Goal: Task Accomplishment & Management: Use online tool/utility

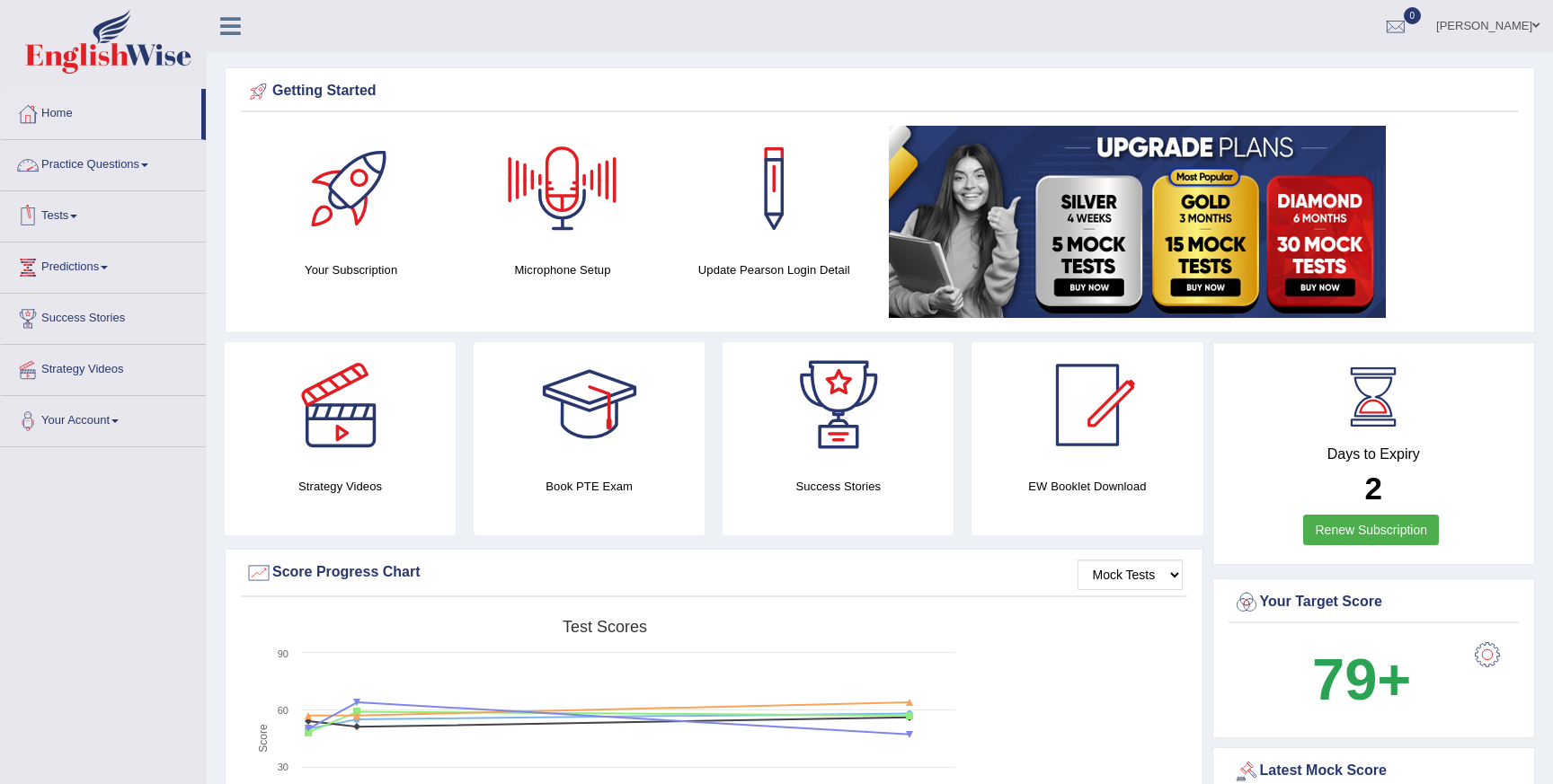
click at [73, 218] on link "Tests" at bounding box center [103, 214] width 205 height 45
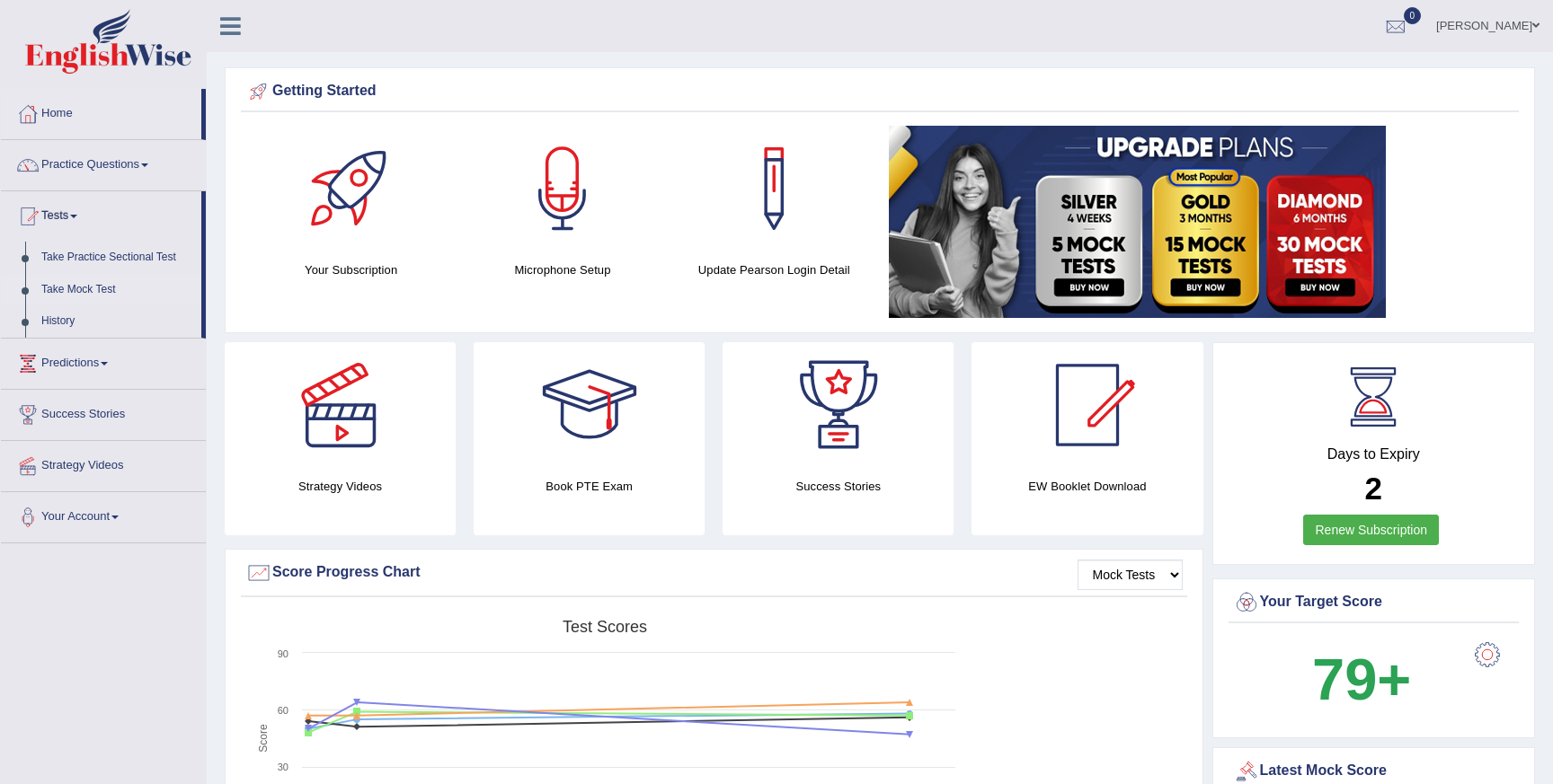
click at [84, 283] on link "Take Mock Test" at bounding box center [118, 291] width 168 height 33
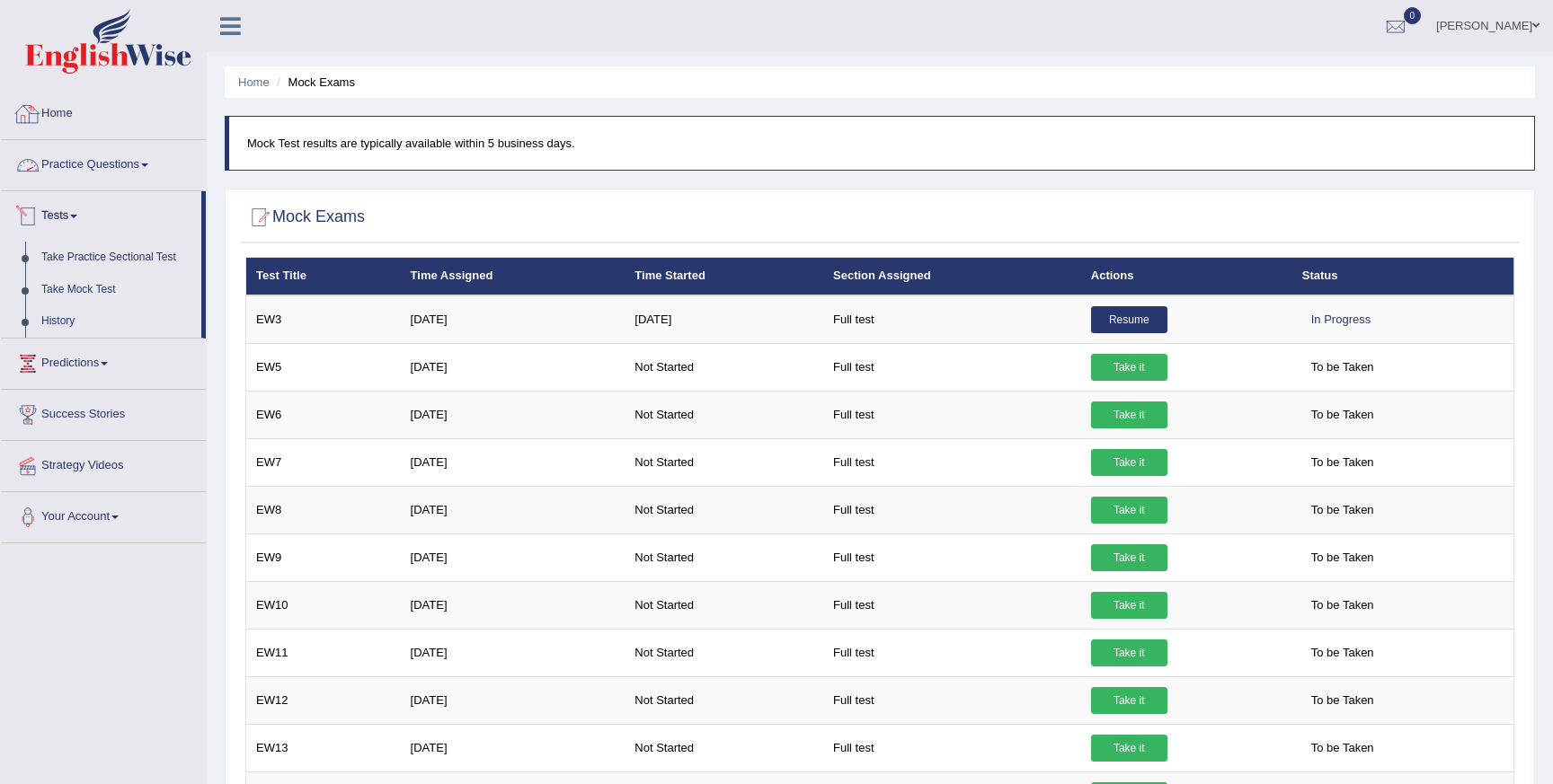
click at [73, 124] on link "Home" at bounding box center [103, 111] width 205 height 45
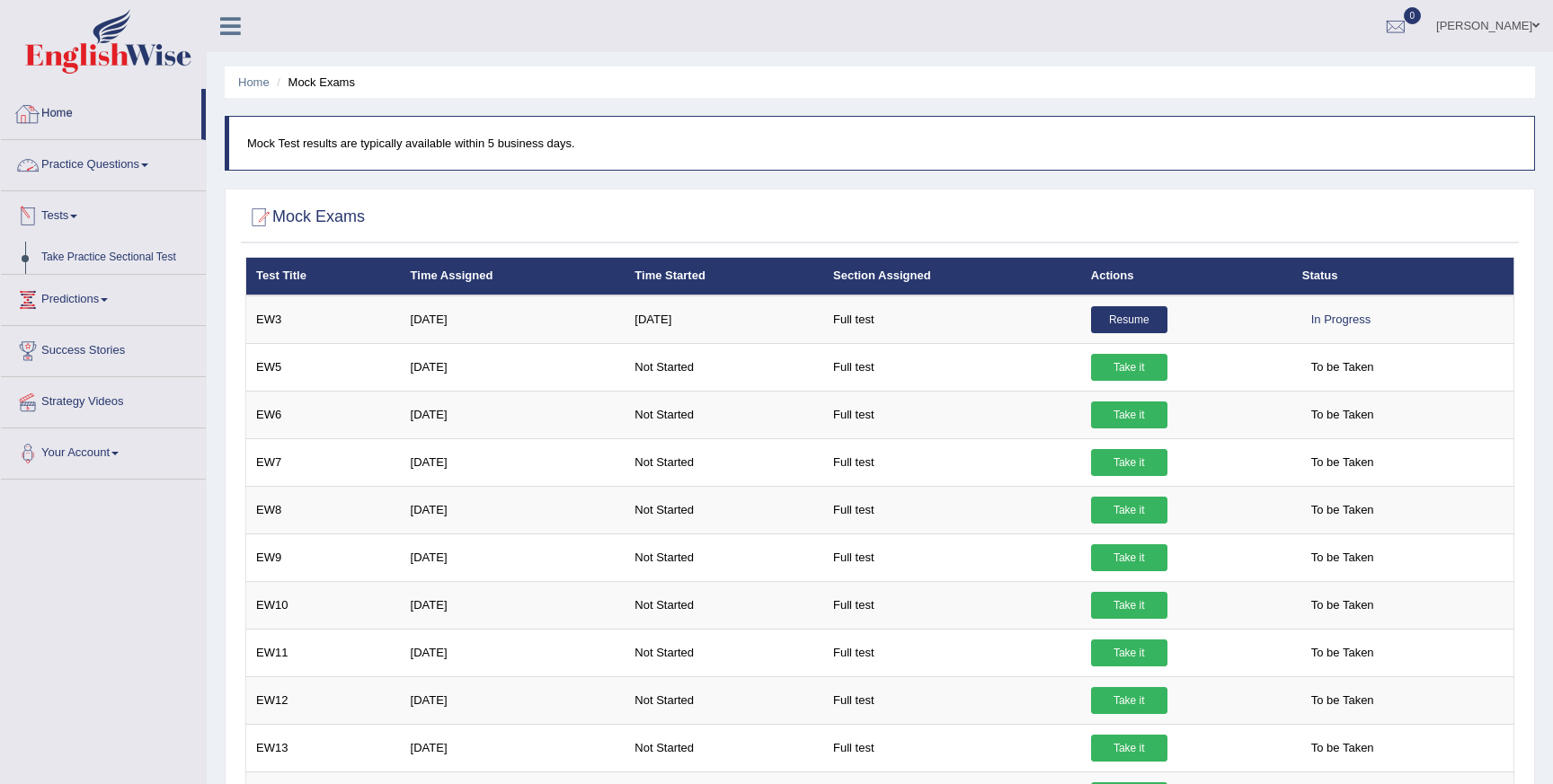
click at [74, 125] on link "Home" at bounding box center [101, 111] width 200 height 45
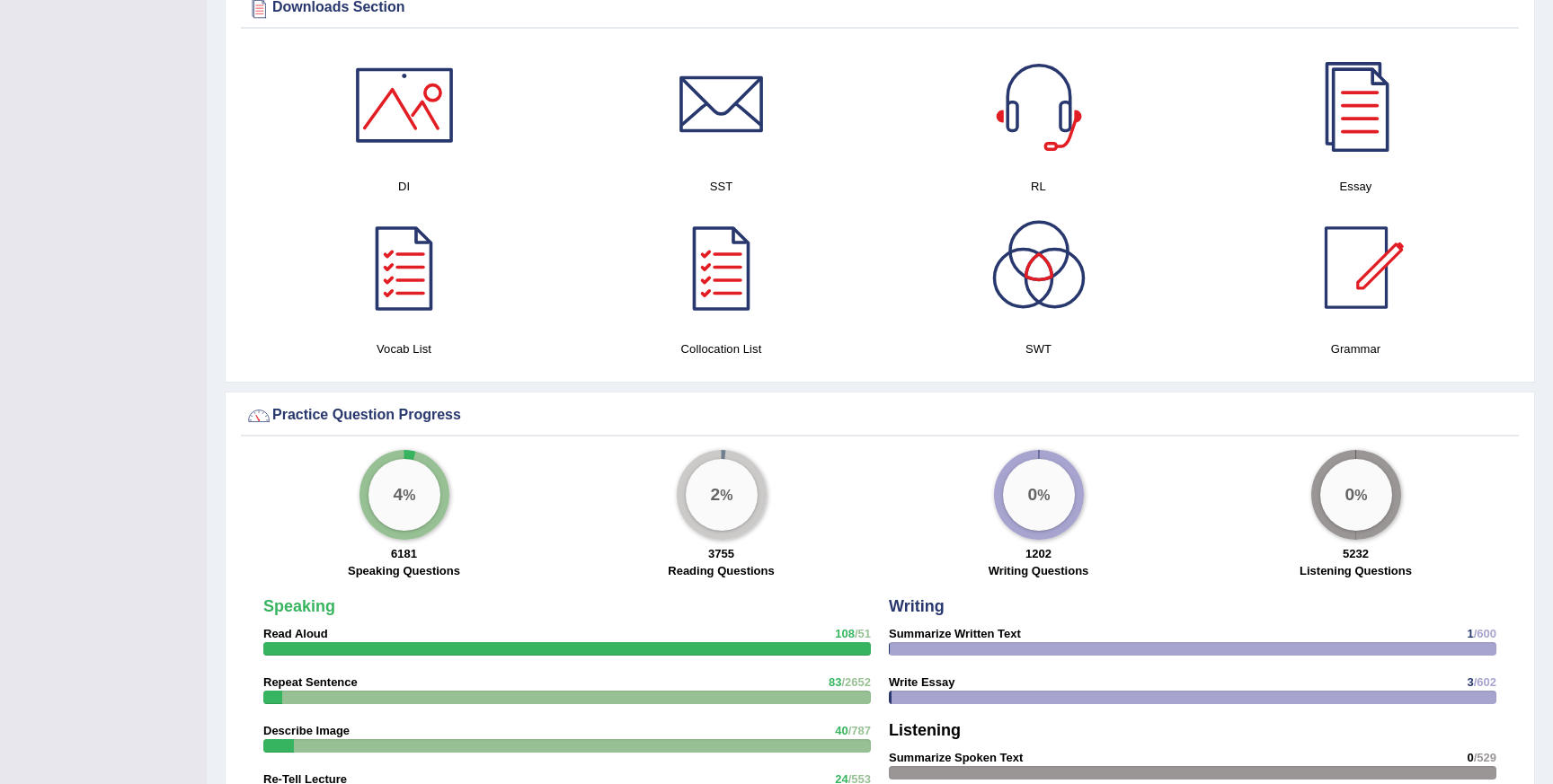
scroll to position [928, 0]
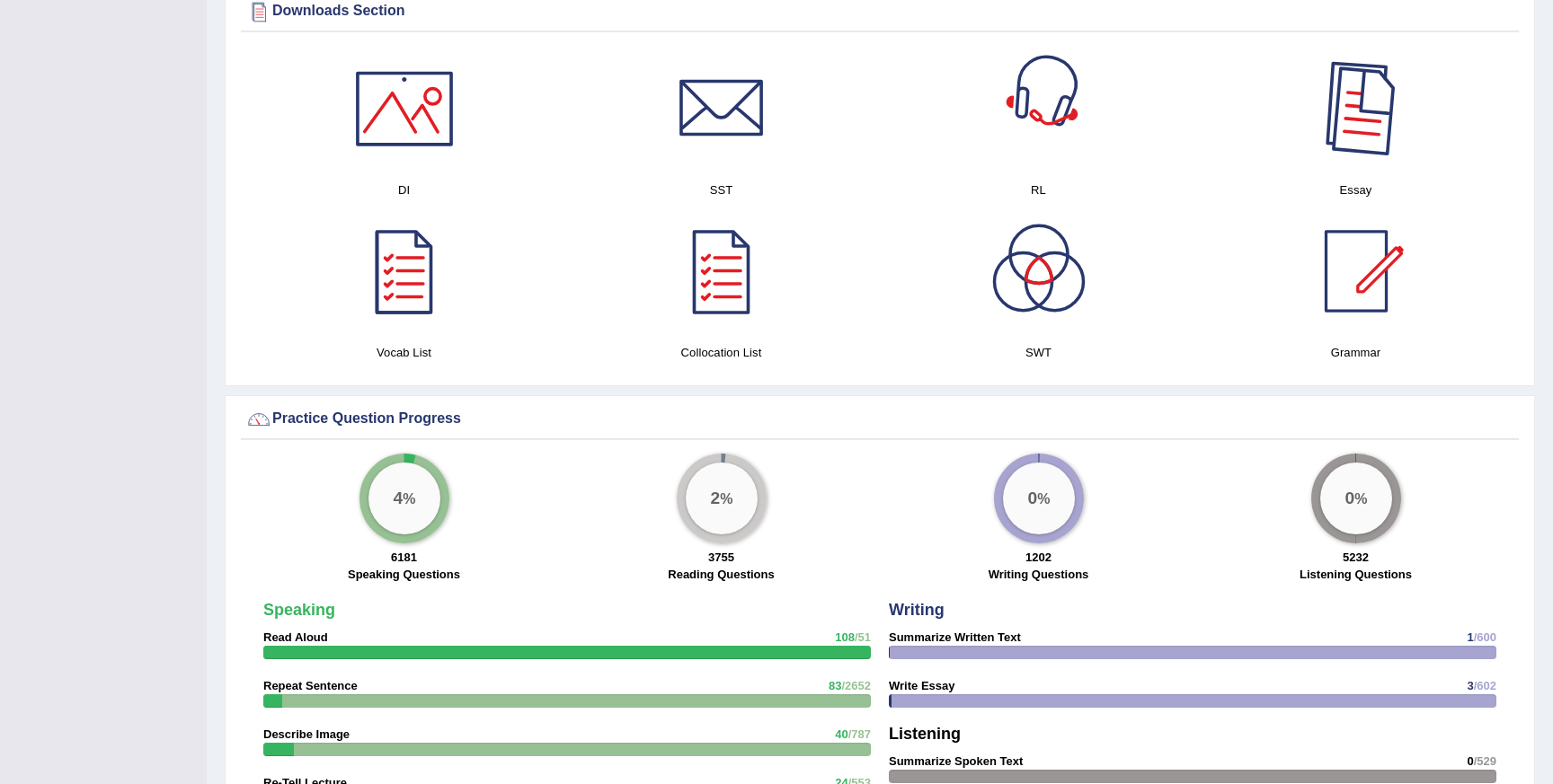
click at [1375, 119] on div at bounding box center [1356, 109] width 126 height 126
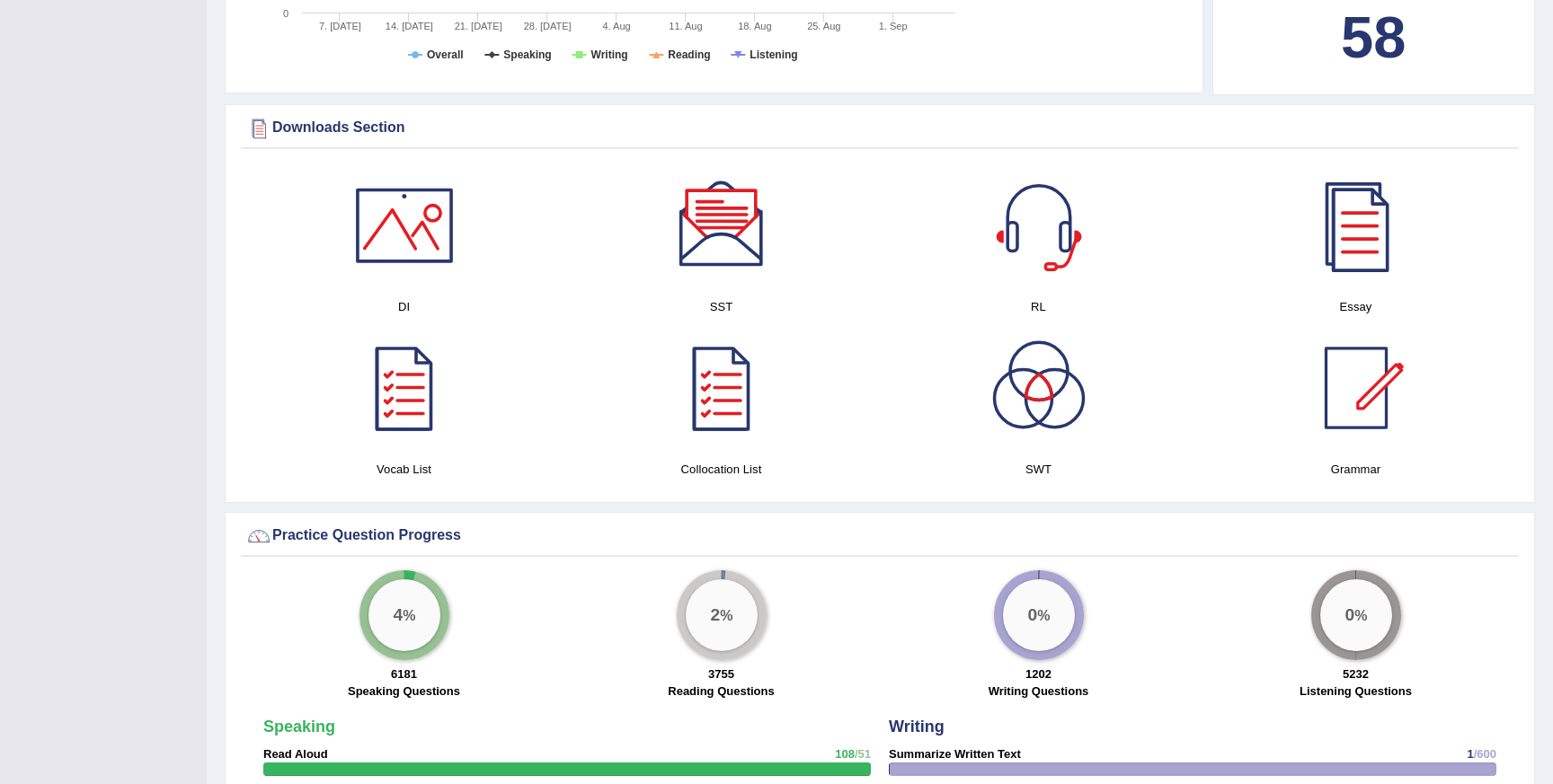
scroll to position [809, 0]
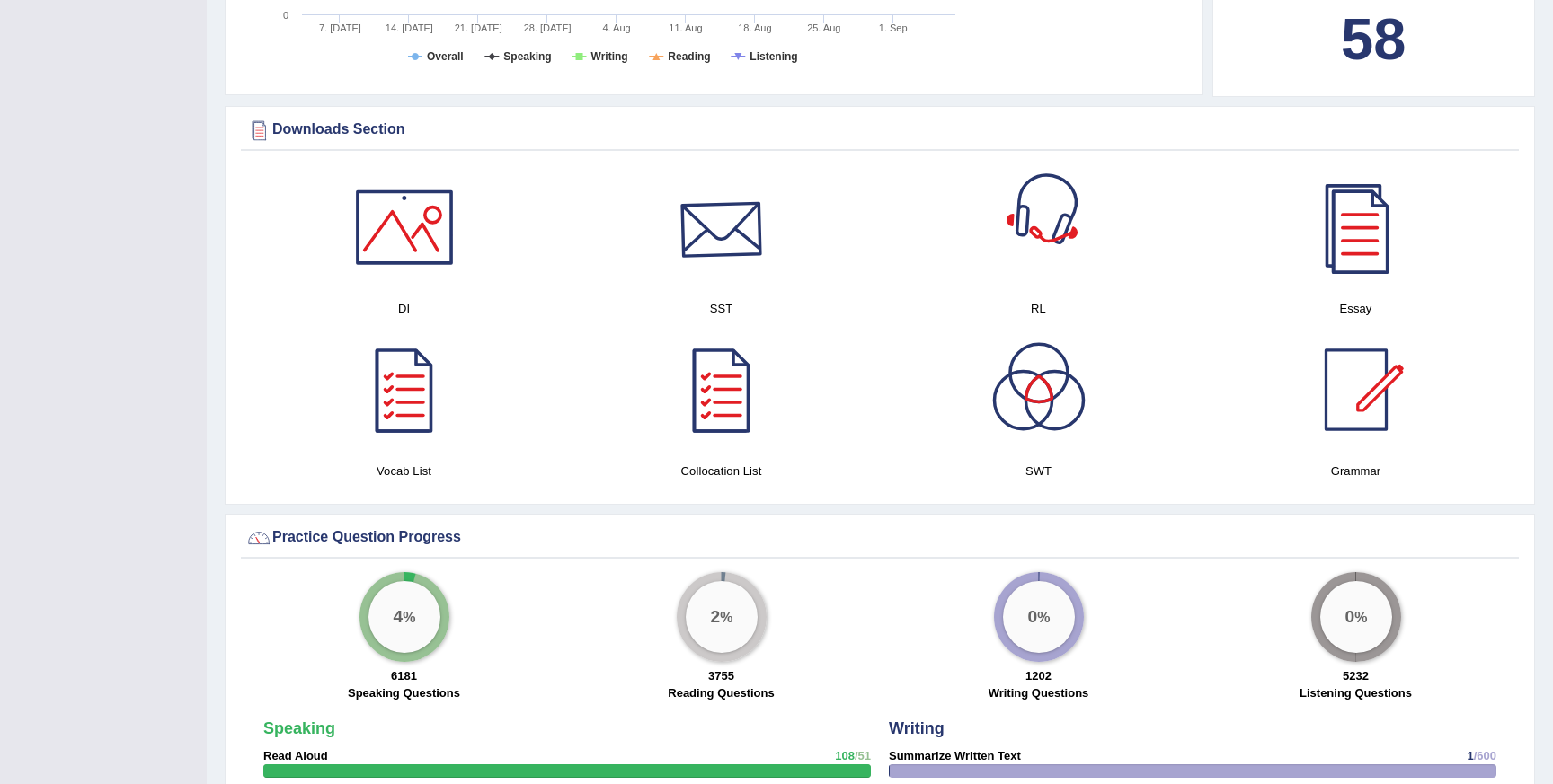
click at [741, 257] on div at bounding box center [722, 227] width 126 height 126
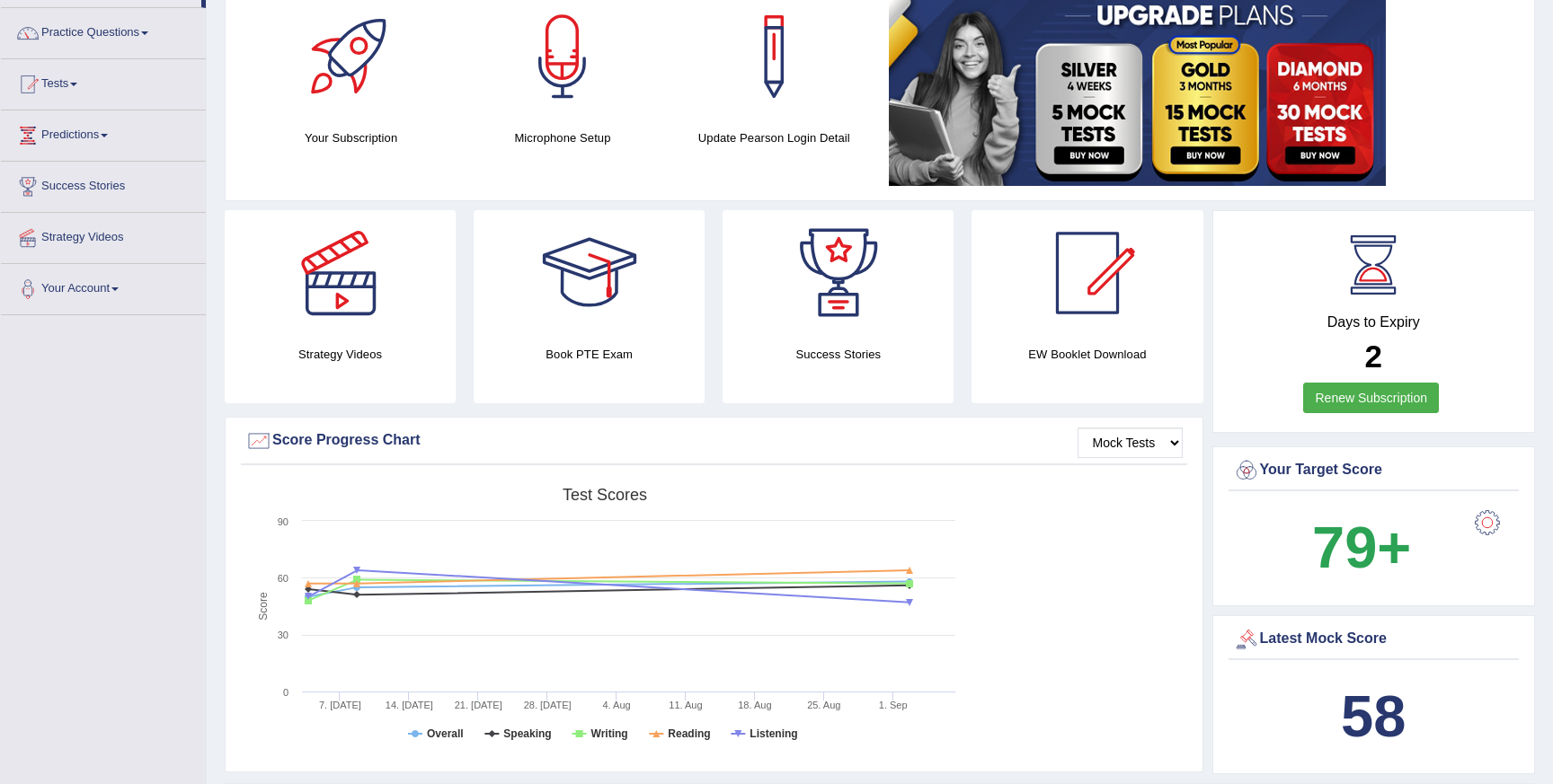
scroll to position [0, 0]
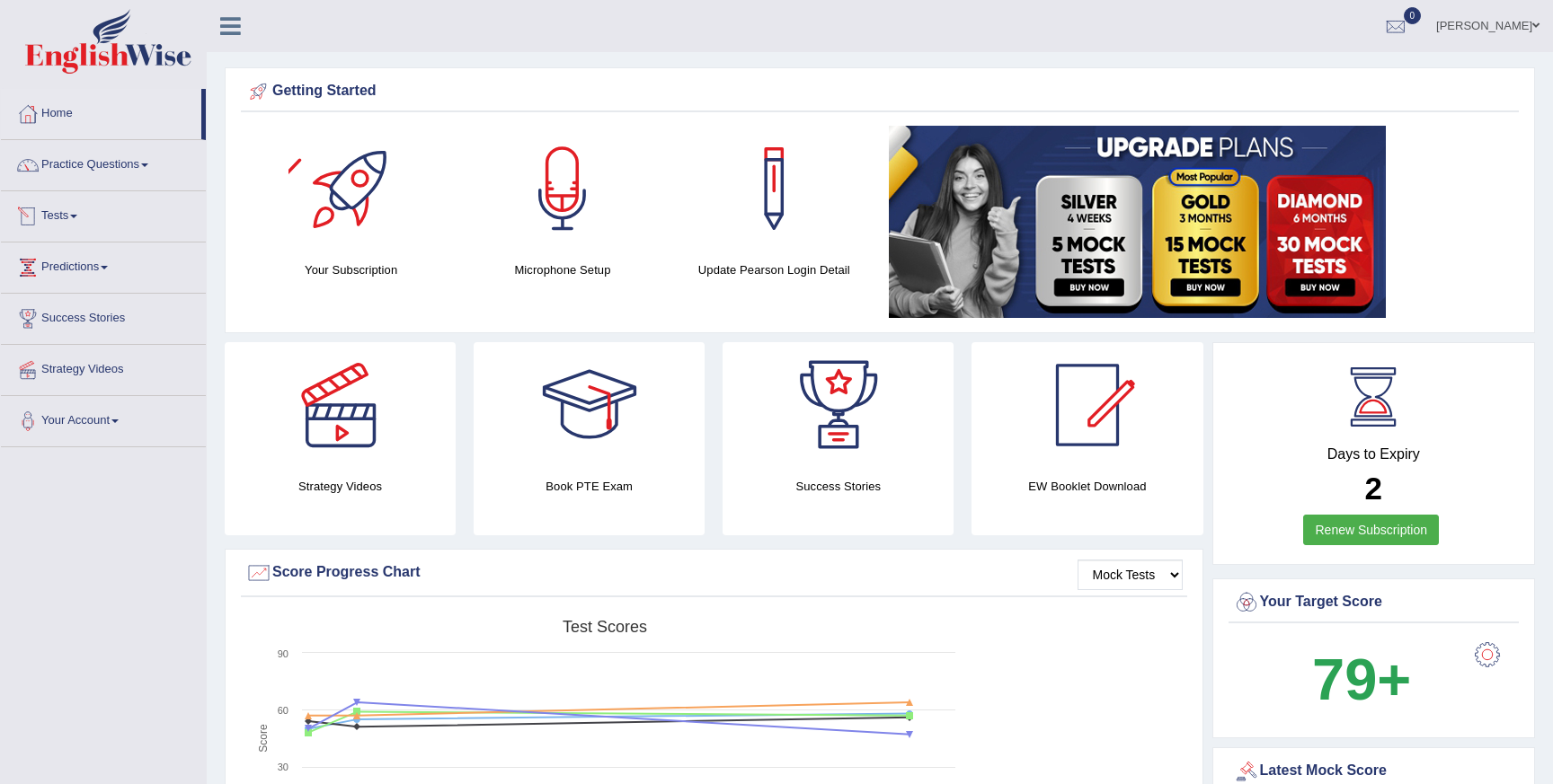
click at [65, 214] on link "Tests" at bounding box center [103, 214] width 205 height 45
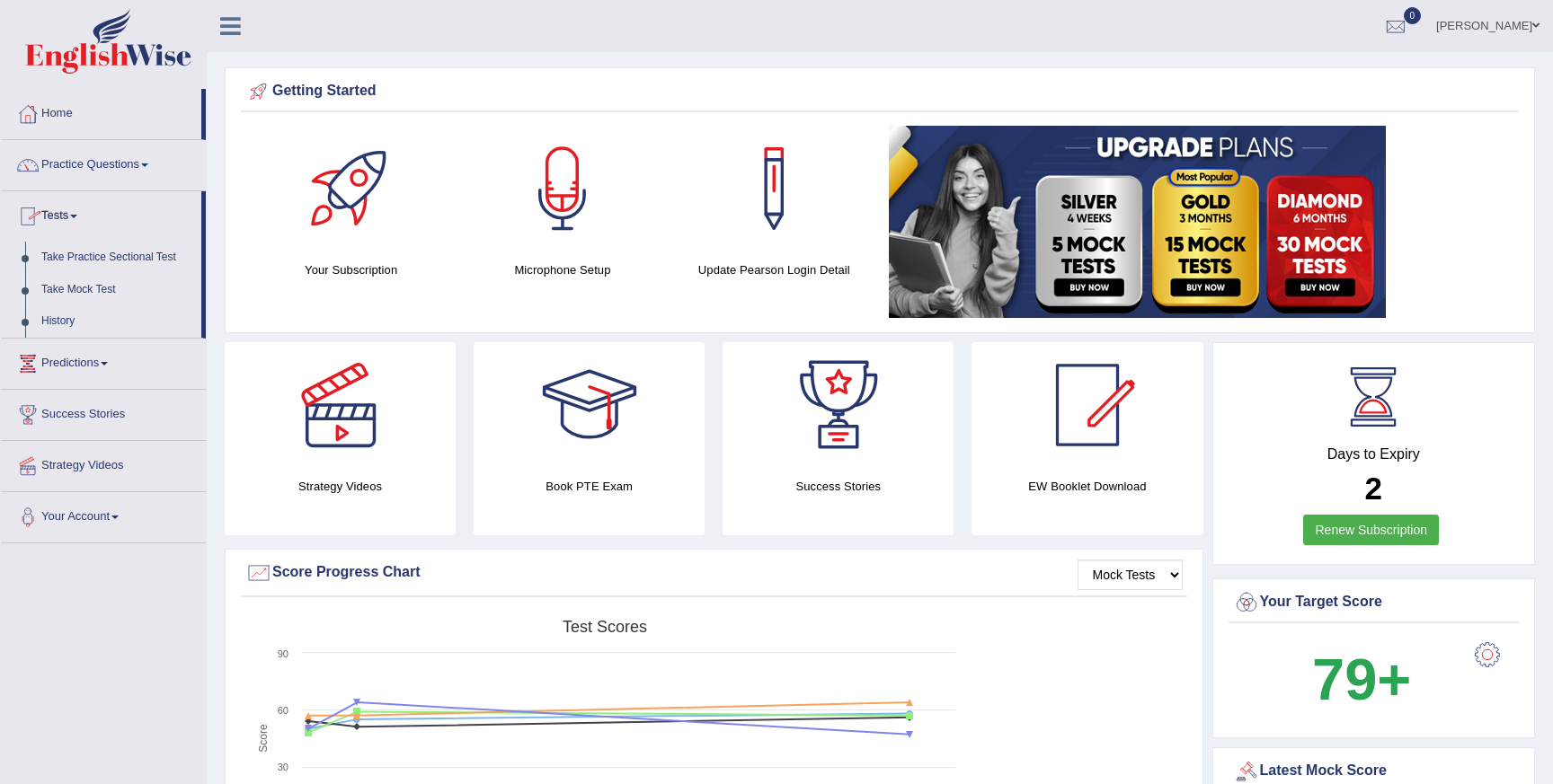
click at [86, 284] on link "Take Mock Test" at bounding box center [118, 291] width 168 height 33
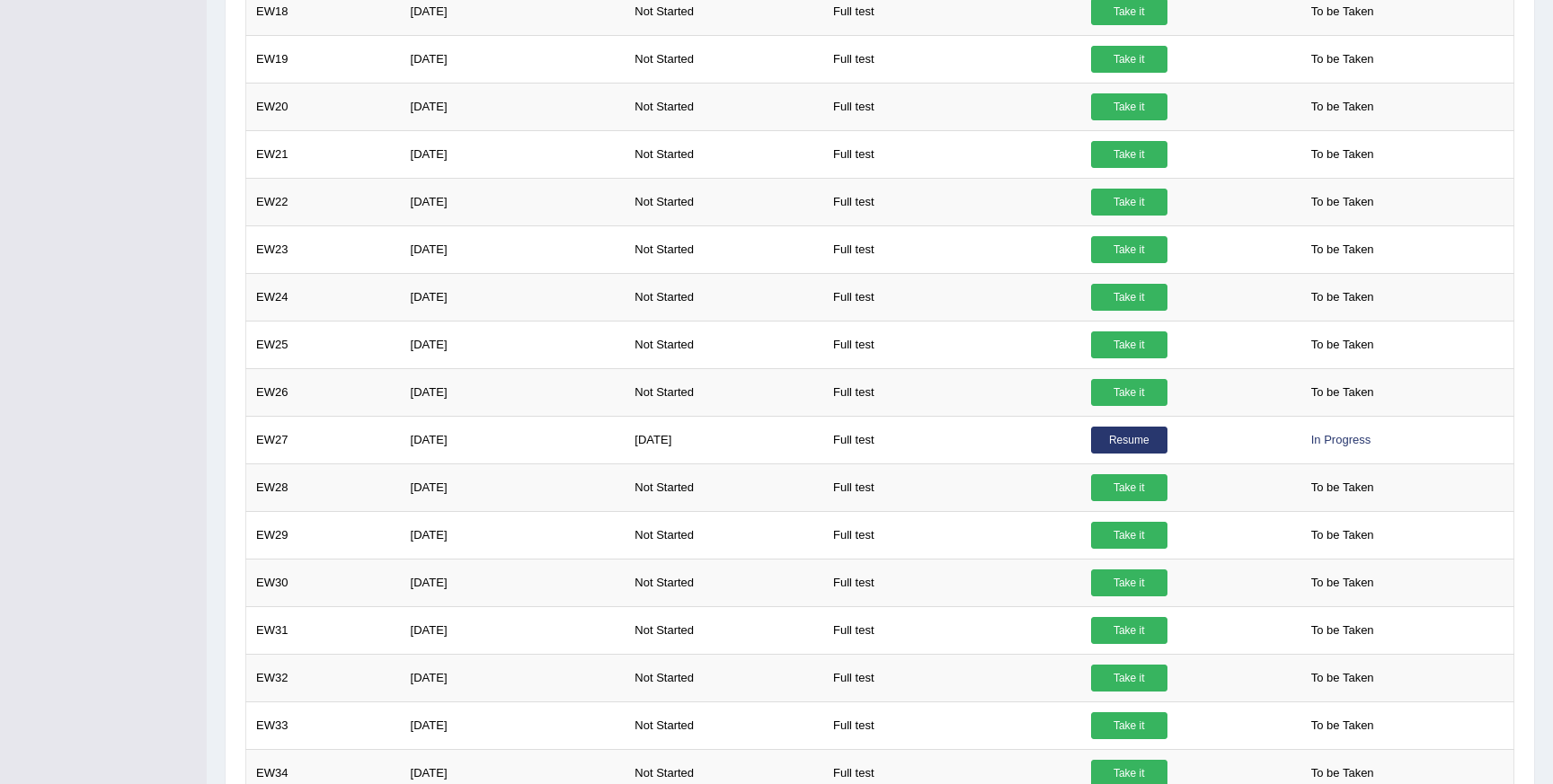
scroll to position [989, 0]
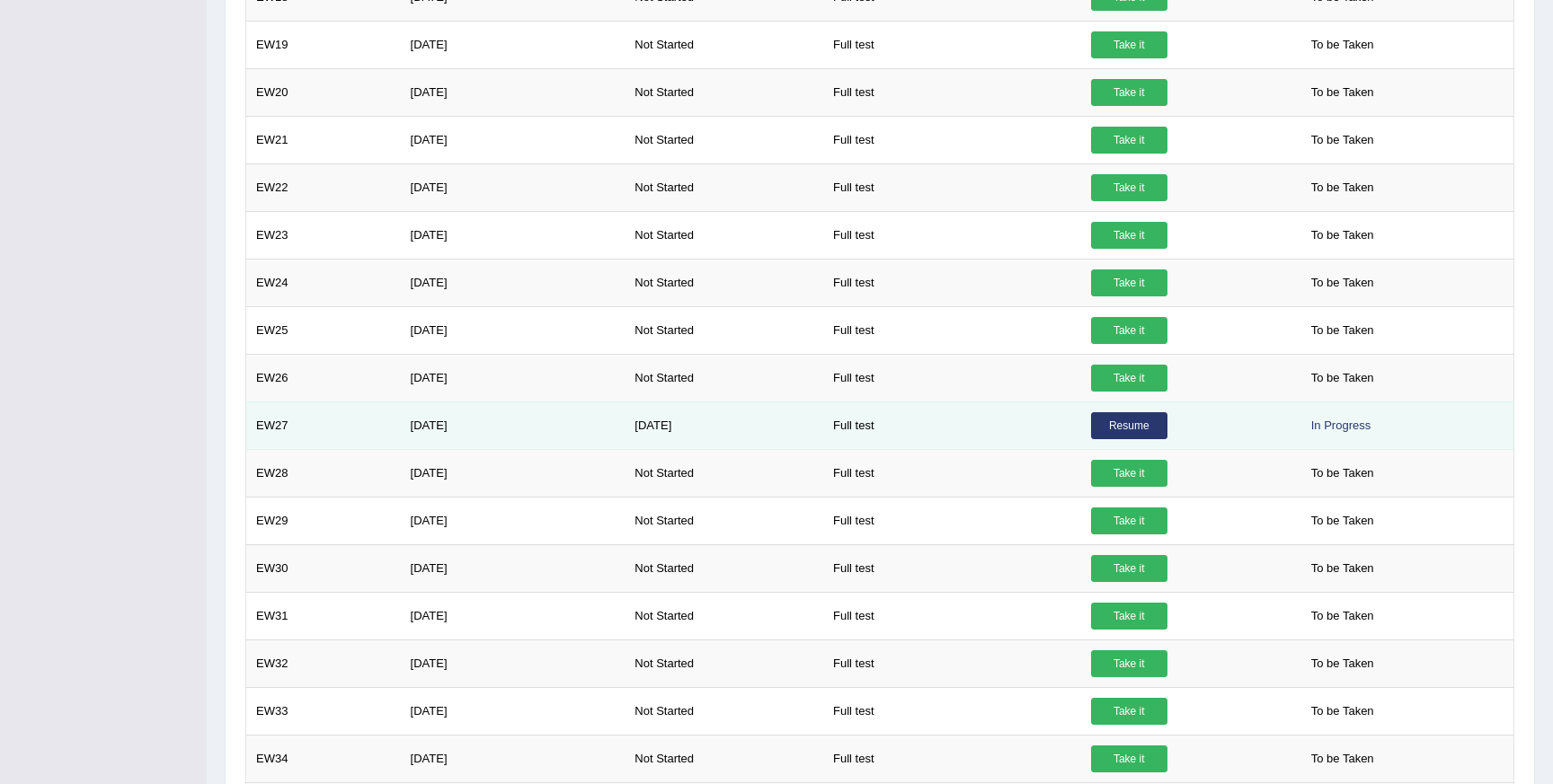
click at [1125, 421] on link "Resume" at bounding box center [1128, 426] width 76 height 27
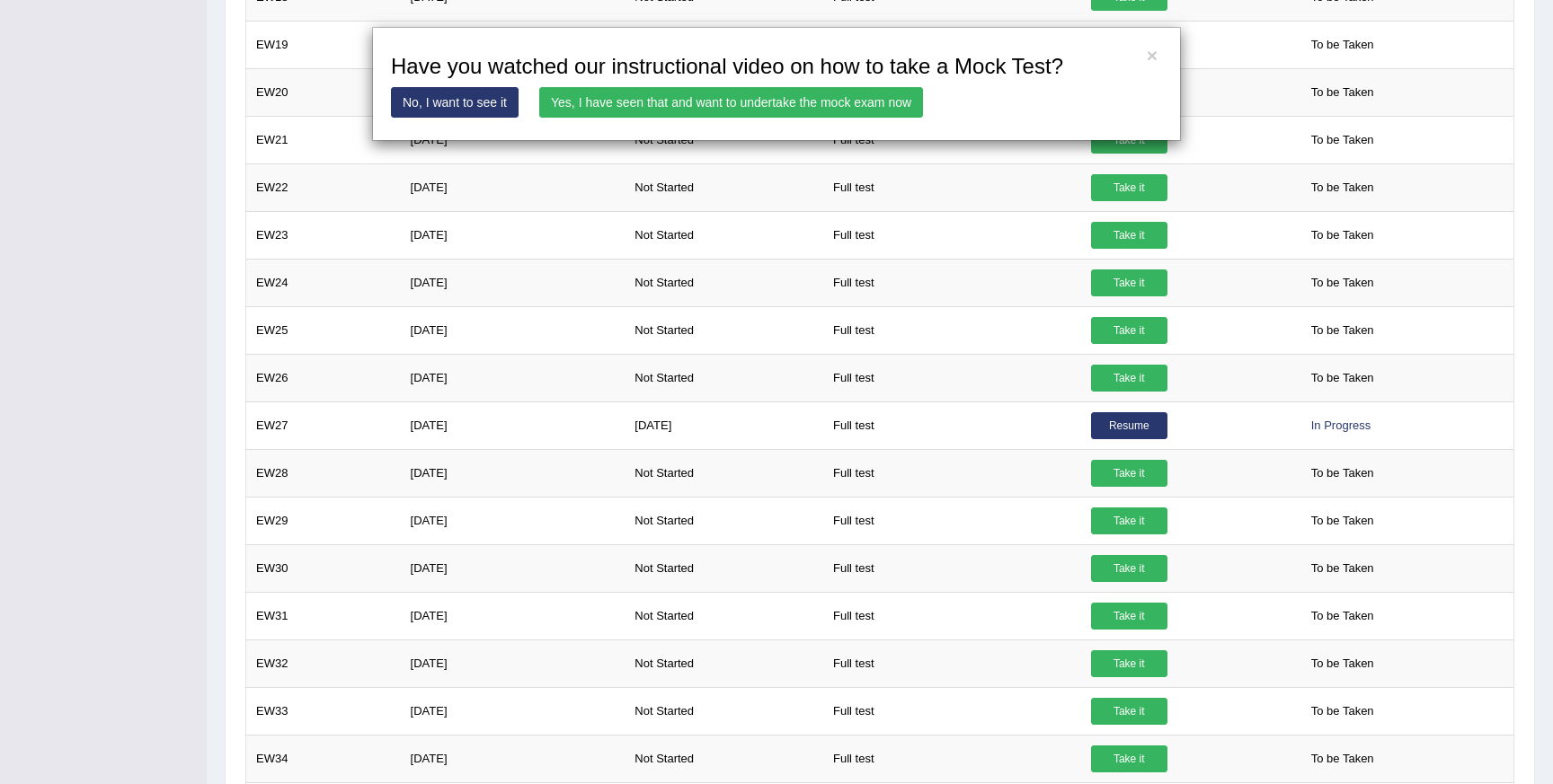
click at [685, 111] on link "Yes, I have seen that and want to undertake the mock exam now" at bounding box center [731, 102] width 383 height 31
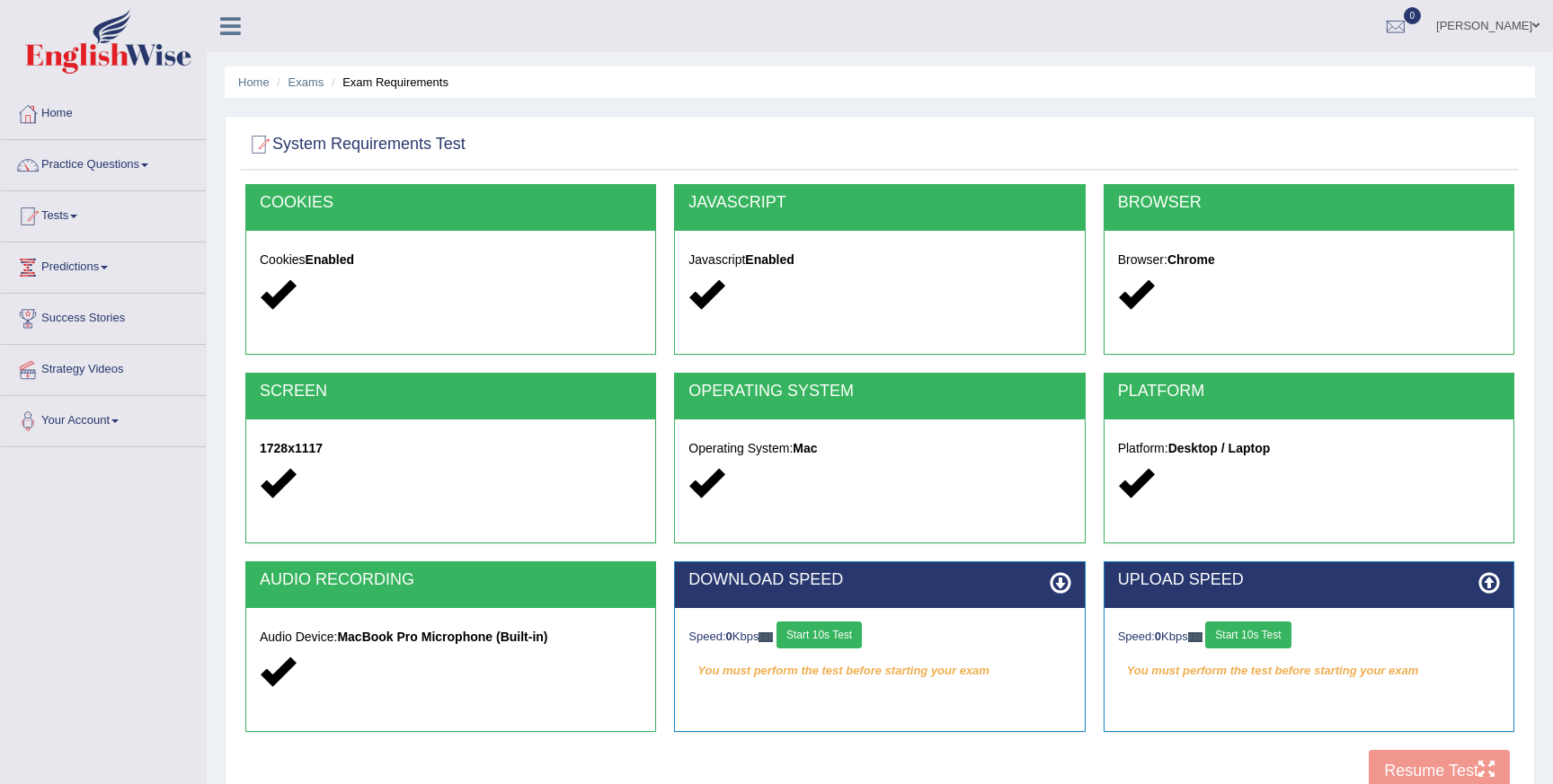
click at [1274, 642] on button "Start 10s Test" at bounding box center [1248, 636] width 86 height 27
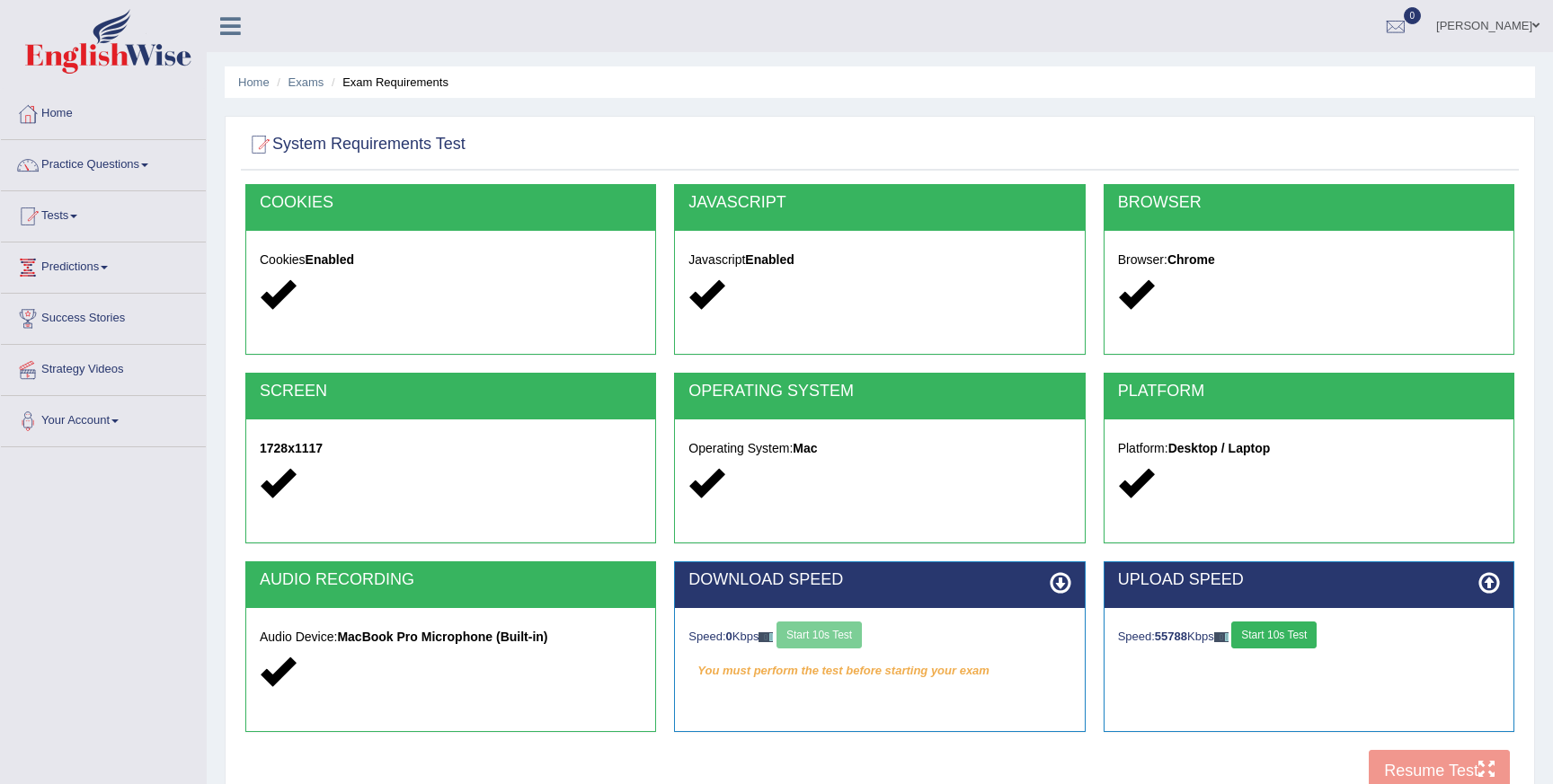
click at [863, 637] on div "Speed: 0 Kbps Start 10s Test" at bounding box center [880, 638] width 382 height 32
click at [1402, 769] on div "COOKIES Cookies Enabled JAVASCRIPT Javascript Enabled BROWSER Browser: Chrome S…" at bounding box center [880, 492] width 1277 height 617
click at [1464, 770] on div "COOKIES Cookies Enabled JAVASCRIPT Javascript Enabled BROWSER Browser: Chrome S…" at bounding box center [880, 492] width 1277 height 617
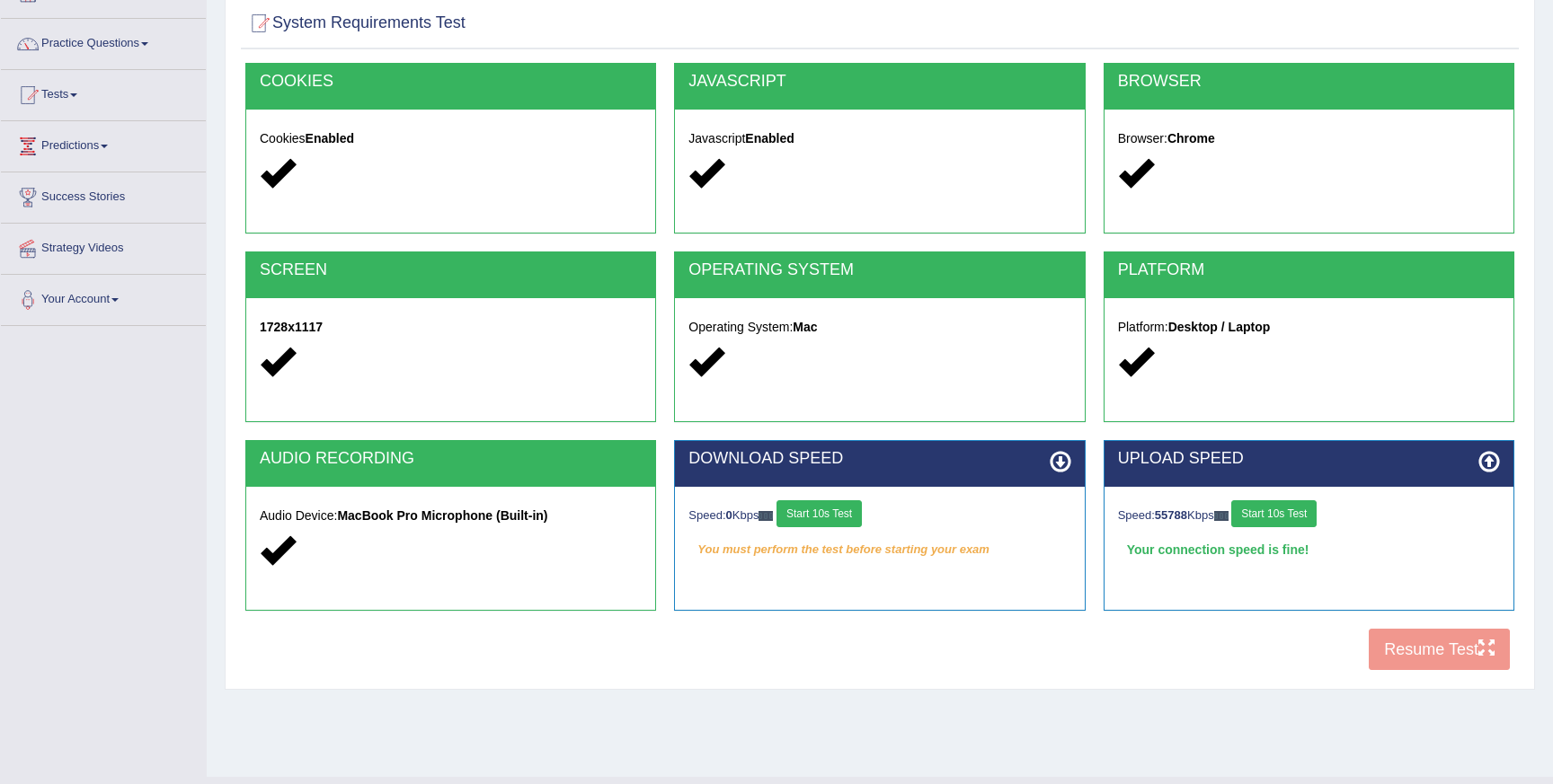
scroll to position [151, 0]
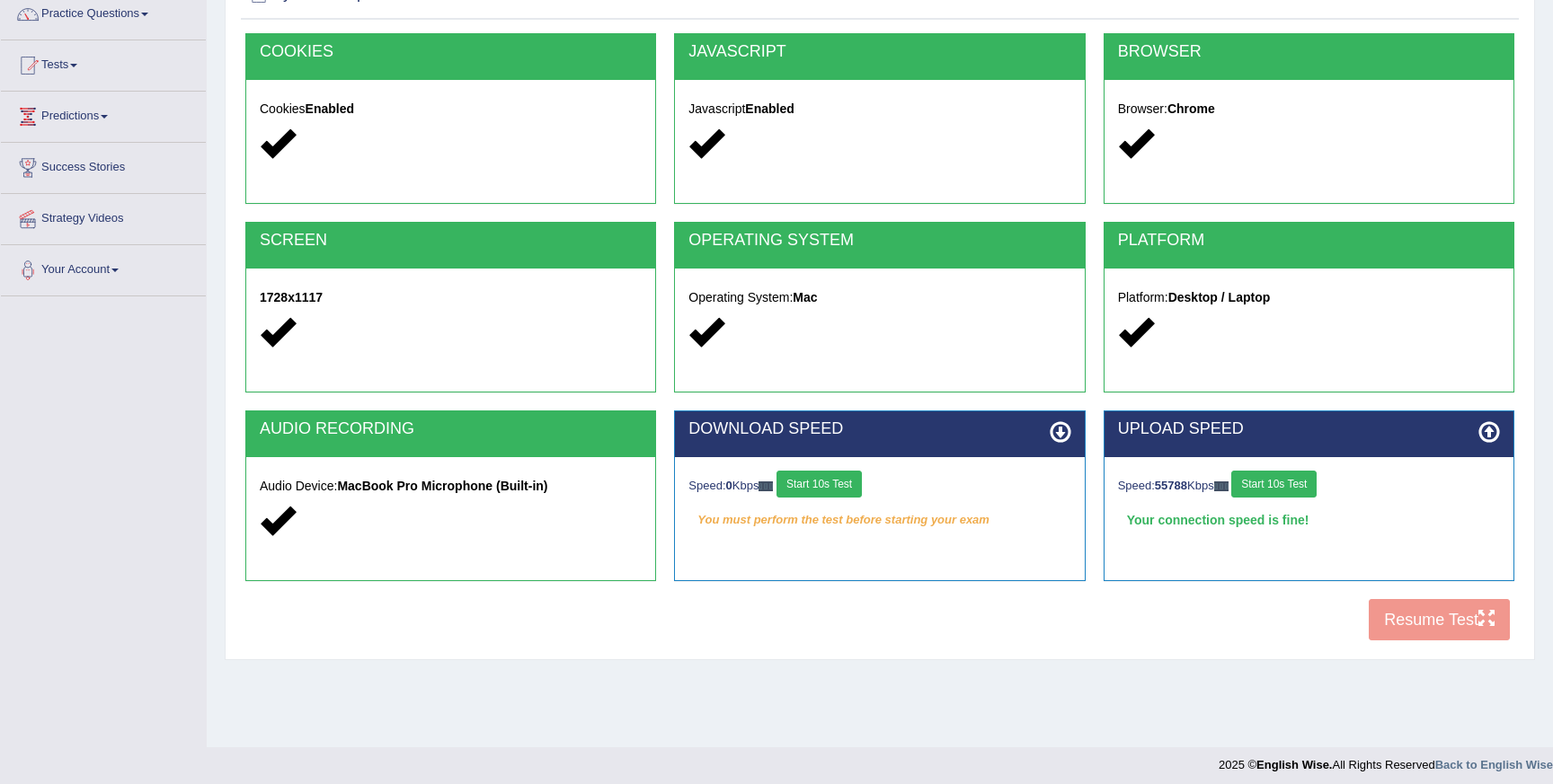
click at [850, 485] on button "Start 10s Test" at bounding box center [819, 484] width 86 height 27
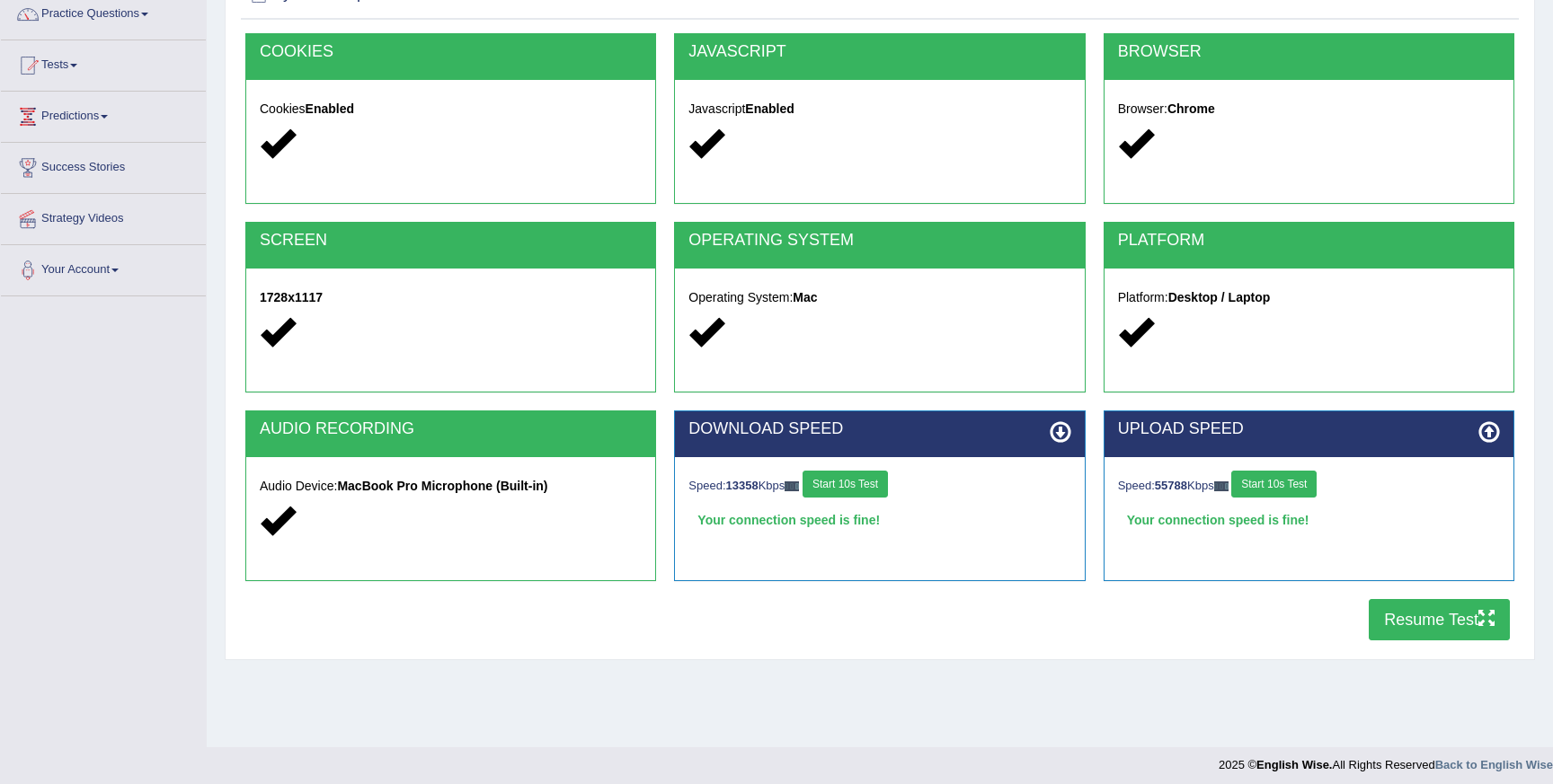
click at [1386, 628] on button "Resume Test" at bounding box center [1439, 619] width 141 height 41
click at [91, 66] on link "Tests" at bounding box center [103, 63] width 205 height 45
click at [104, 134] on link "Take Mock Test" at bounding box center [118, 140] width 168 height 33
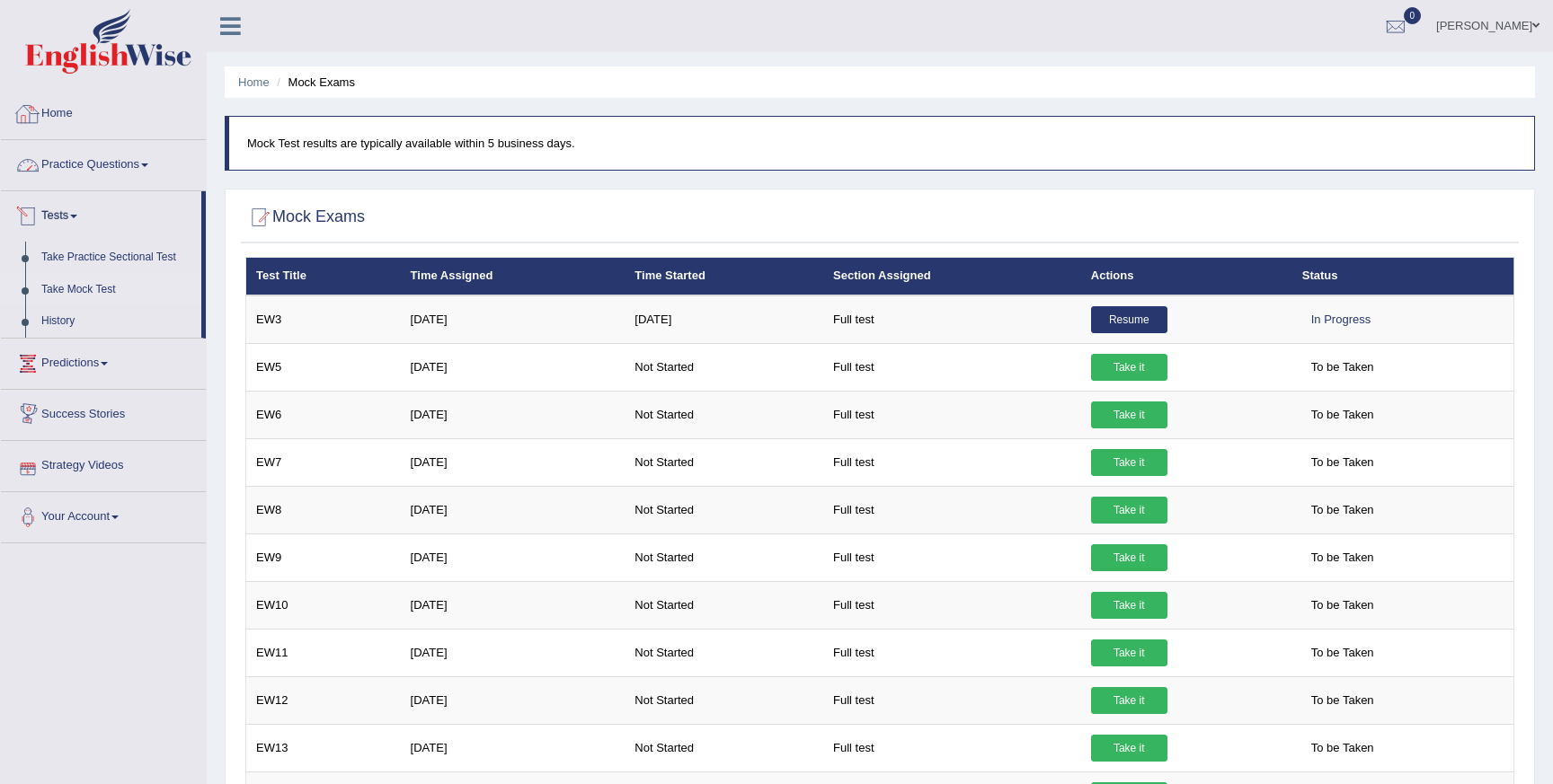
click at [51, 126] on link "Home" at bounding box center [103, 111] width 205 height 45
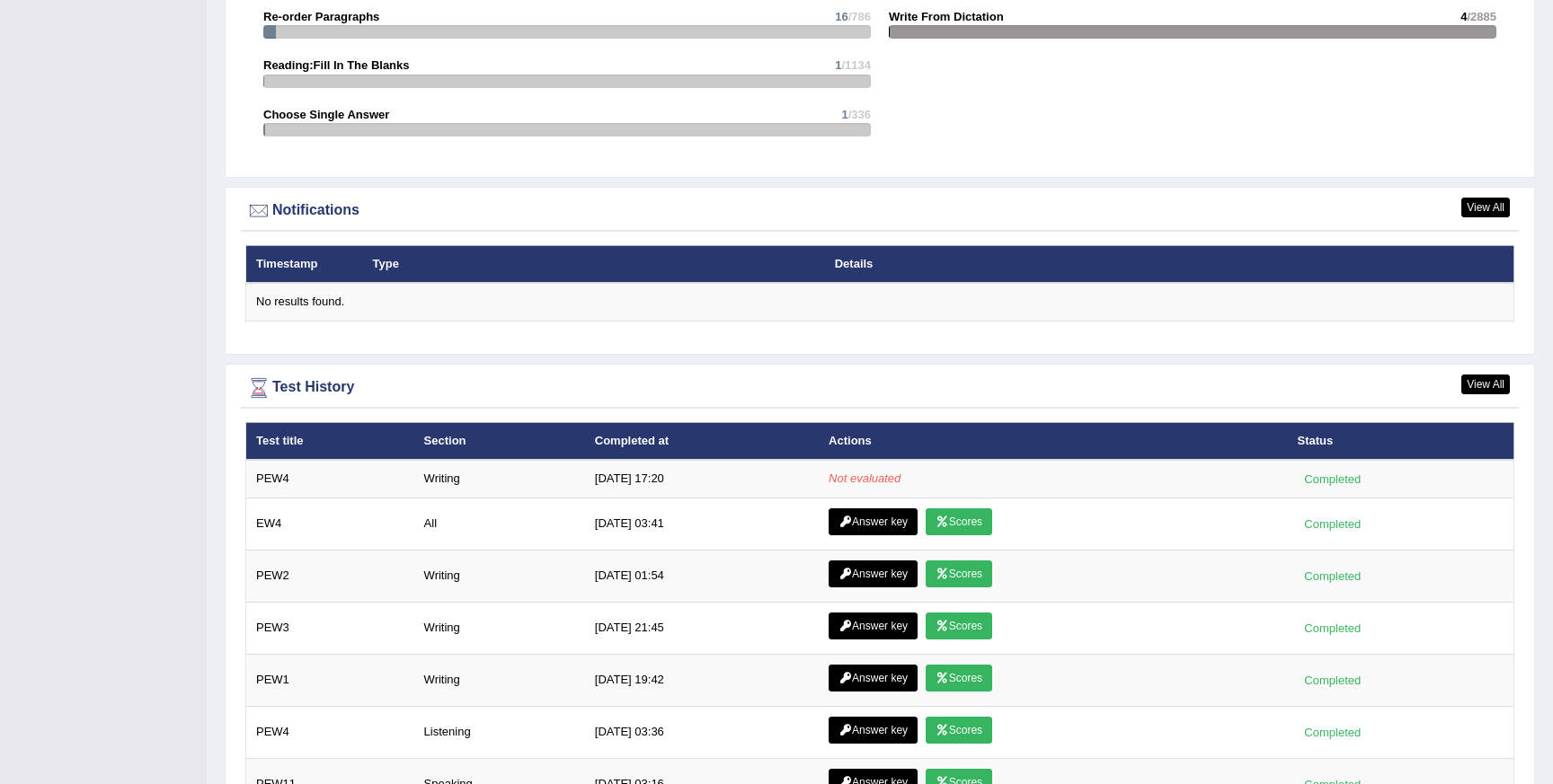
scroll to position [2030, 0]
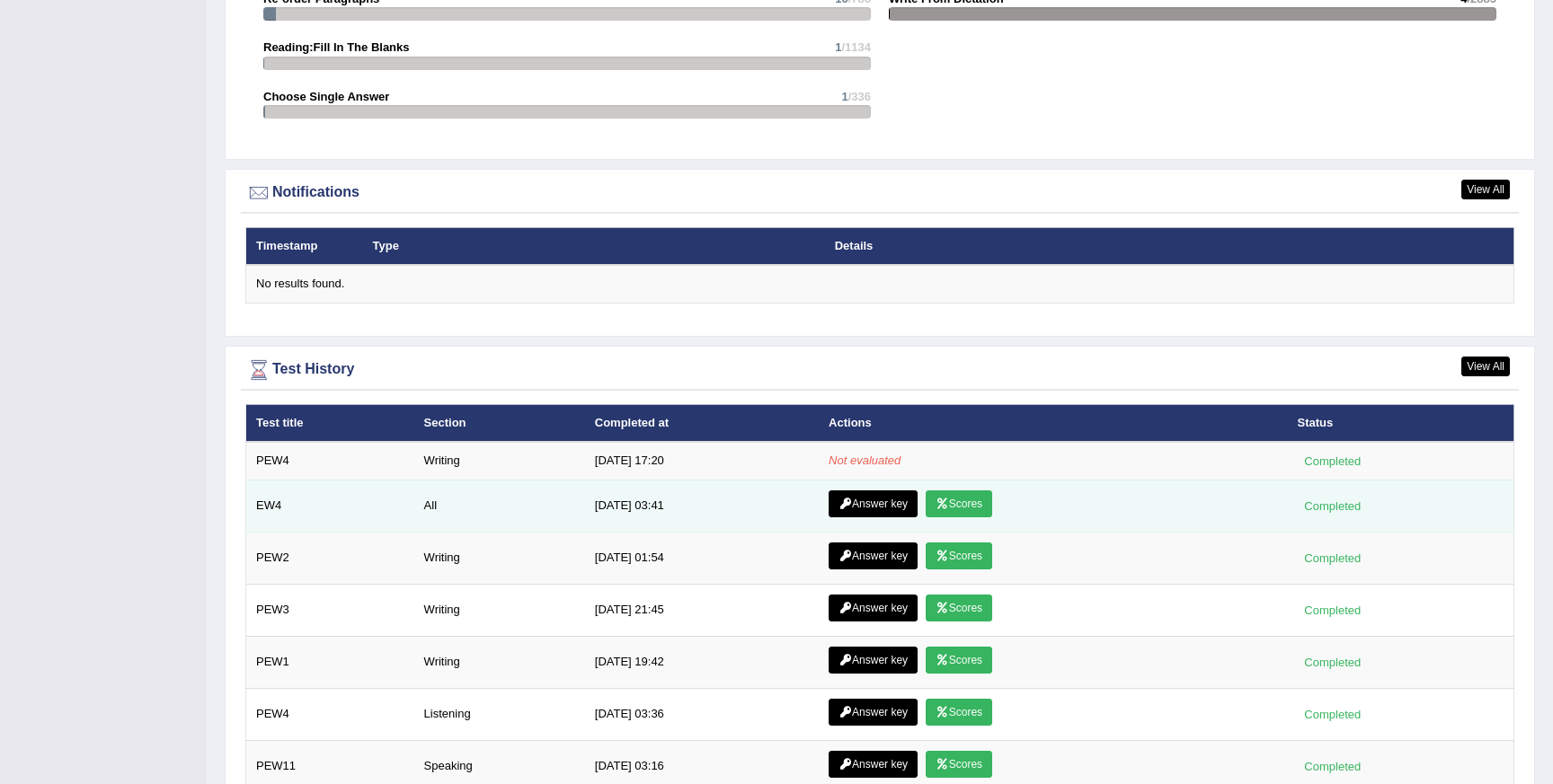
click at [943, 515] on link "Scores" at bounding box center [959, 504] width 66 height 27
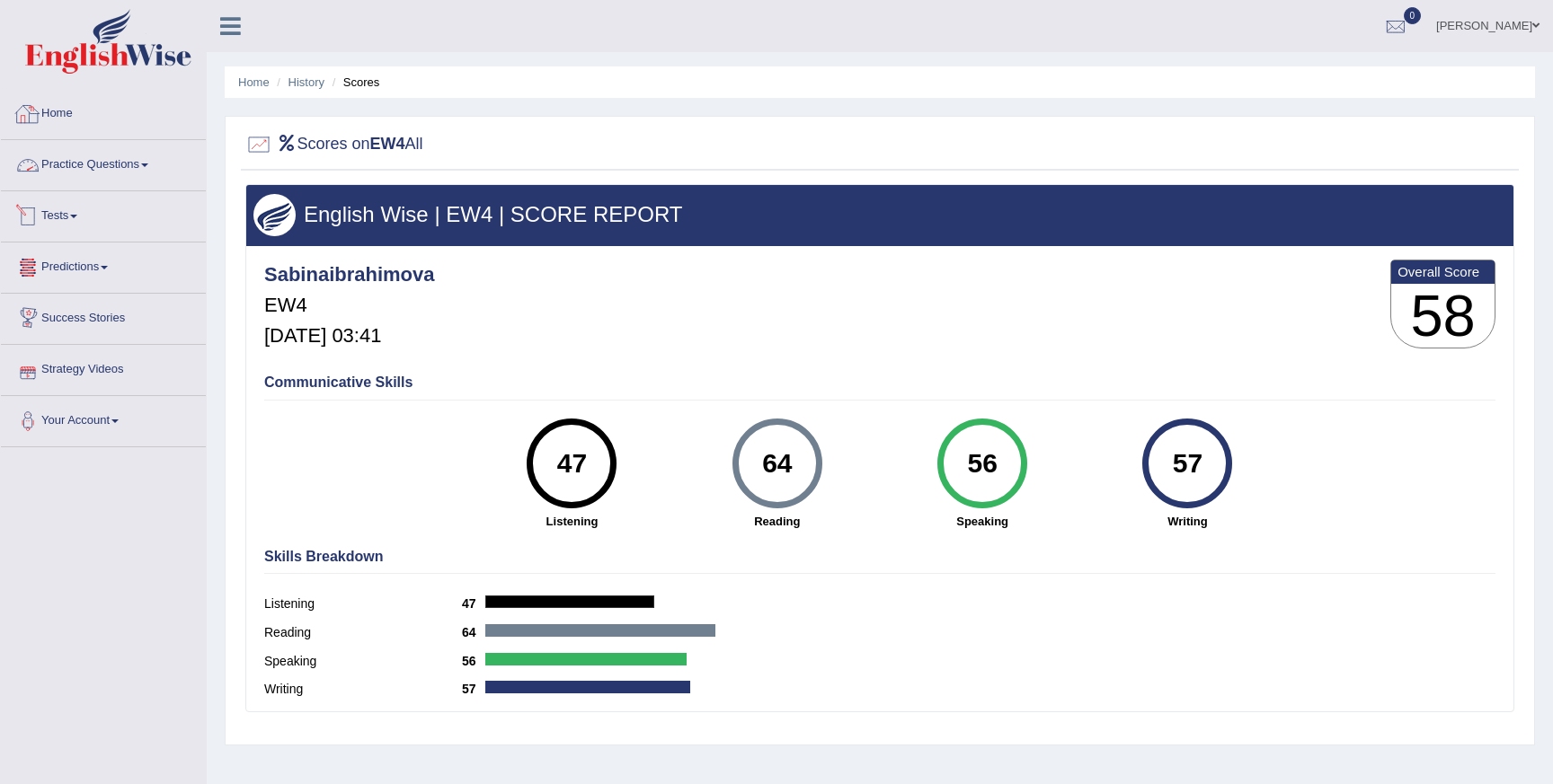
click at [59, 104] on link "Home" at bounding box center [103, 111] width 205 height 45
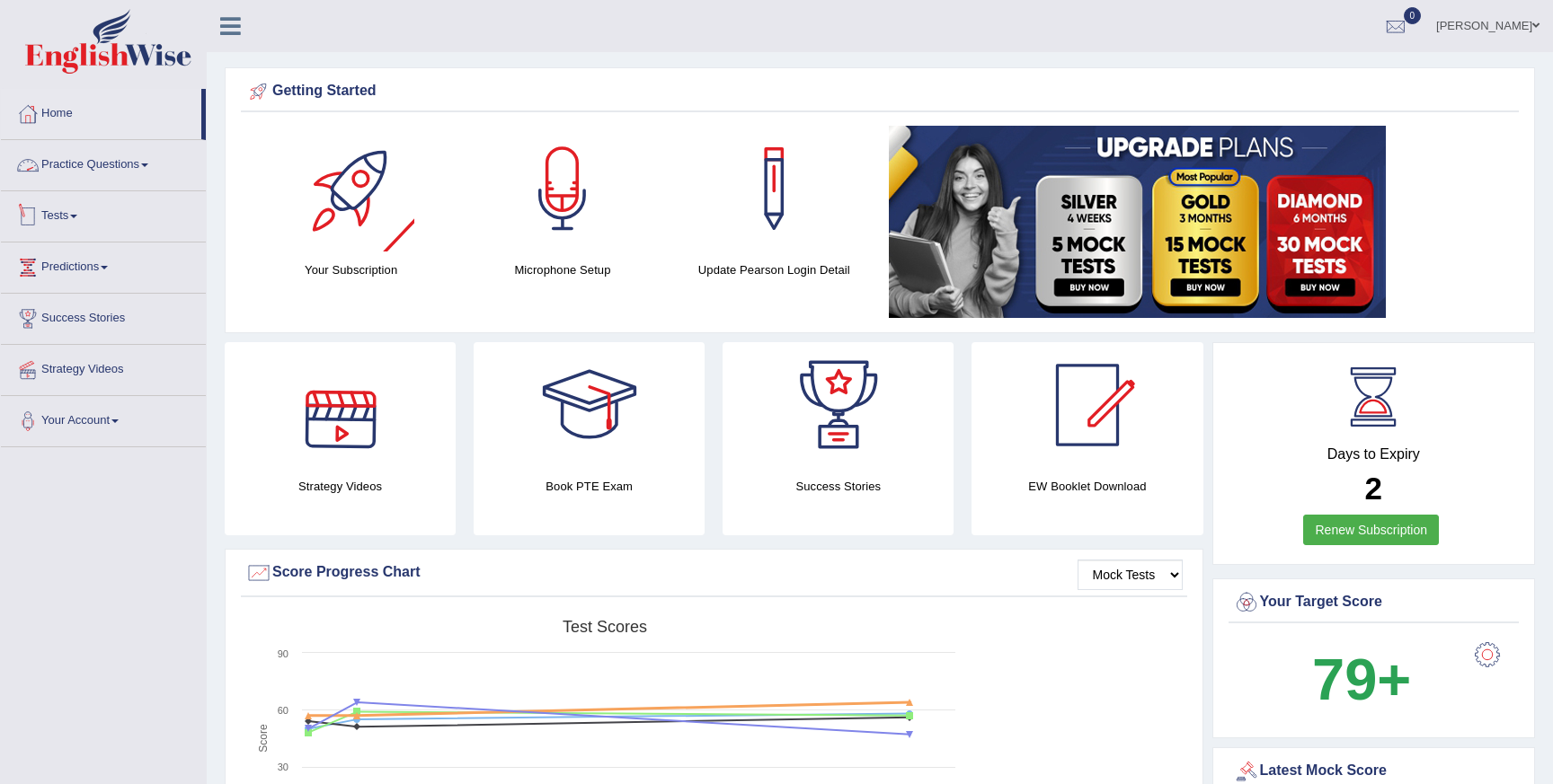
click at [69, 220] on link "Tests" at bounding box center [103, 214] width 205 height 45
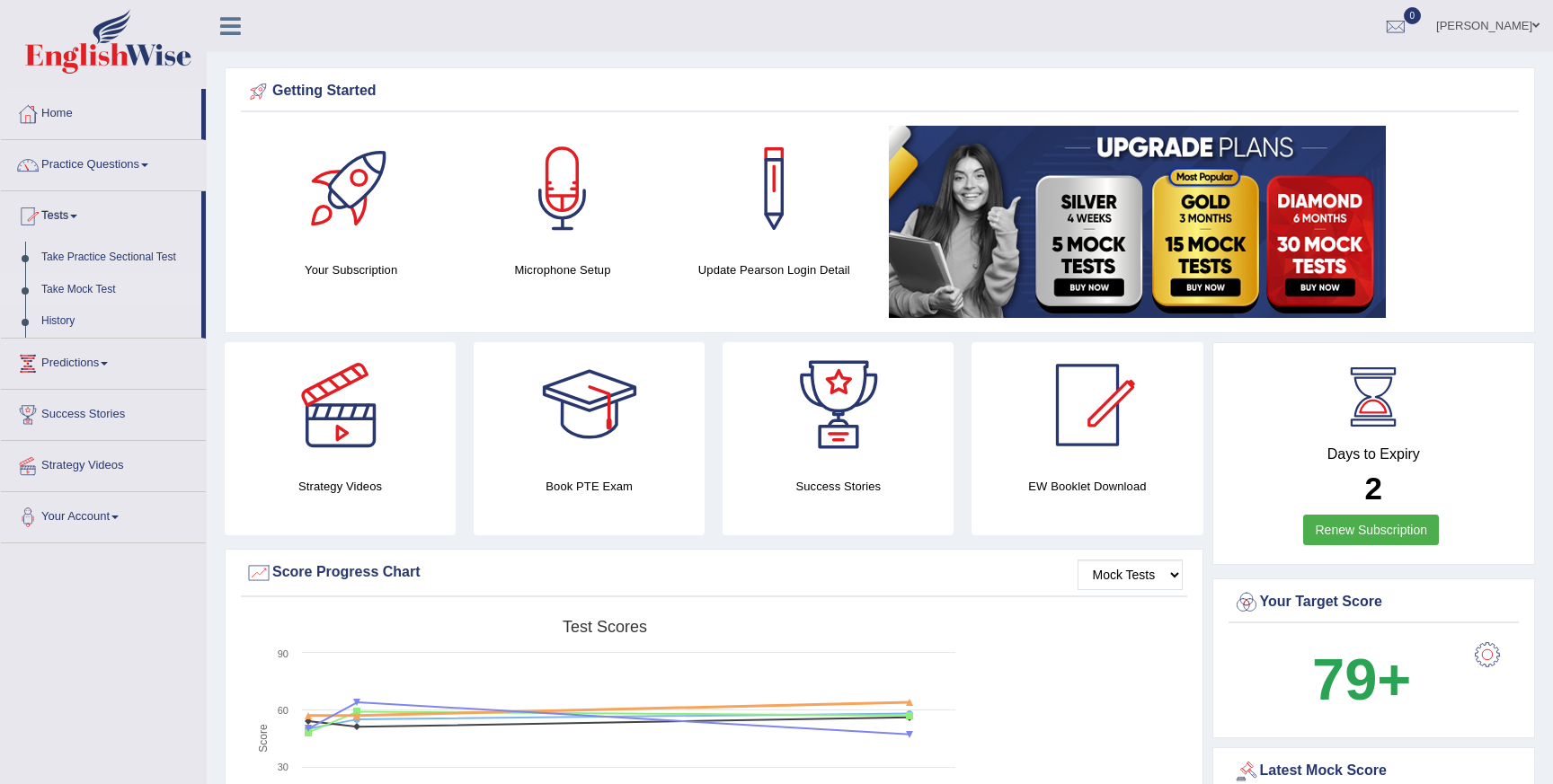
click at [93, 288] on link "Take Mock Test" at bounding box center [118, 291] width 168 height 33
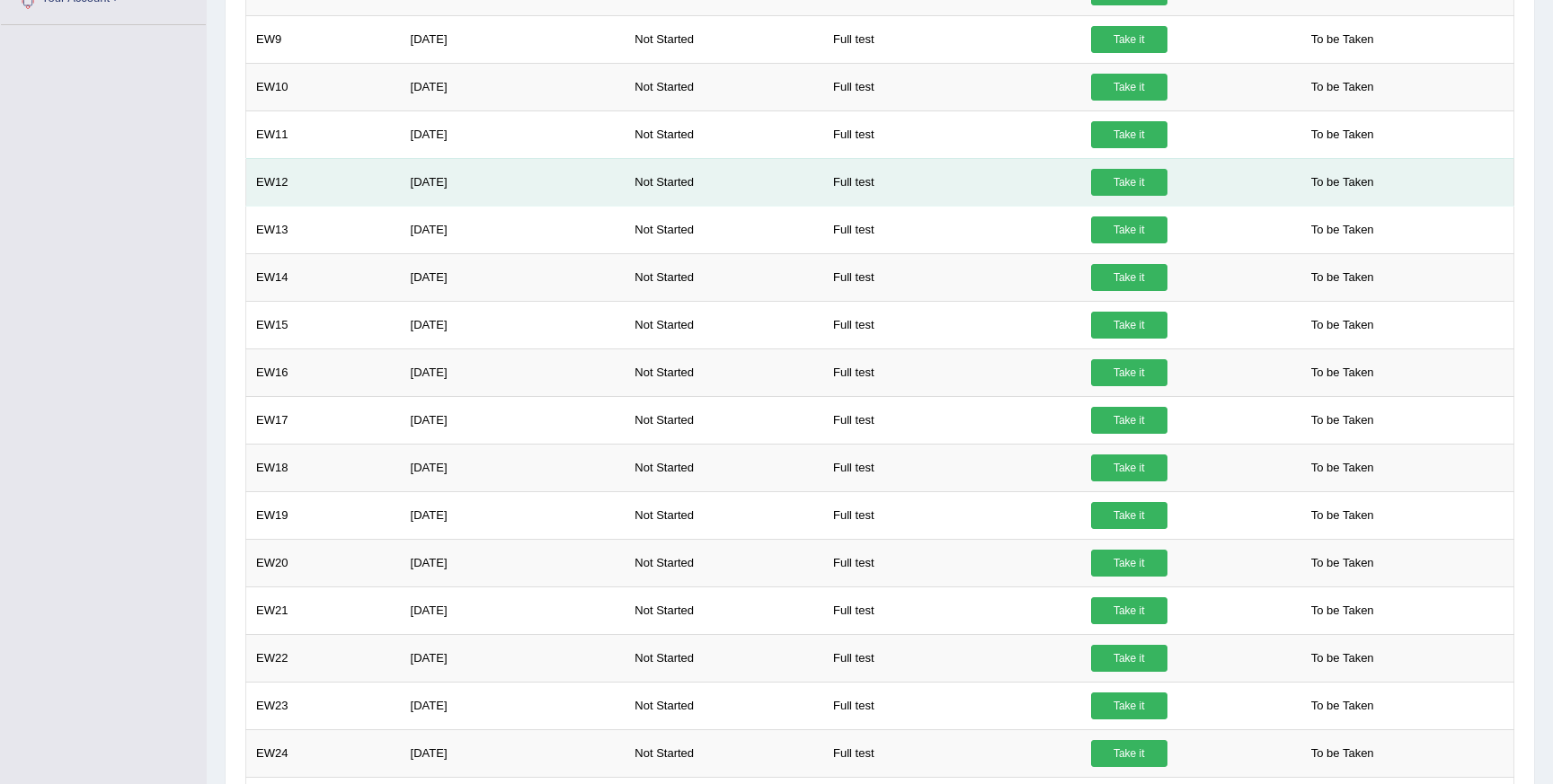
scroll to position [535, 0]
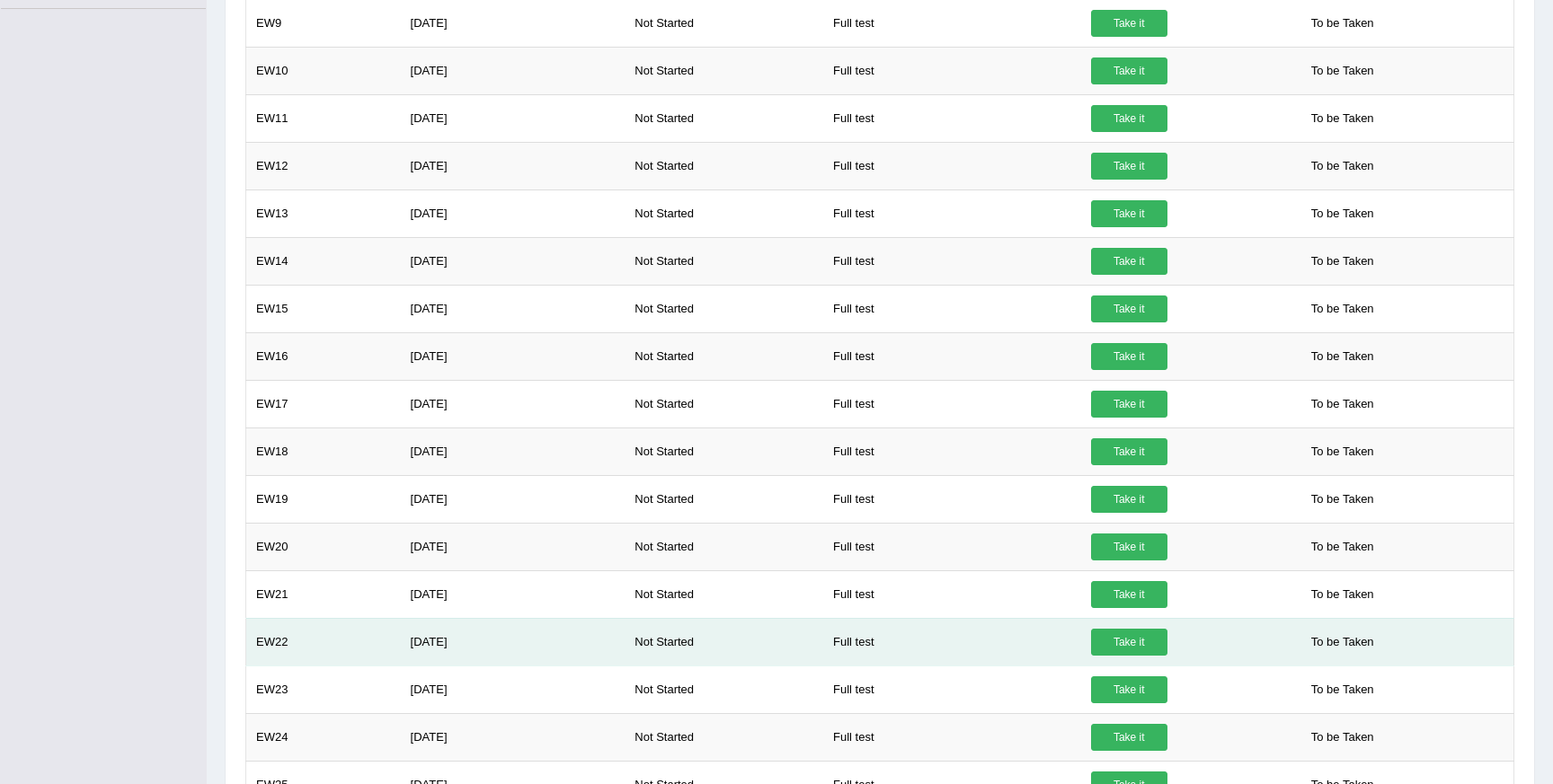
click at [1141, 643] on link "Take it" at bounding box center [1128, 642] width 76 height 27
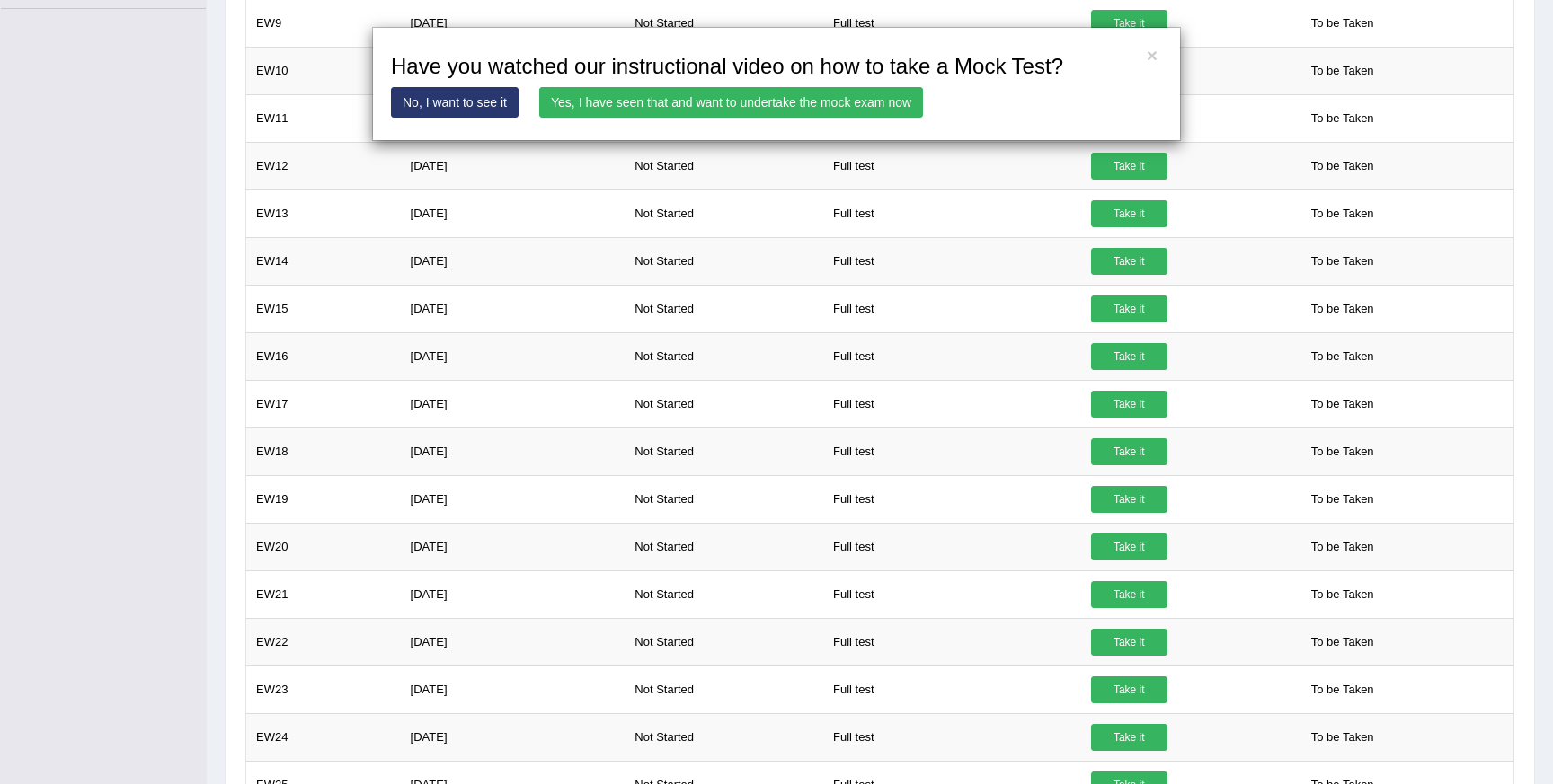
click at [739, 118] on div "× Have you watched our instructional video on how to take a Mock Test? No, I wa…" at bounding box center [776, 84] width 809 height 114
click at [739, 105] on link "Yes, I have seen that and want to undertake the mock exam now" at bounding box center [731, 102] width 383 height 31
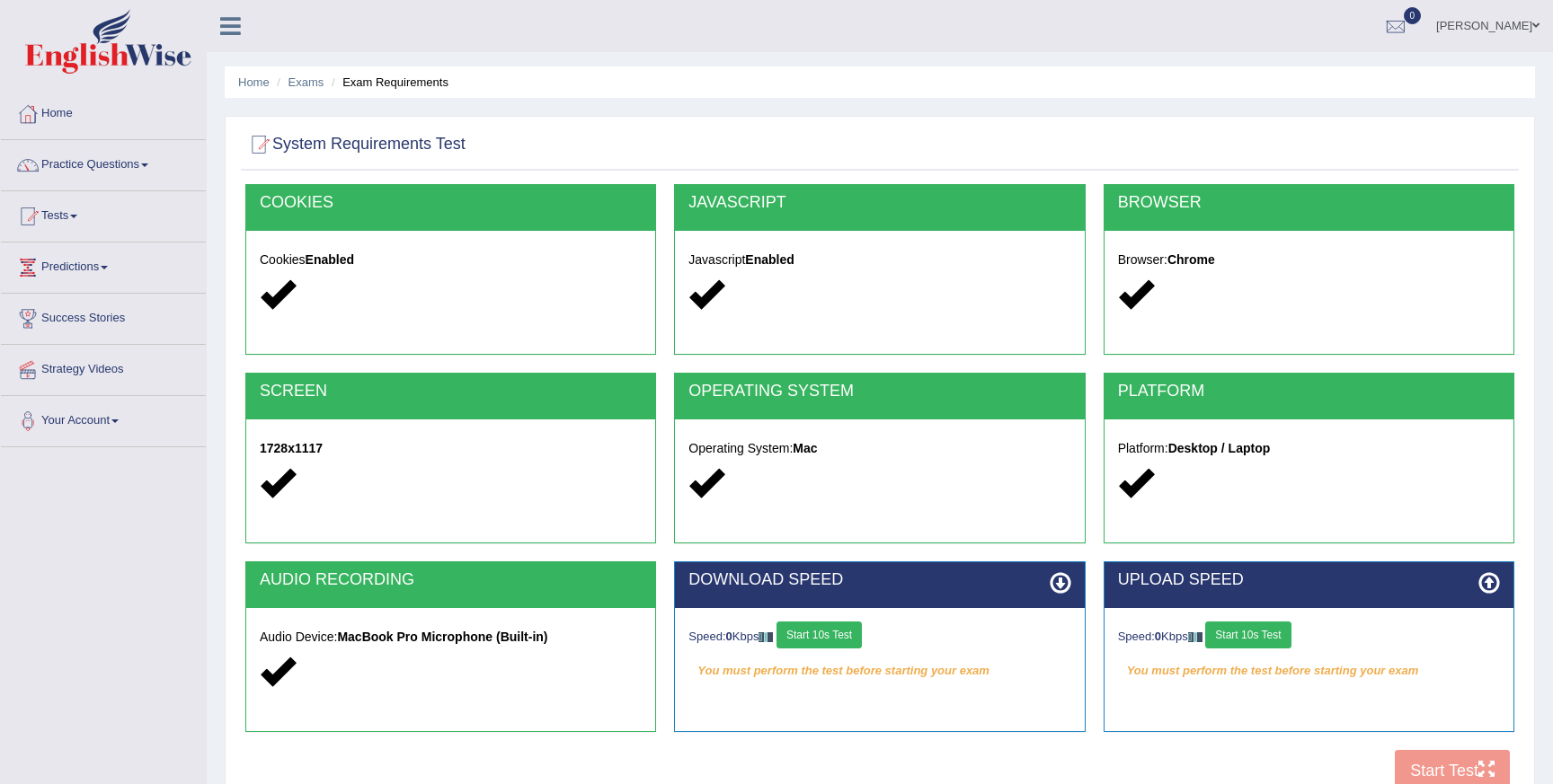
click at [1277, 640] on button "Start 10s Test" at bounding box center [1248, 636] width 86 height 27
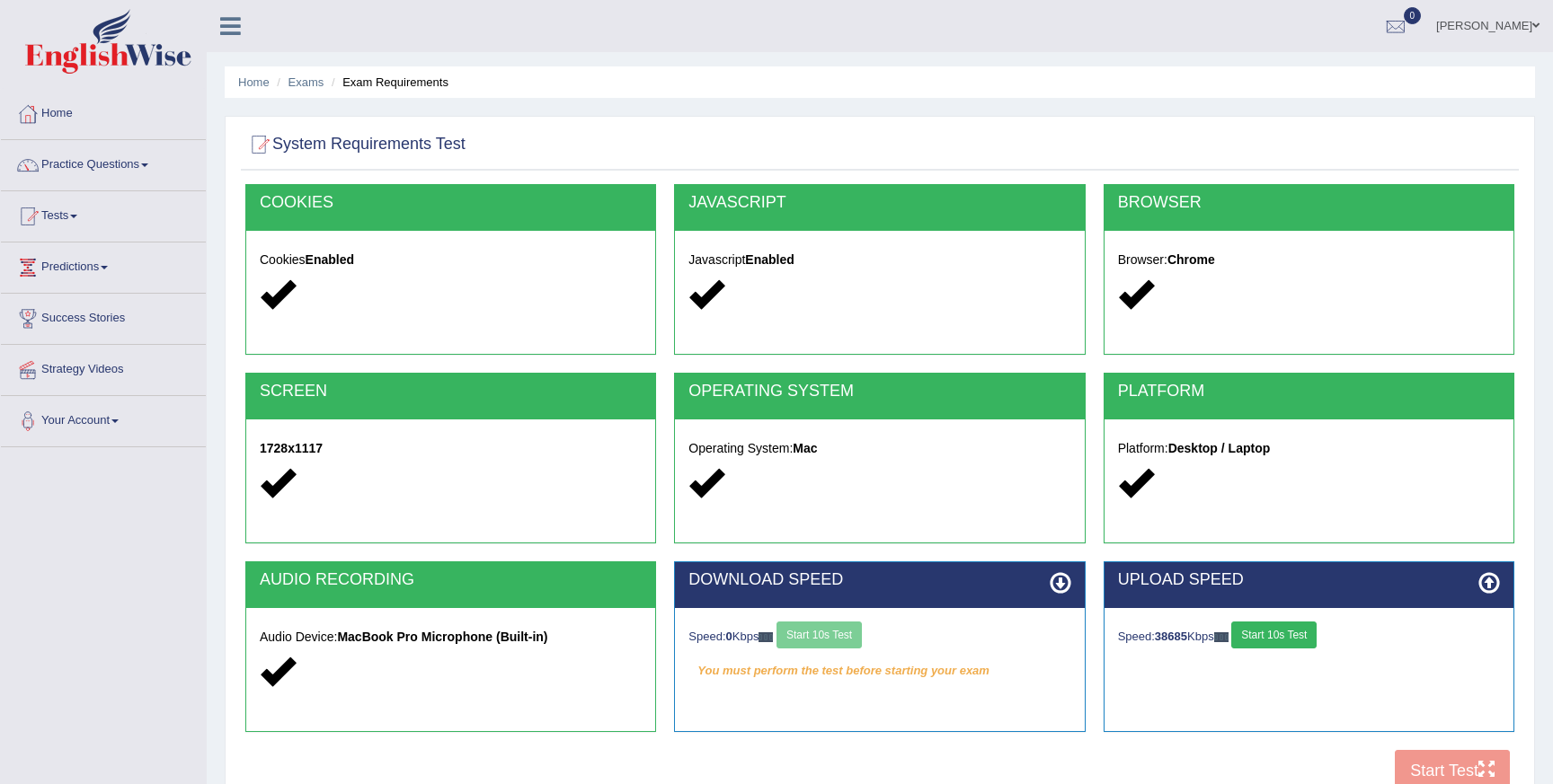
click at [855, 643] on div "Speed: 0 Kbps Start 10s Test" at bounding box center [880, 638] width 382 height 32
click at [855, 641] on button "Start 10s Test" at bounding box center [819, 636] width 86 height 27
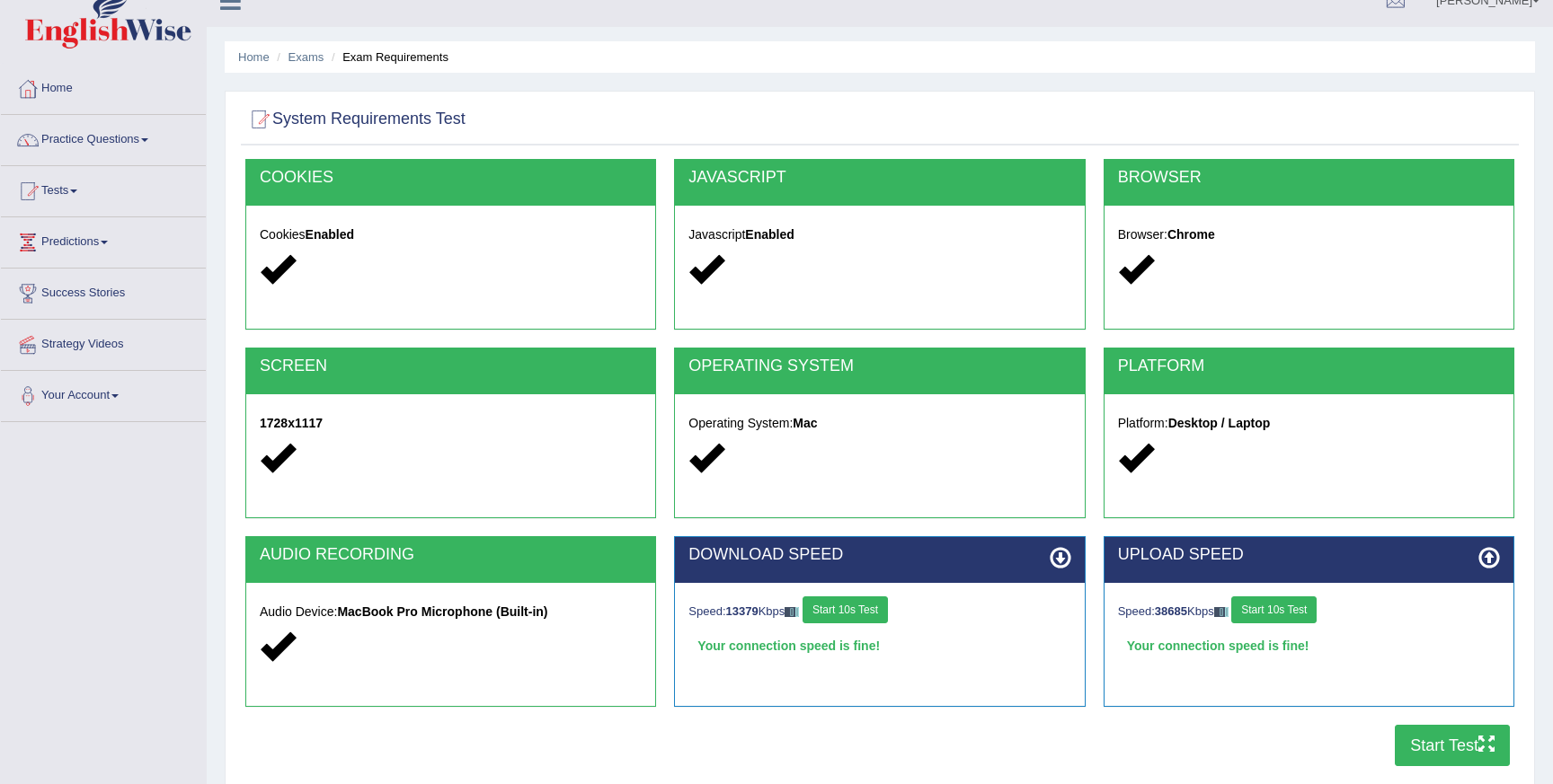
scroll to position [28, 0]
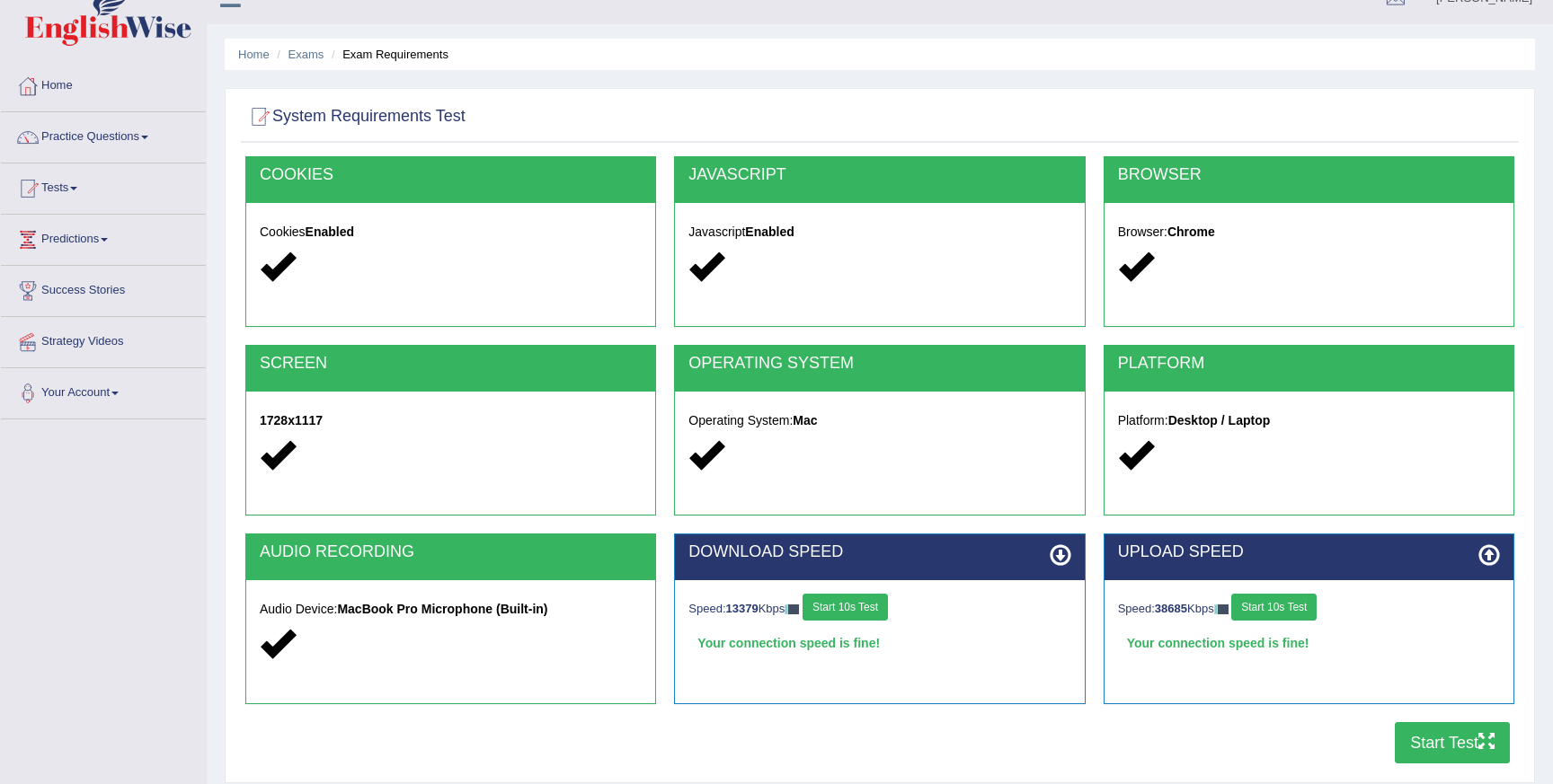
click at [1407, 728] on button "Start Test" at bounding box center [1452, 743] width 115 height 41
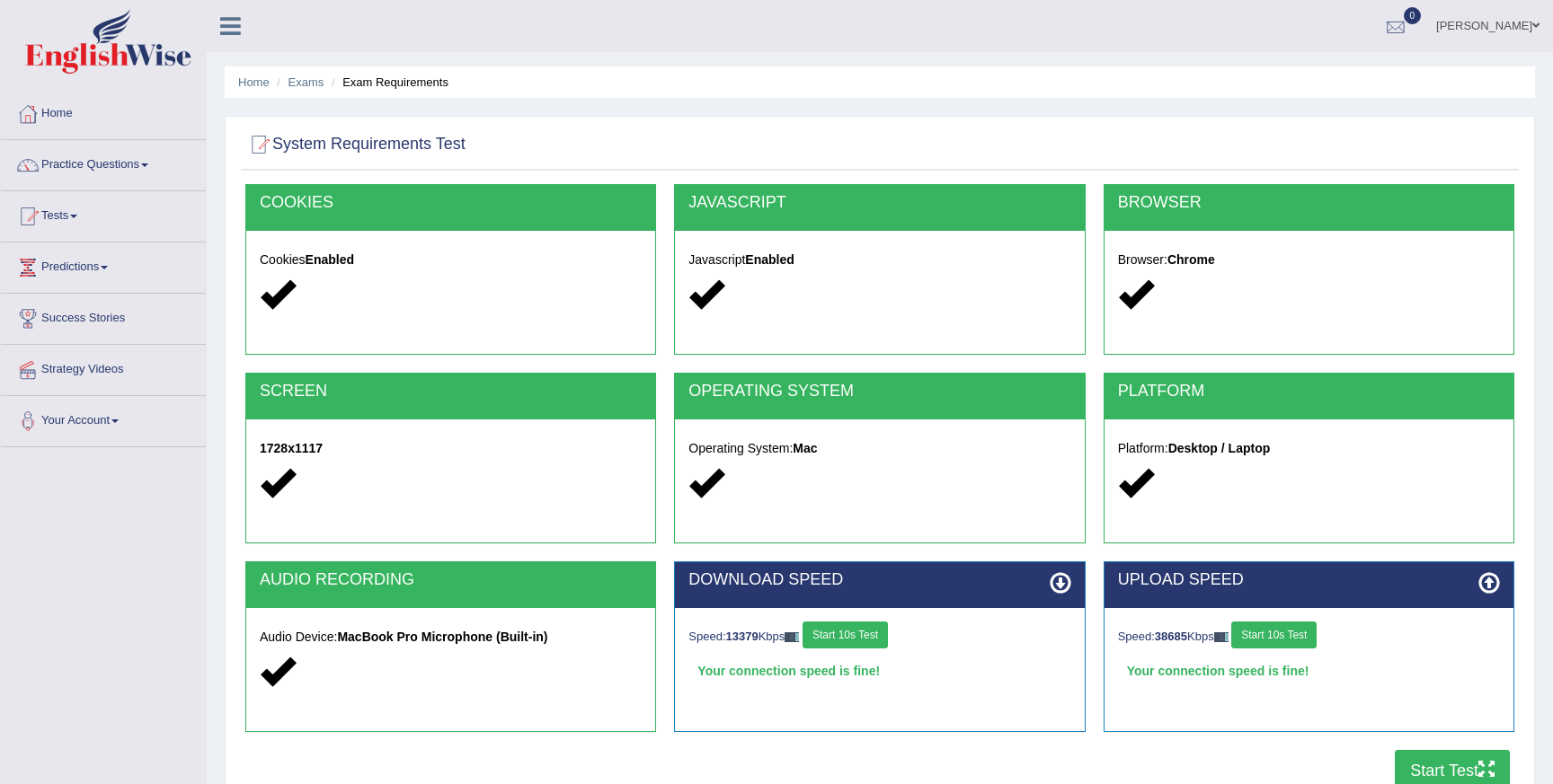
click at [1399, 20] on div at bounding box center [1396, 27] width 27 height 27
click at [1294, 63] on li "See All Alerts" at bounding box center [1287, 76] width 257 height 37
click at [1294, 68] on ul "Home Exams Exam Requirements" at bounding box center [880, 82] width 1310 height 32
click at [1404, 21] on span "0" at bounding box center [1412, 15] width 18 height 17
click at [1303, 60] on li "See All Alerts" at bounding box center [1287, 76] width 257 height 37
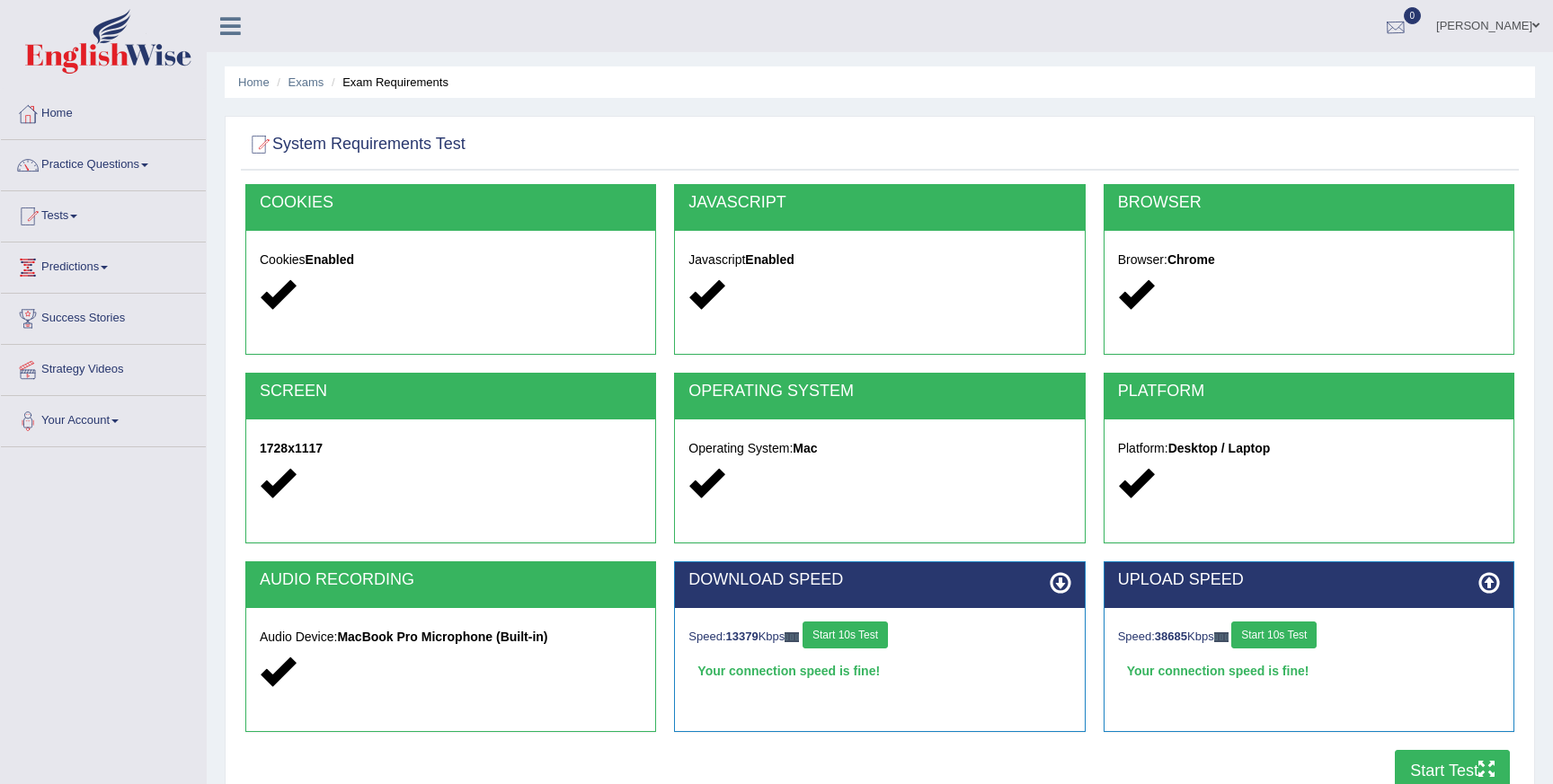
click at [1389, 39] on div at bounding box center [1396, 27] width 27 height 27
click at [1317, 71] on link "See All Alerts" at bounding box center [1288, 75] width 100 height 20
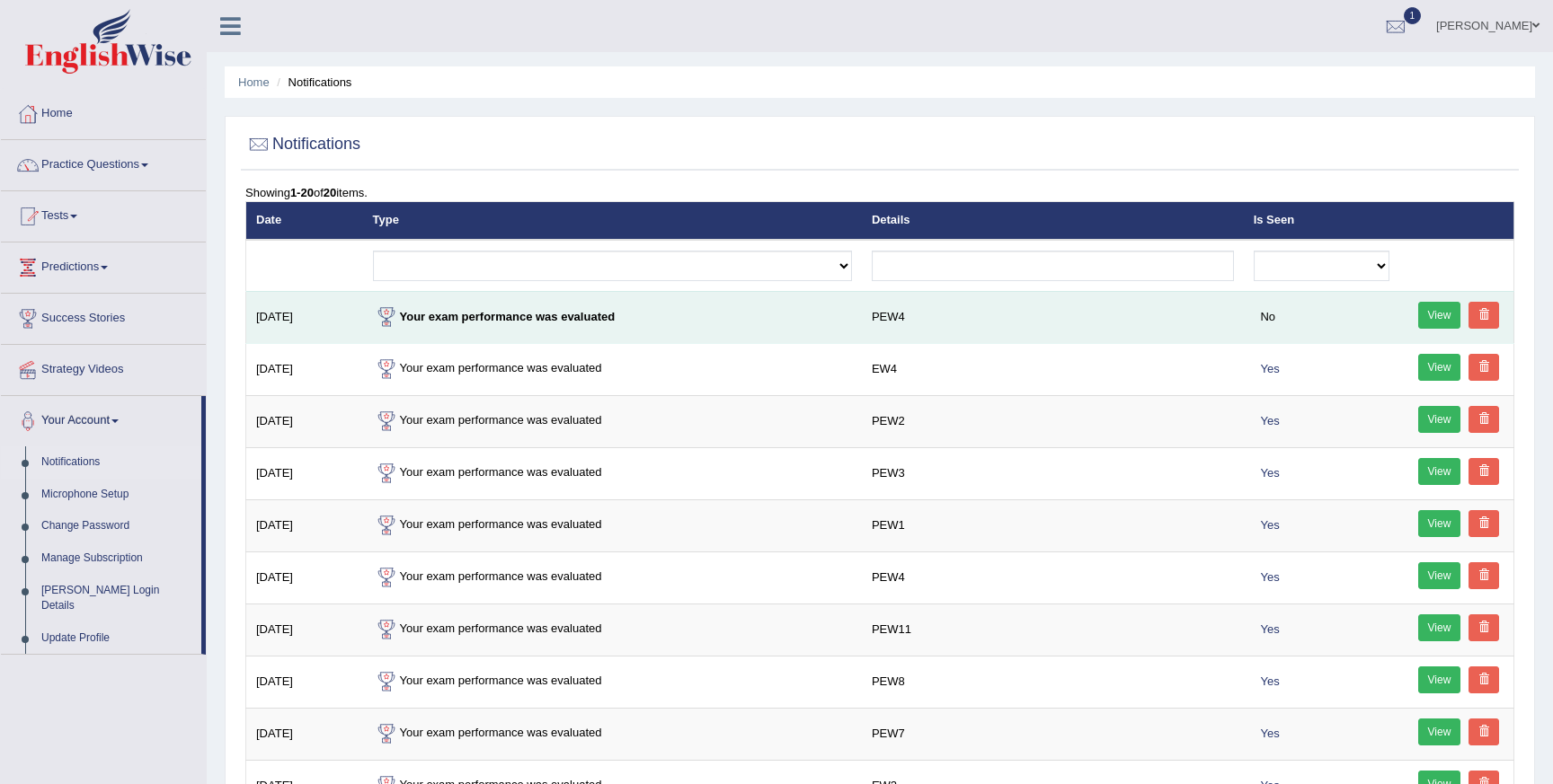
click at [1443, 315] on link "View" at bounding box center [1439, 315] width 43 height 27
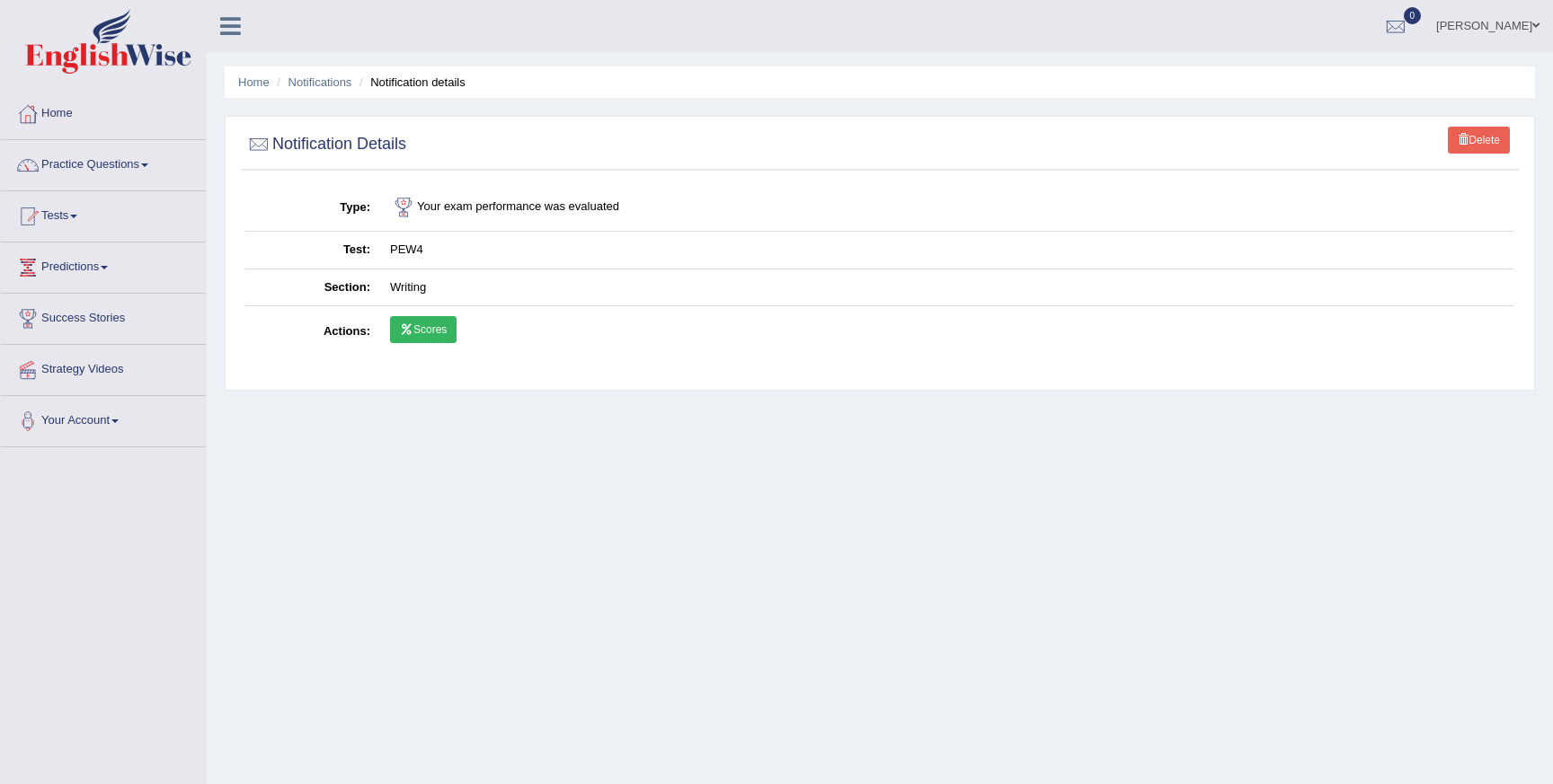
click at [456, 322] on link "Scores" at bounding box center [423, 329] width 66 height 27
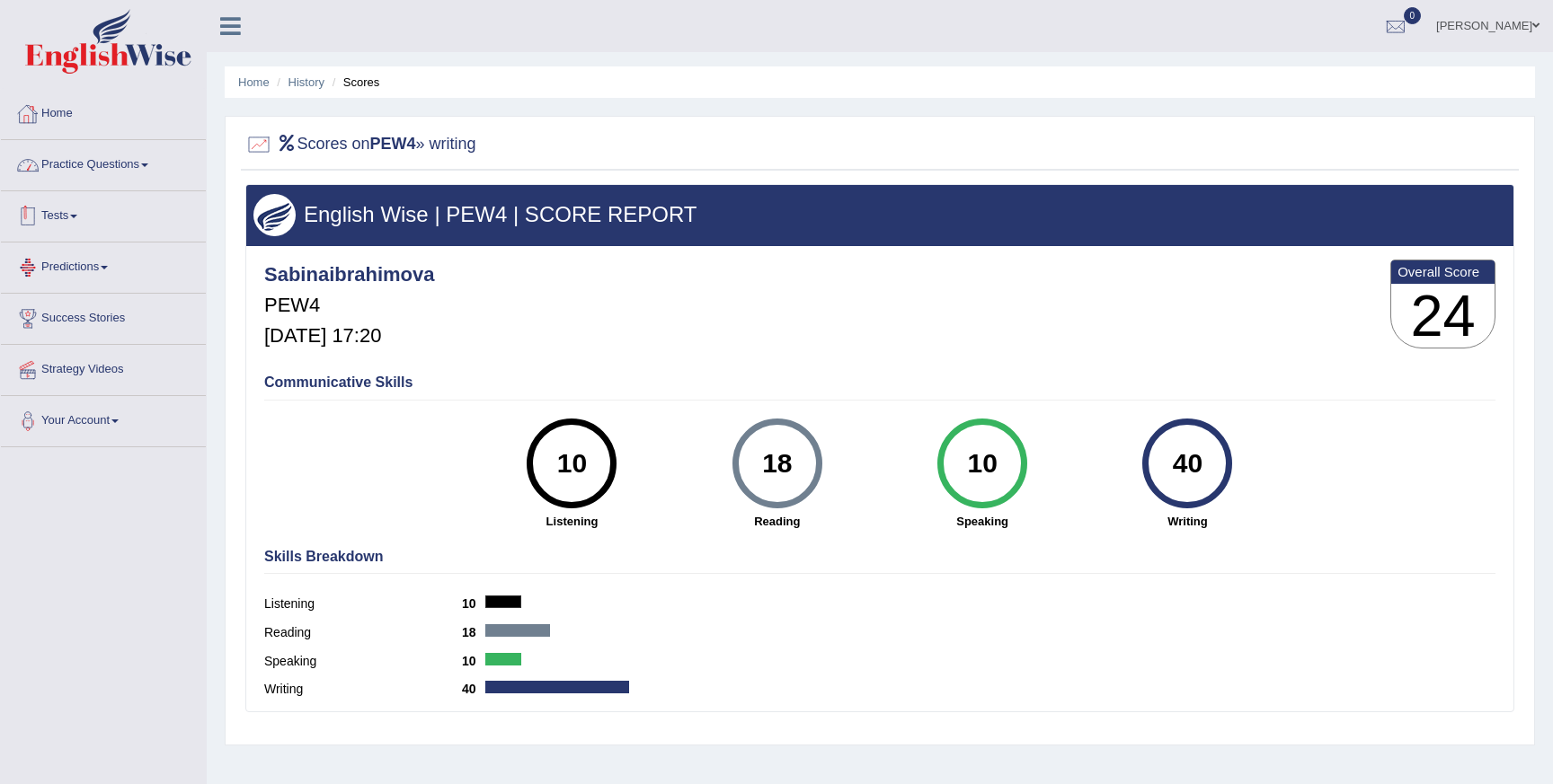
click at [70, 104] on link "Home" at bounding box center [103, 111] width 205 height 45
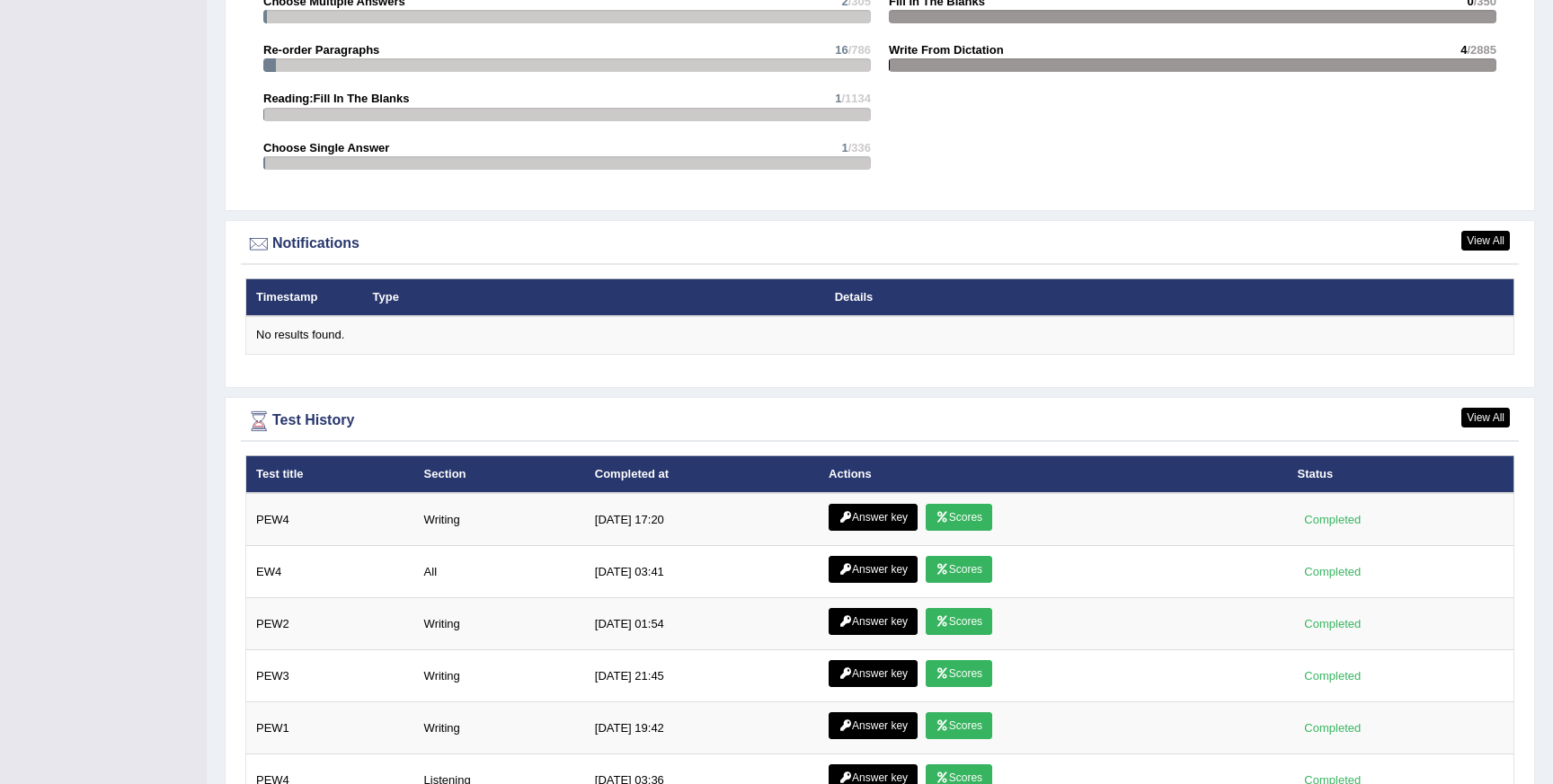
scroll to position [1981, 0]
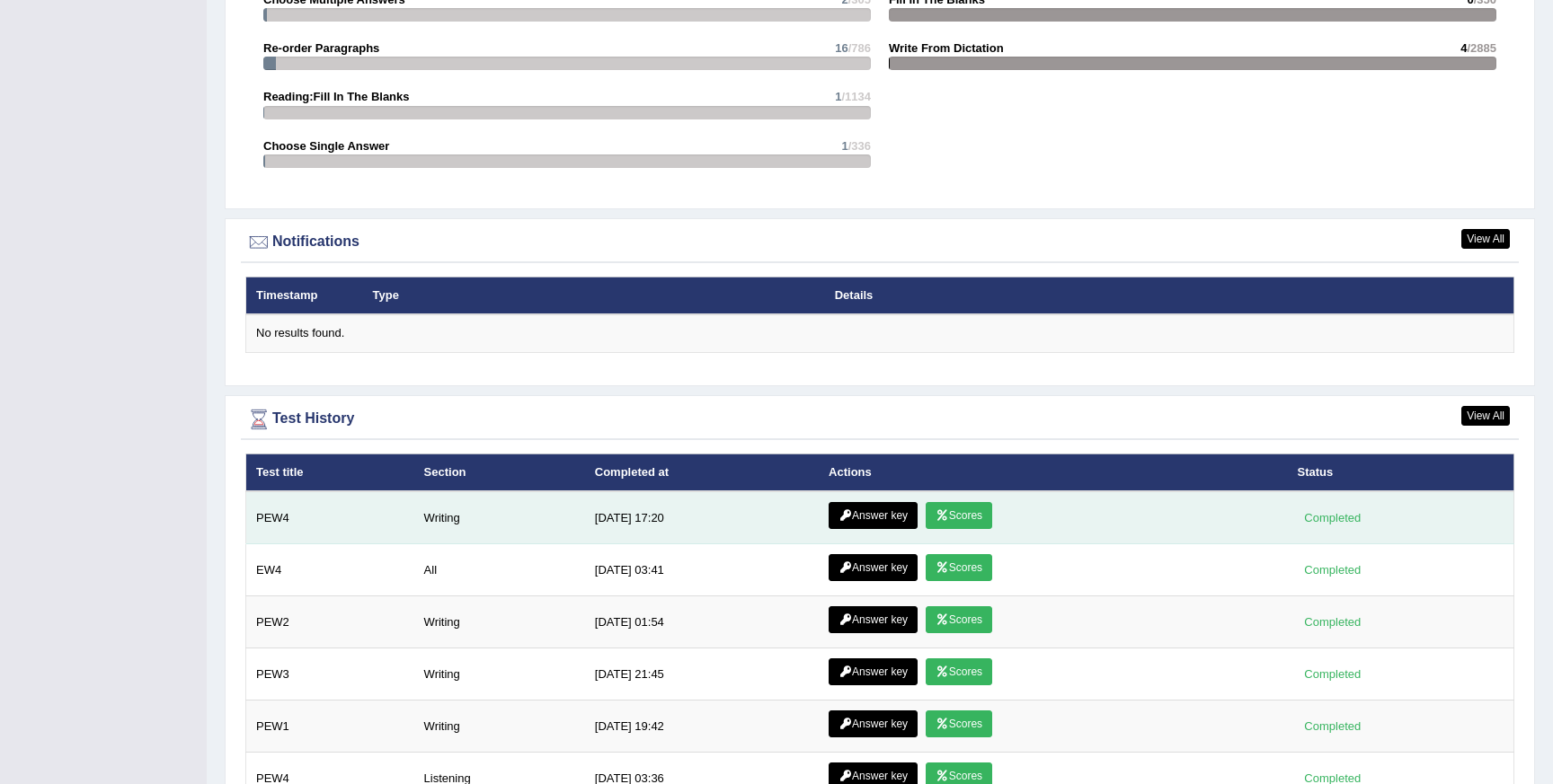
click at [957, 527] on link "Scores" at bounding box center [959, 515] width 66 height 27
click at [871, 522] on link "Answer key" at bounding box center [873, 515] width 89 height 27
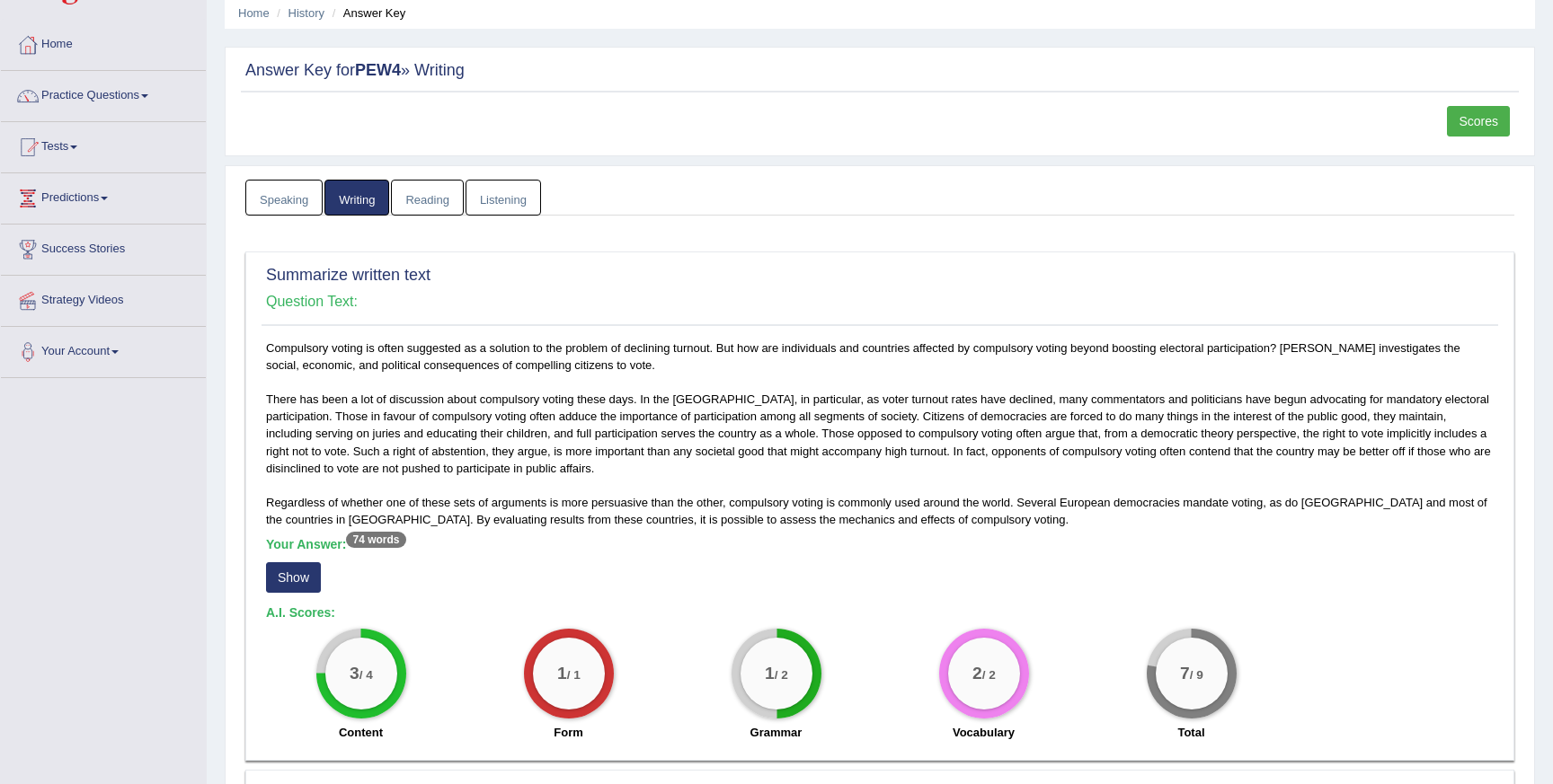
scroll to position [71, 0]
click at [297, 569] on button "Show" at bounding box center [293, 576] width 55 height 31
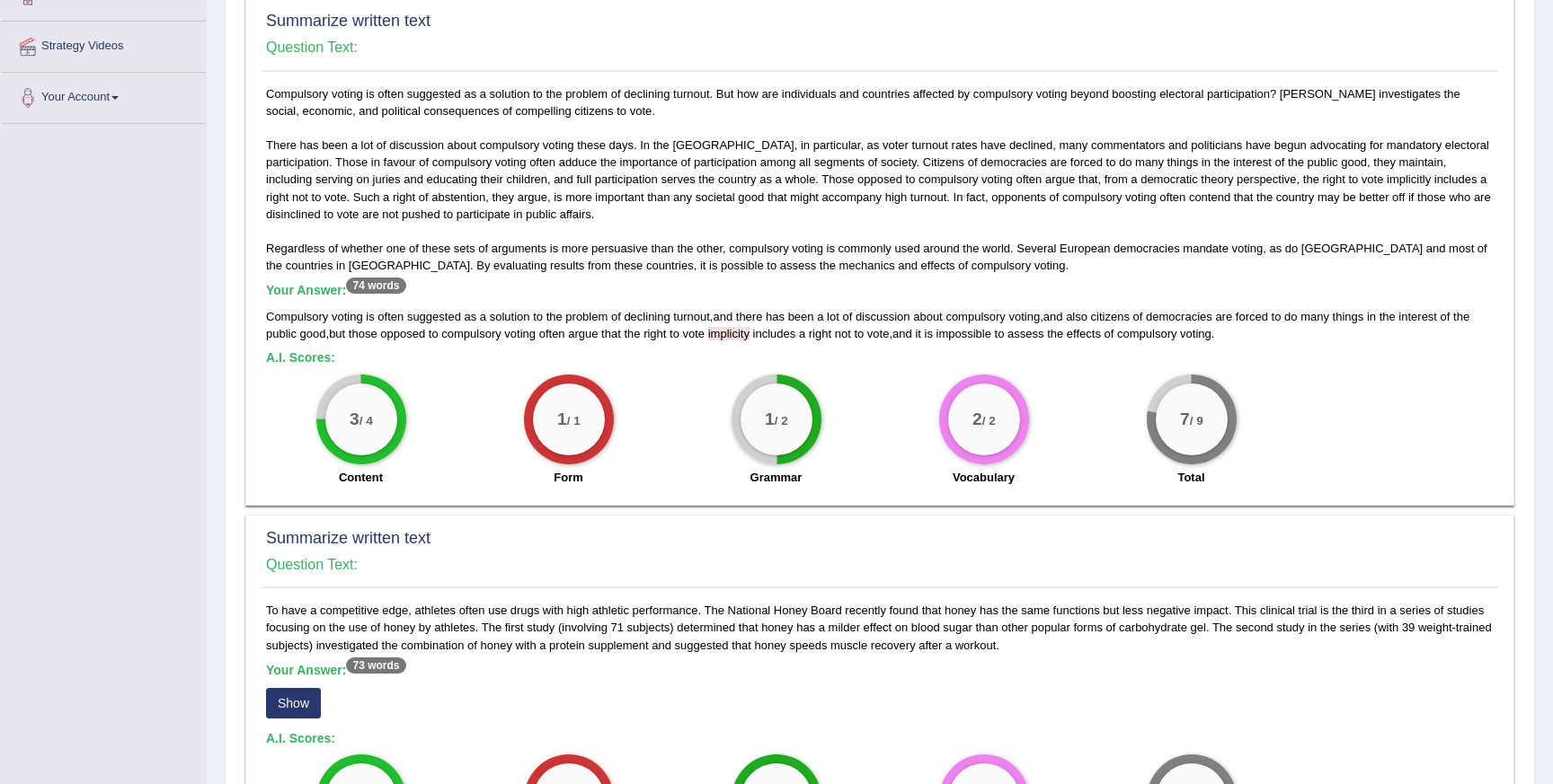
scroll to position [315, 0]
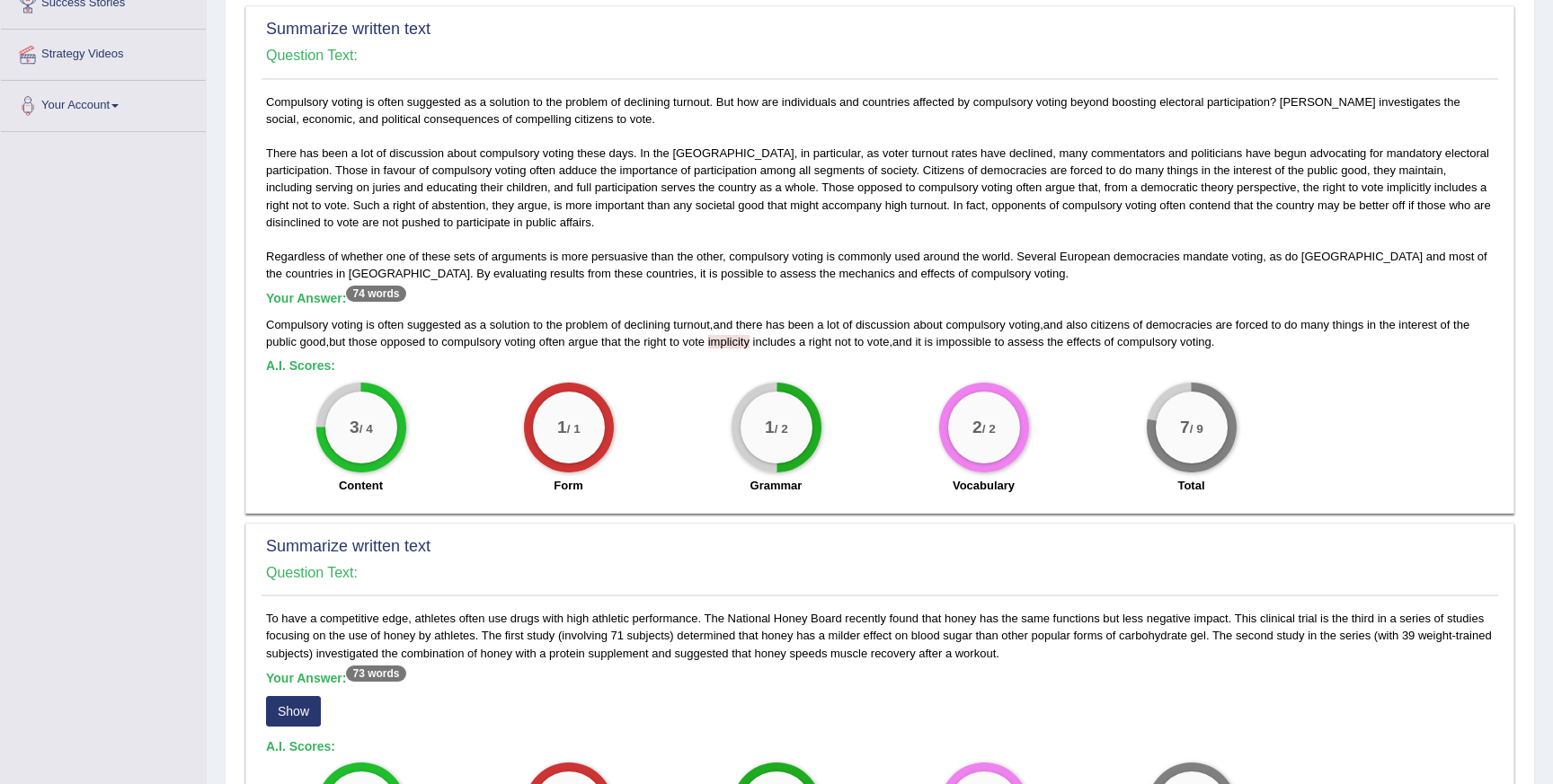
click at [750, 342] on span "implicity" at bounding box center [728, 342] width 41 height 13
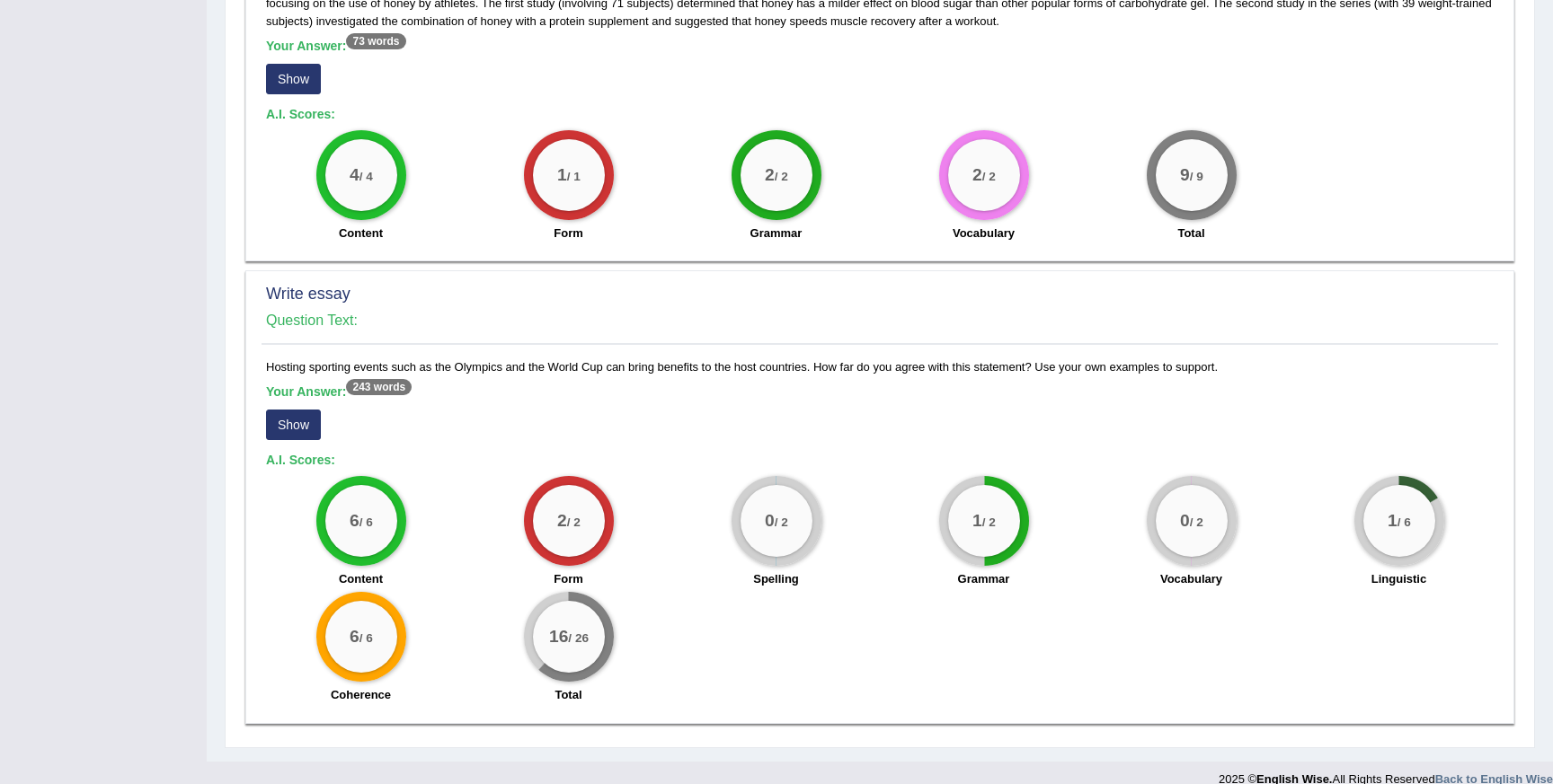
scroll to position [970, 0]
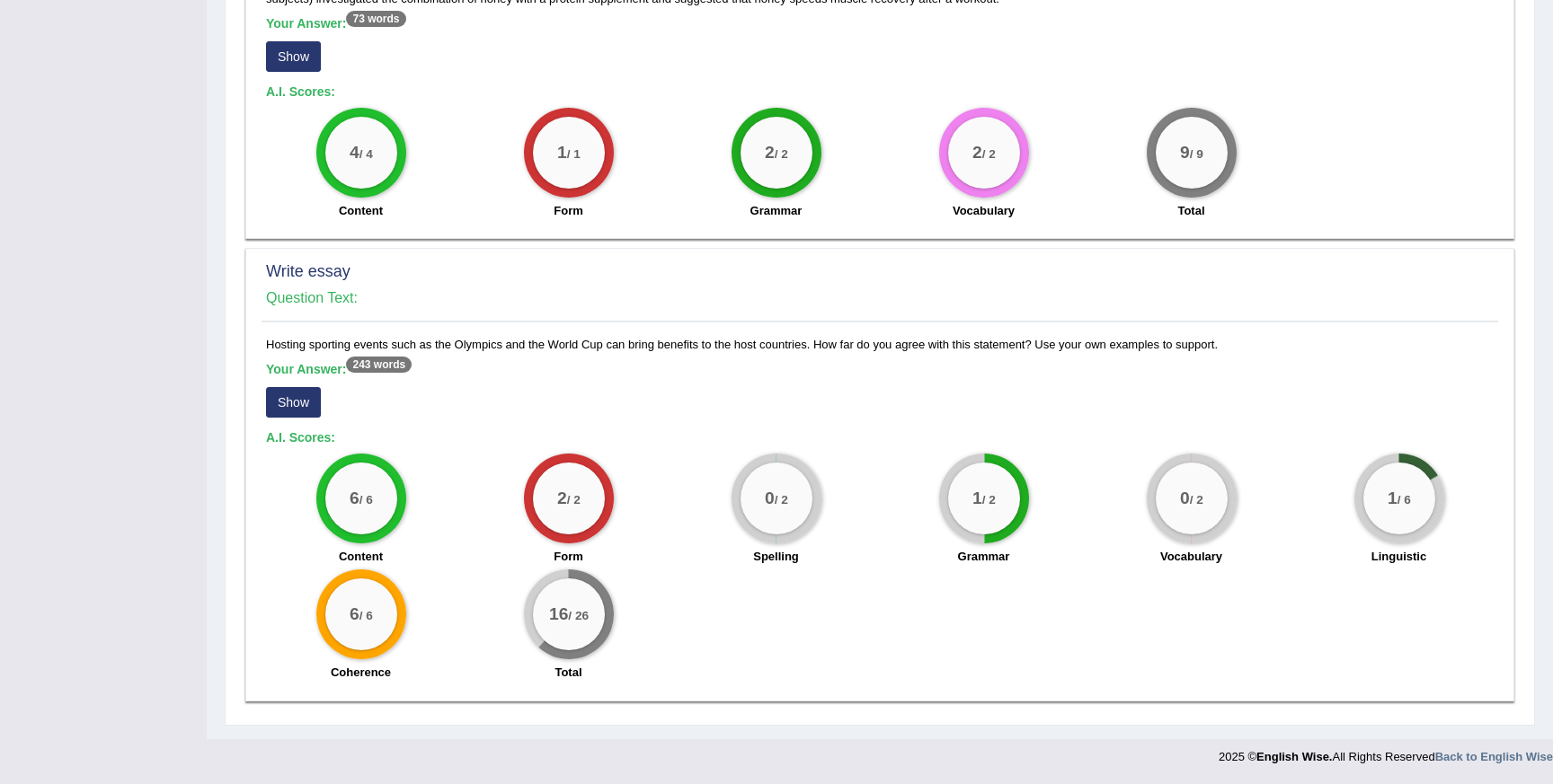
click at [297, 407] on button "Show" at bounding box center [293, 403] width 55 height 31
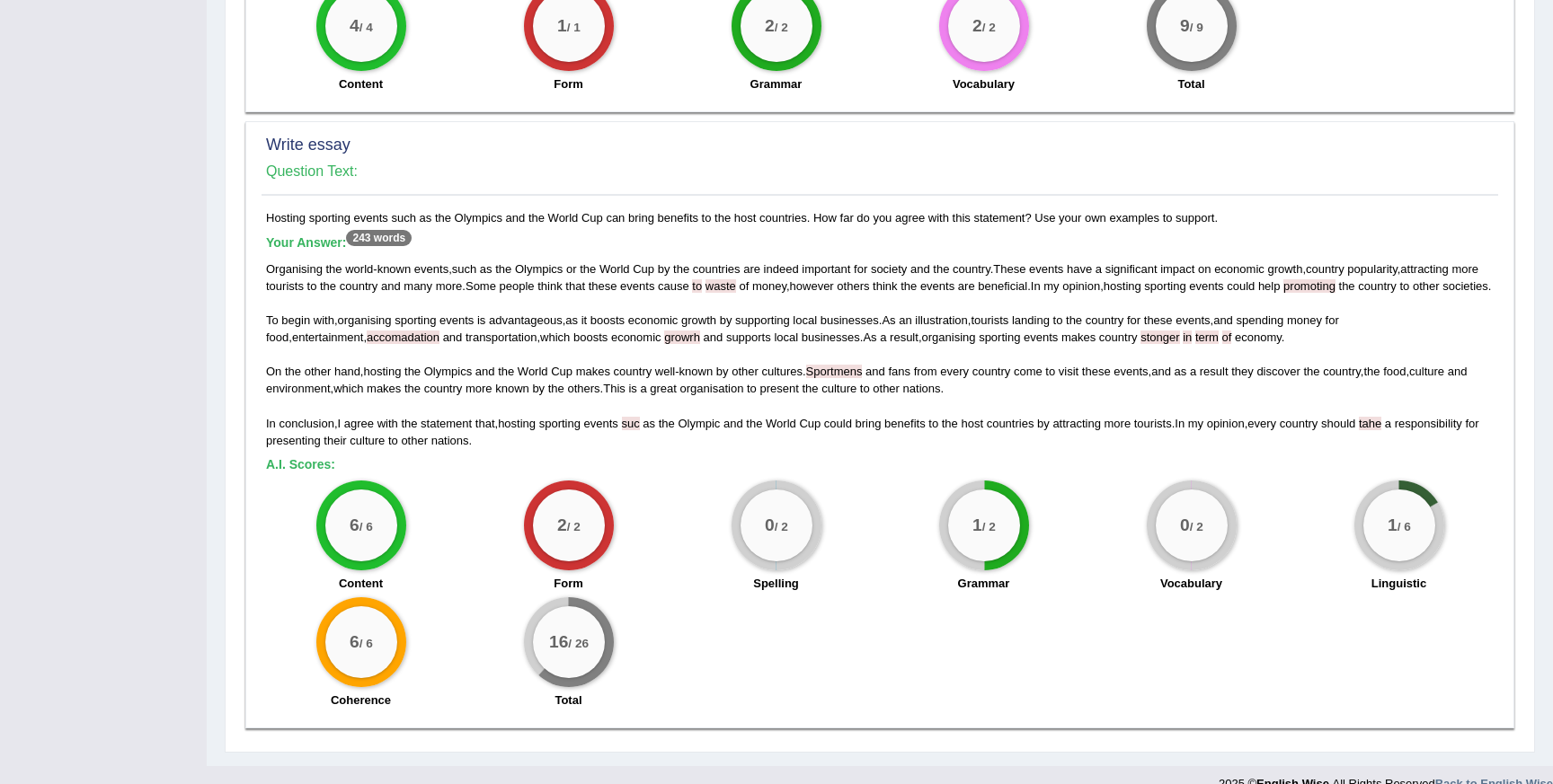
scroll to position [1142, 0]
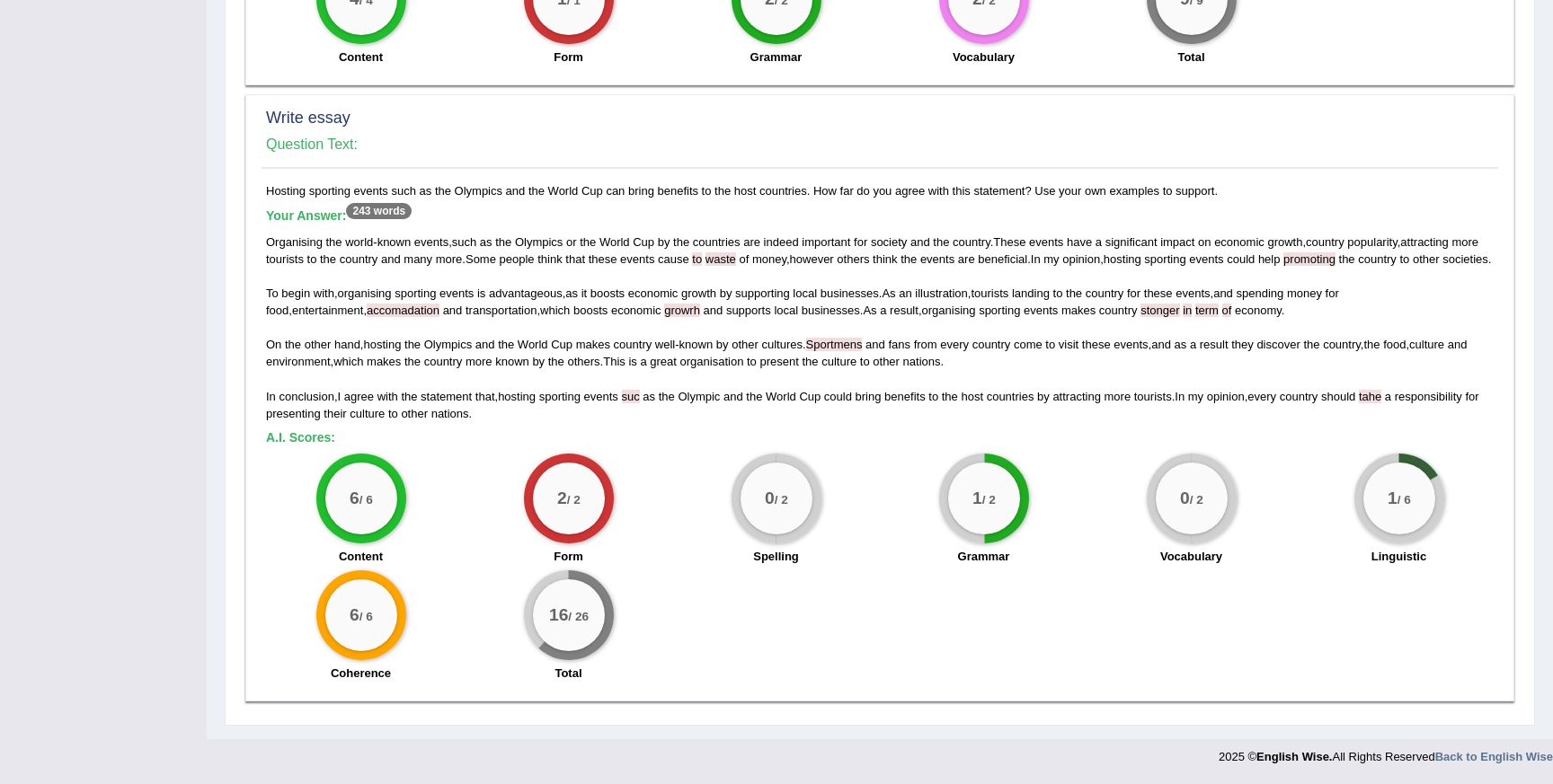
click at [702, 252] on span "to" at bounding box center [697, 259] width 10 height 13
drag, startPoint x: 730, startPoint y: 239, endPoint x: 775, endPoint y: 238, distance: 45.0
click at [775, 238] on div "Organising the world - known events , such as the Olympics or the World Cup by …" at bounding box center [880, 328] width 1227 height 189
click at [1196, 310] on span "term" at bounding box center [1207, 310] width 23 height 13
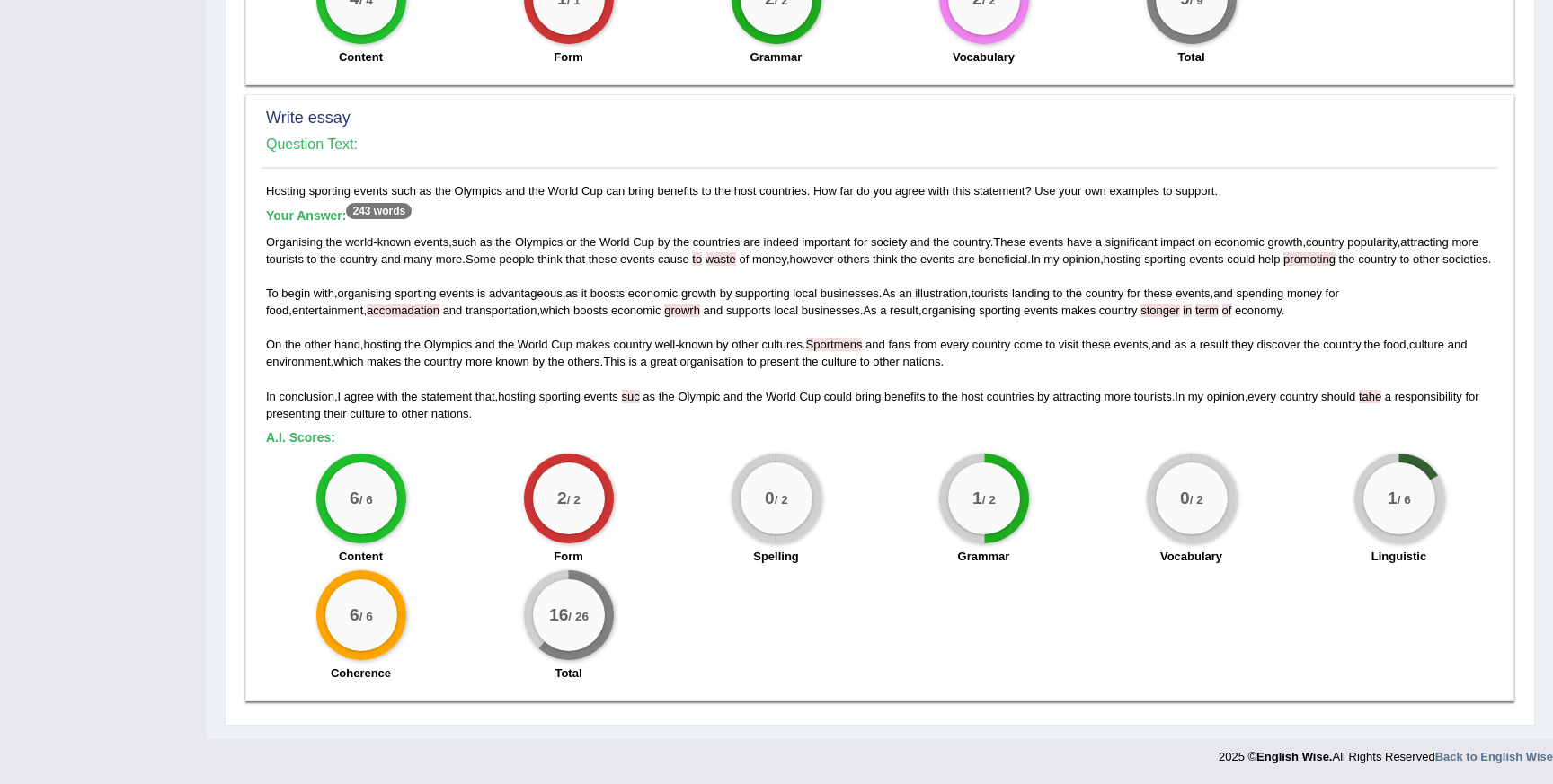
click at [640, 400] on span "suc" at bounding box center [631, 397] width 18 height 13
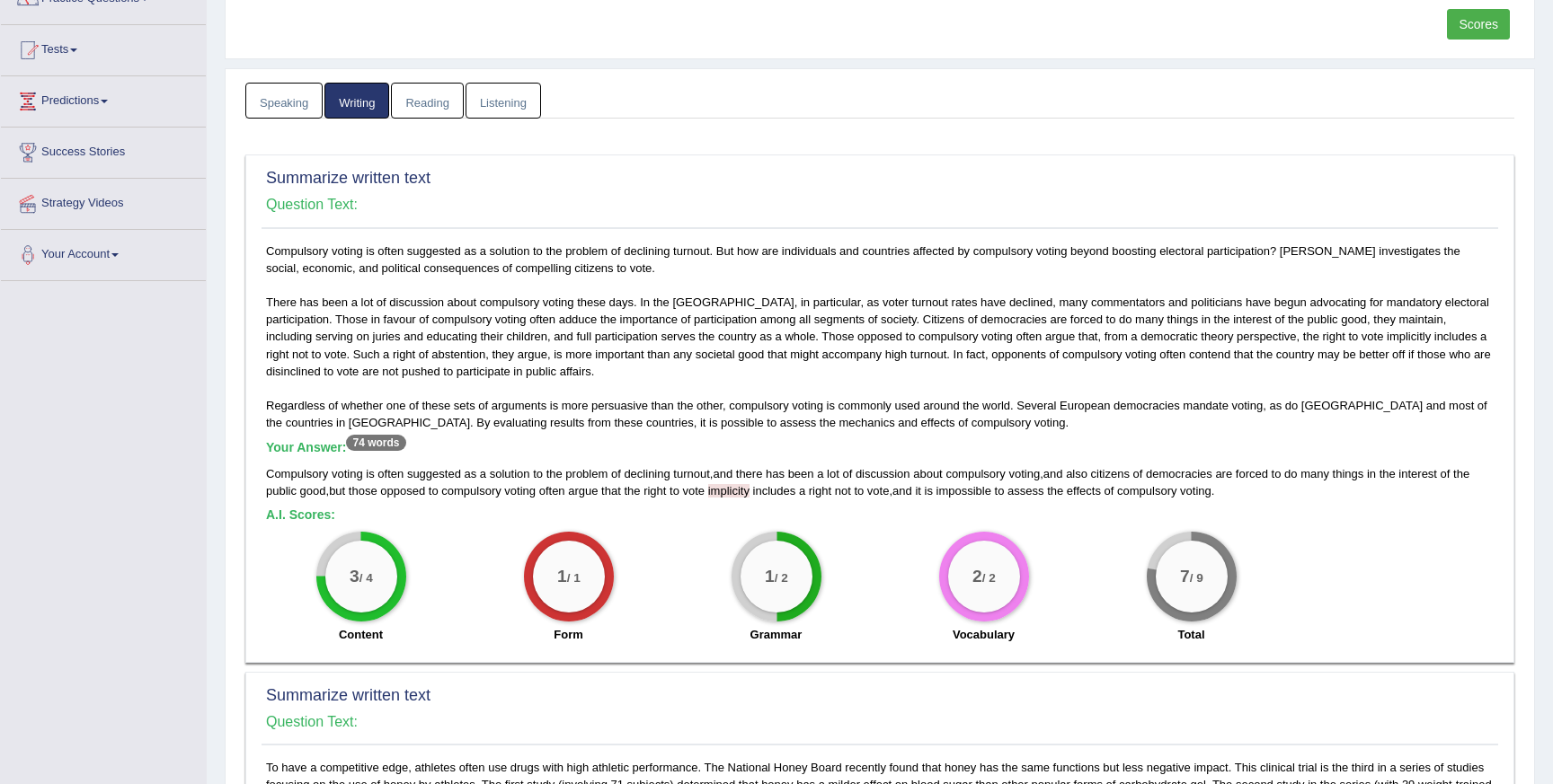
scroll to position [0, 0]
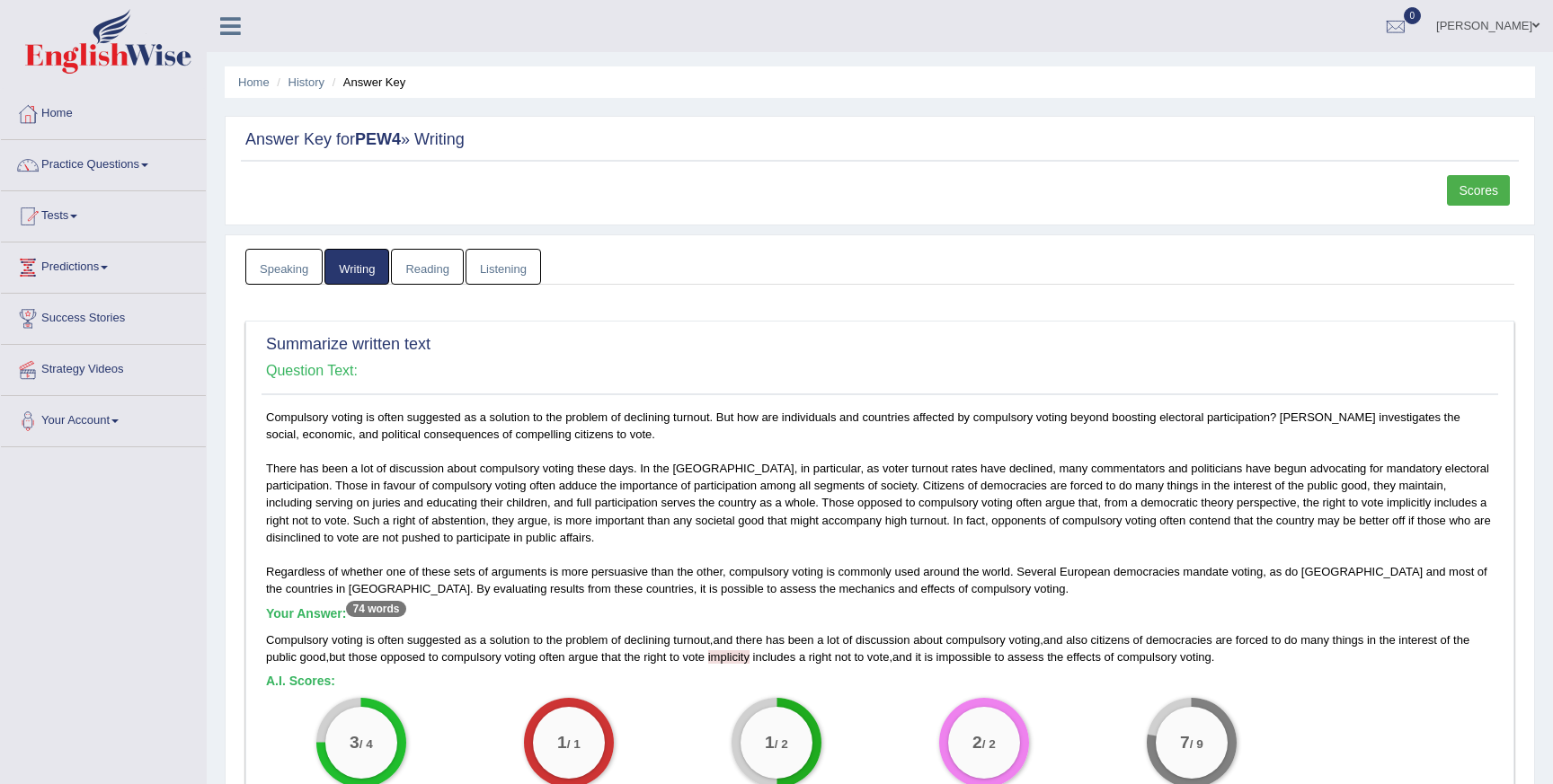
click at [288, 274] on link "Speaking" at bounding box center [284, 267] width 77 height 37
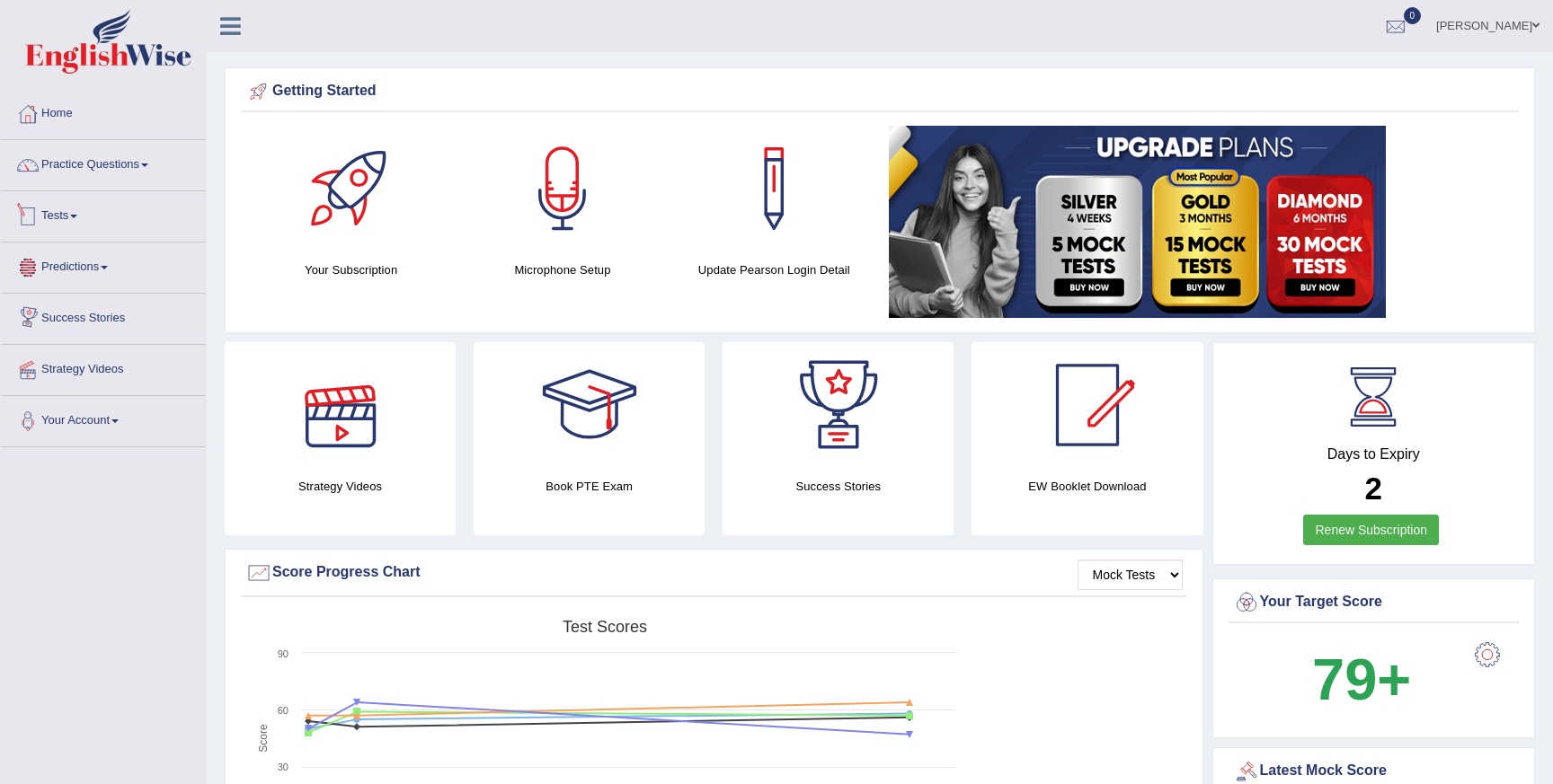
click at [74, 219] on link "Tests" at bounding box center [103, 214] width 205 height 45
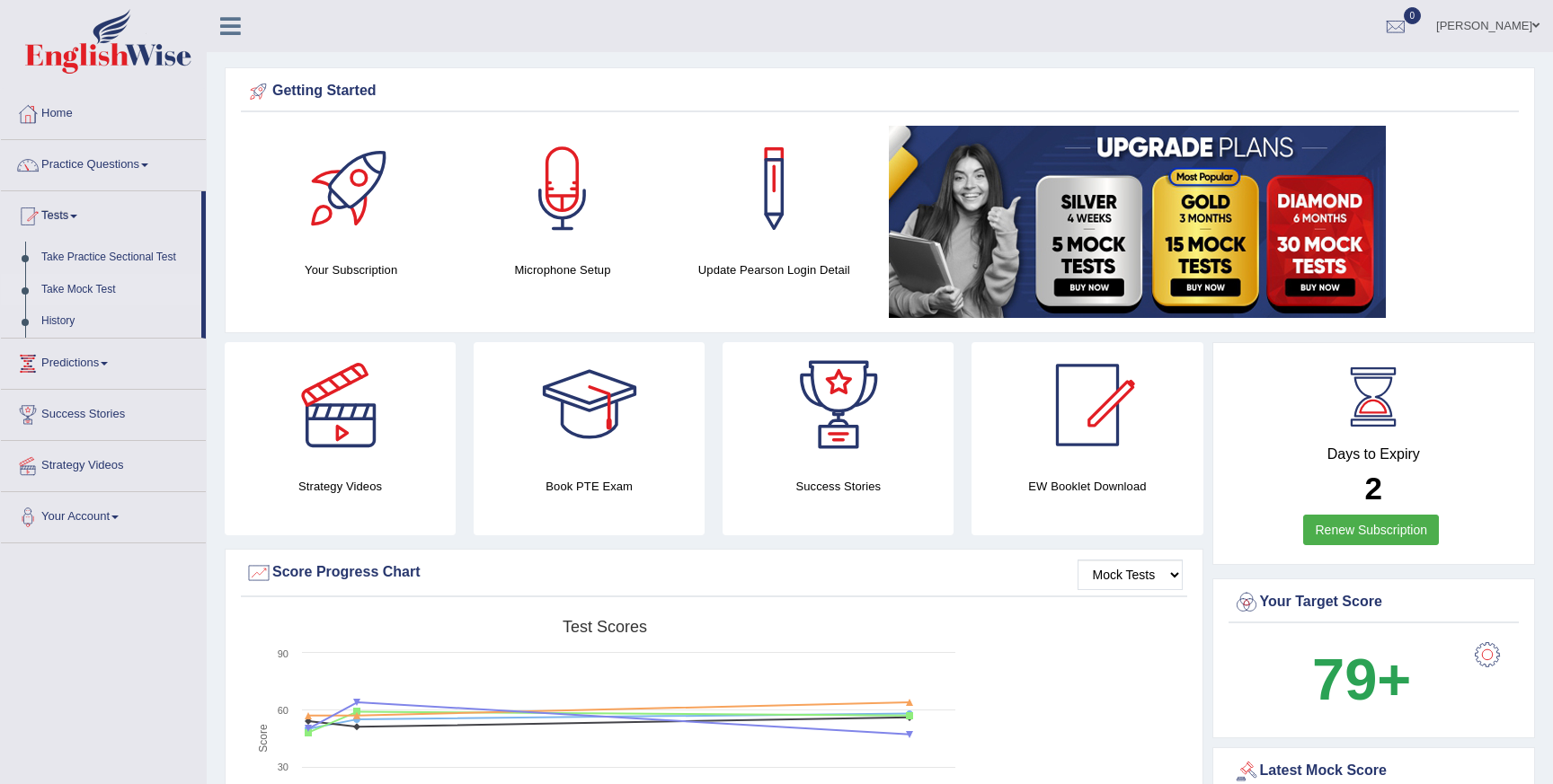
click at [93, 289] on link "Take Mock Test" at bounding box center [118, 291] width 168 height 33
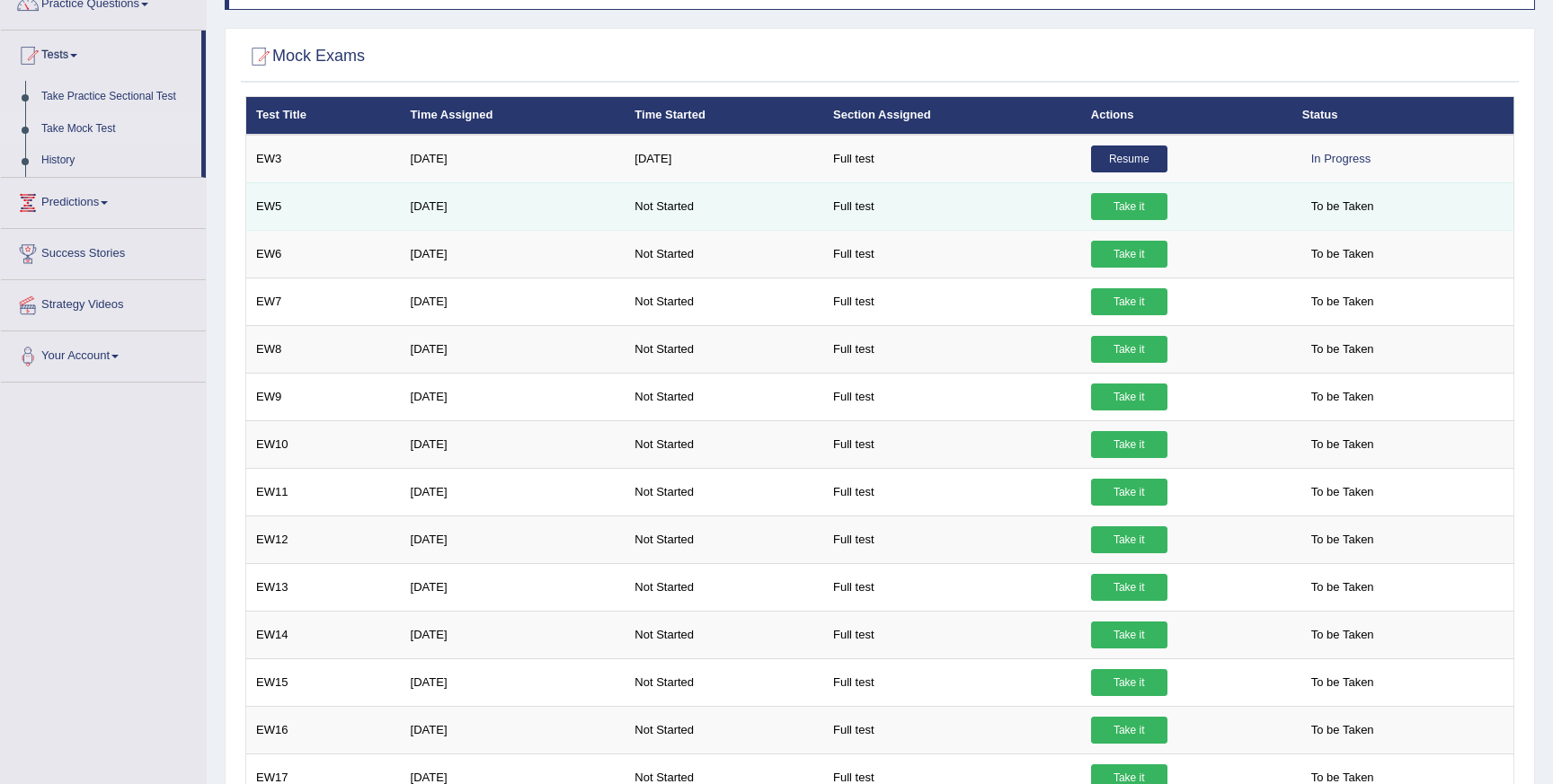
scroll to position [28, 0]
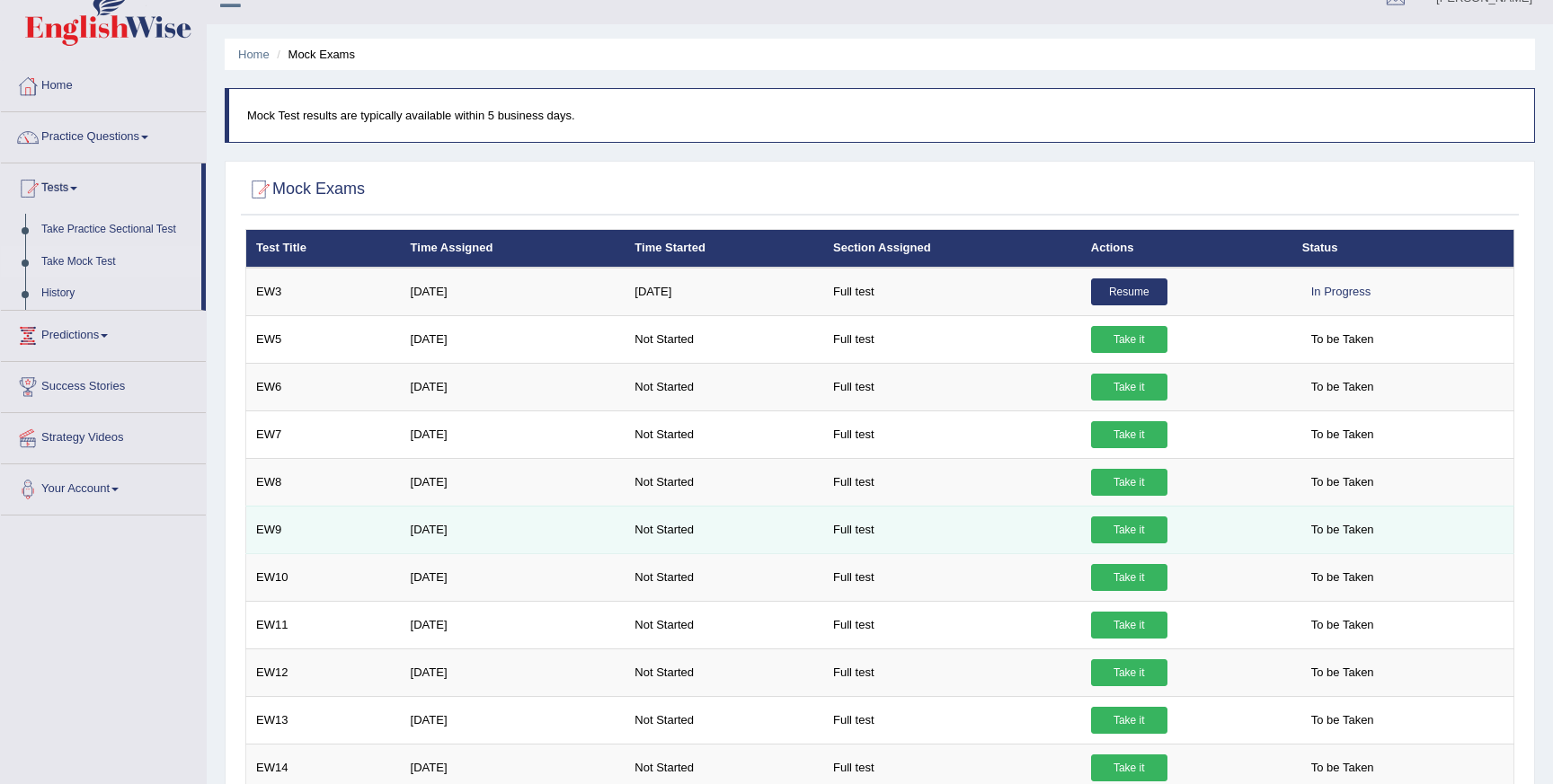
click at [1131, 535] on link "Take it" at bounding box center [1128, 530] width 76 height 27
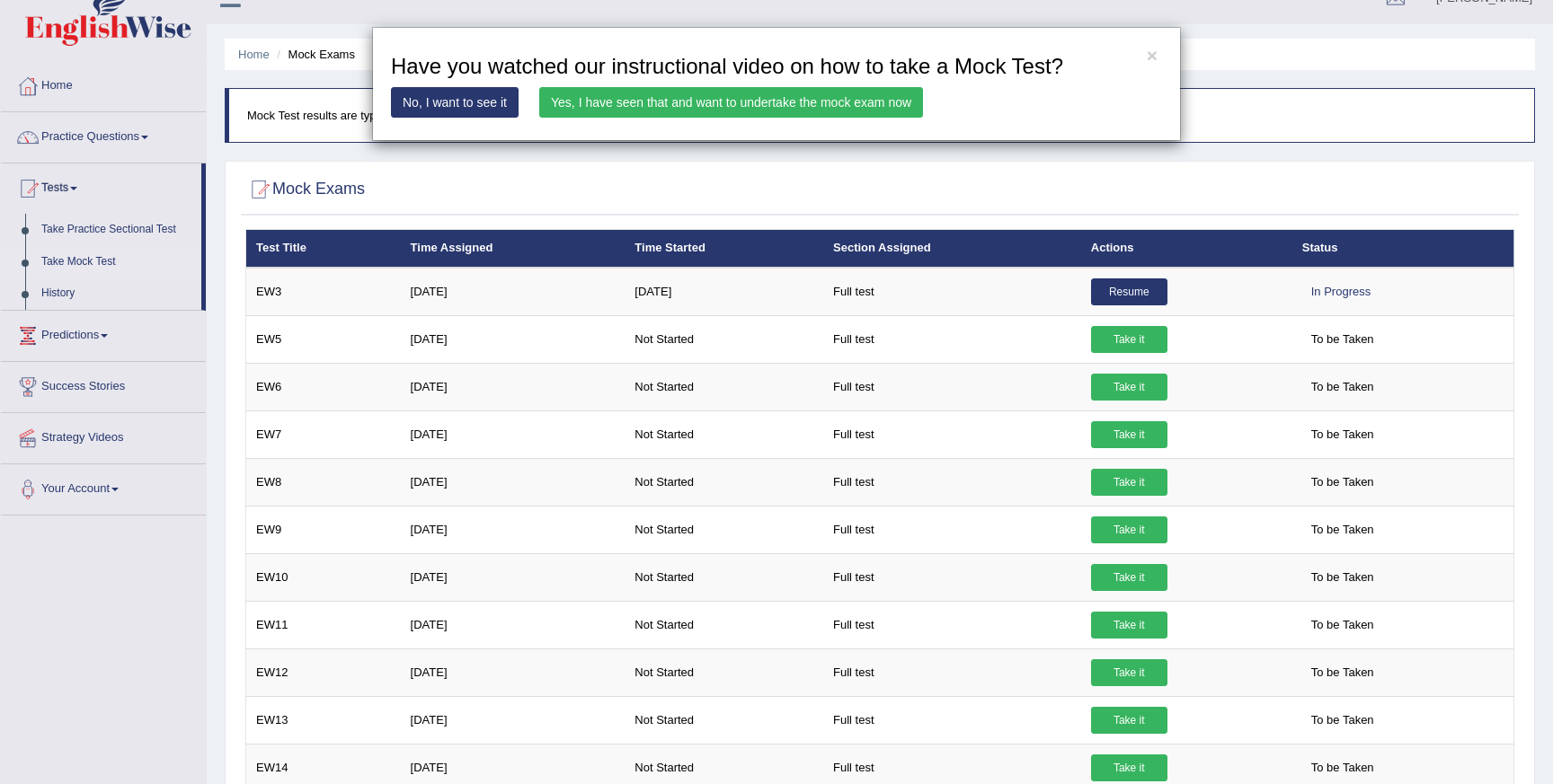
click at [695, 99] on link "Yes, I have seen that and want to undertake the mock exam now" at bounding box center [731, 102] width 383 height 31
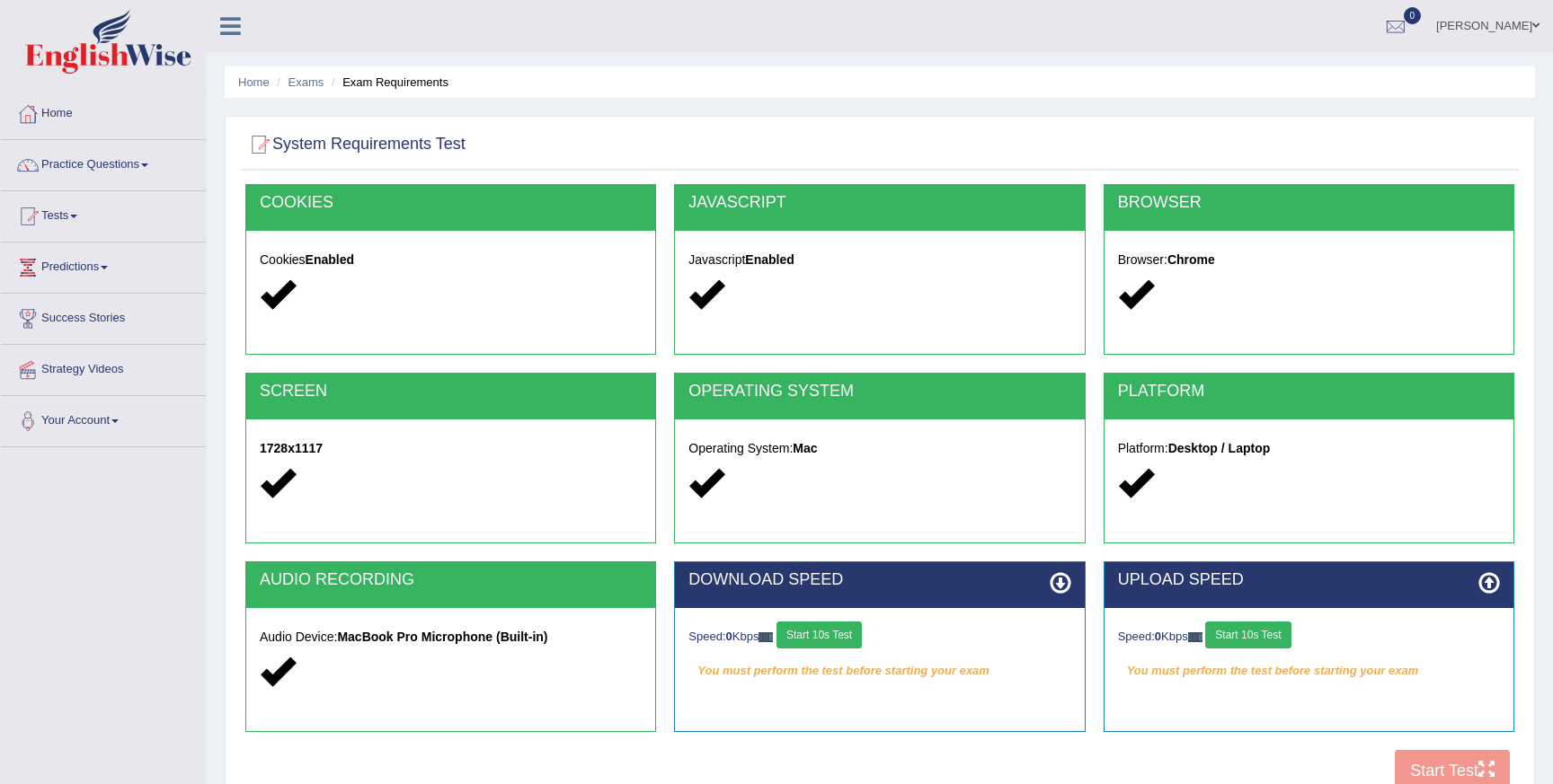
click at [844, 640] on button "Start 10s Test" at bounding box center [819, 636] width 86 height 27
click at [1258, 630] on button "Start 10s Test" at bounding box center [1248, 636] width 86 height 27
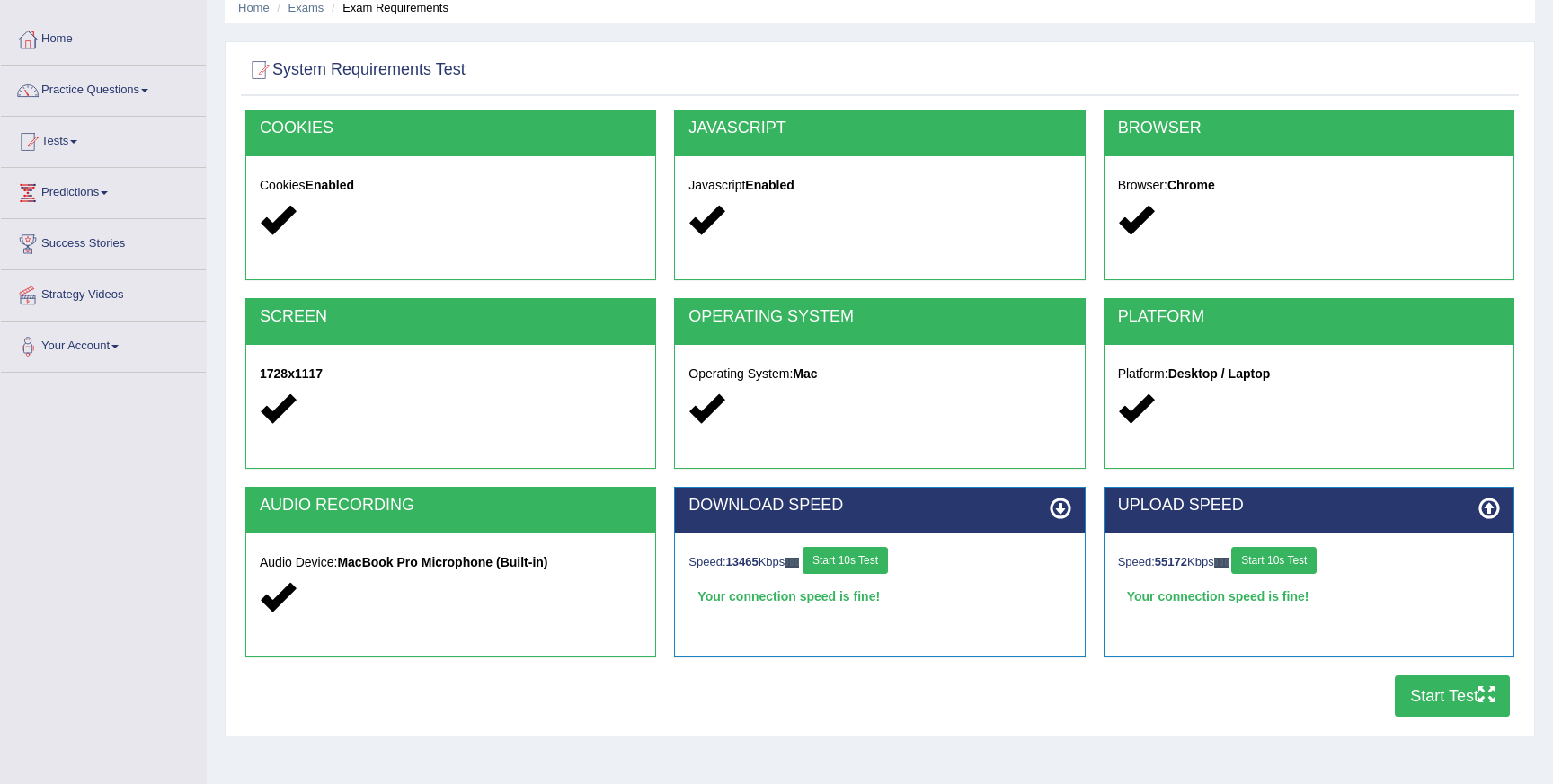
scroll to position [92, 0]
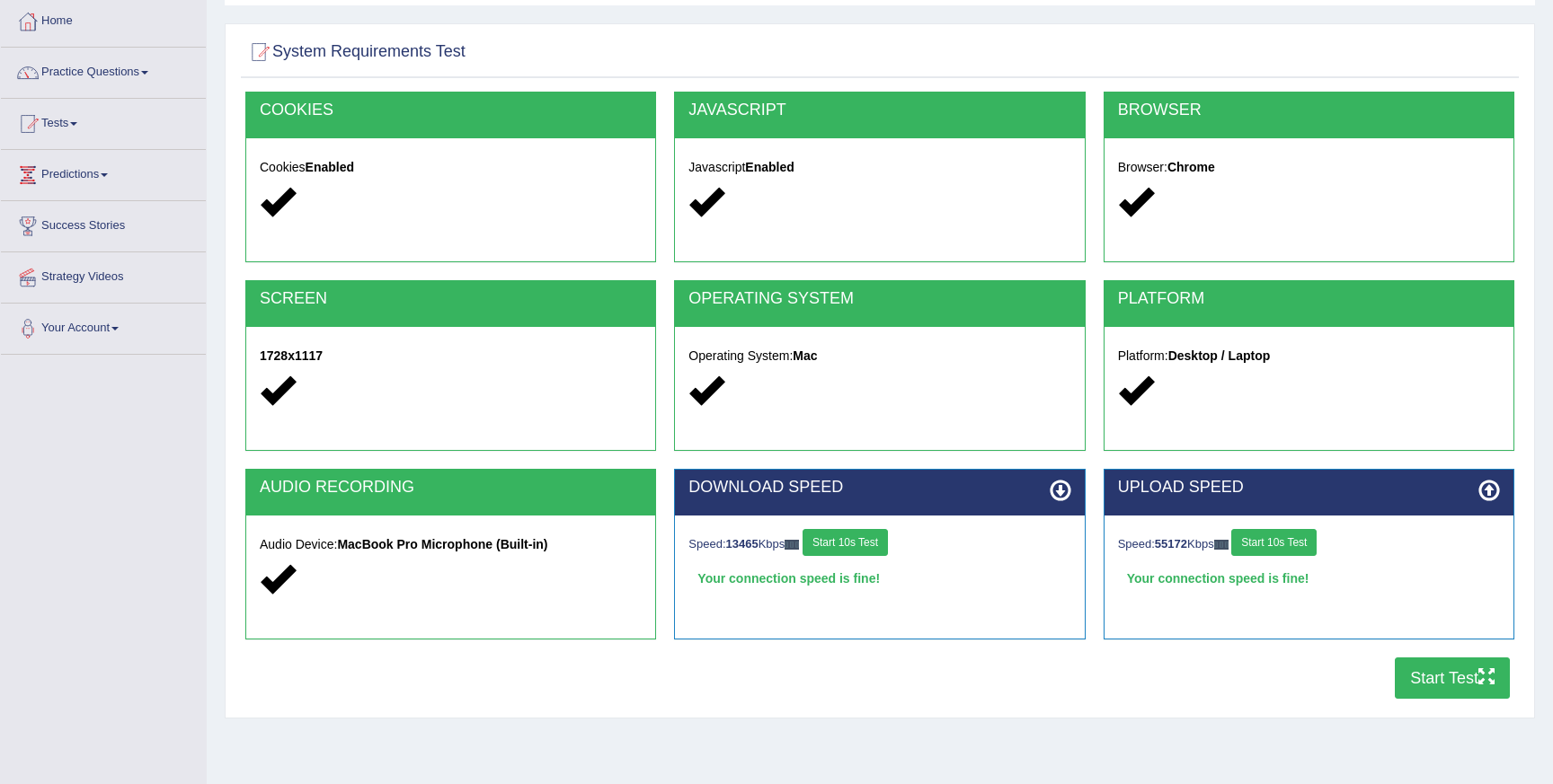
click at [1423, 677] on button "Start Test" at bounding box center [1452, 678] width 115 height 41
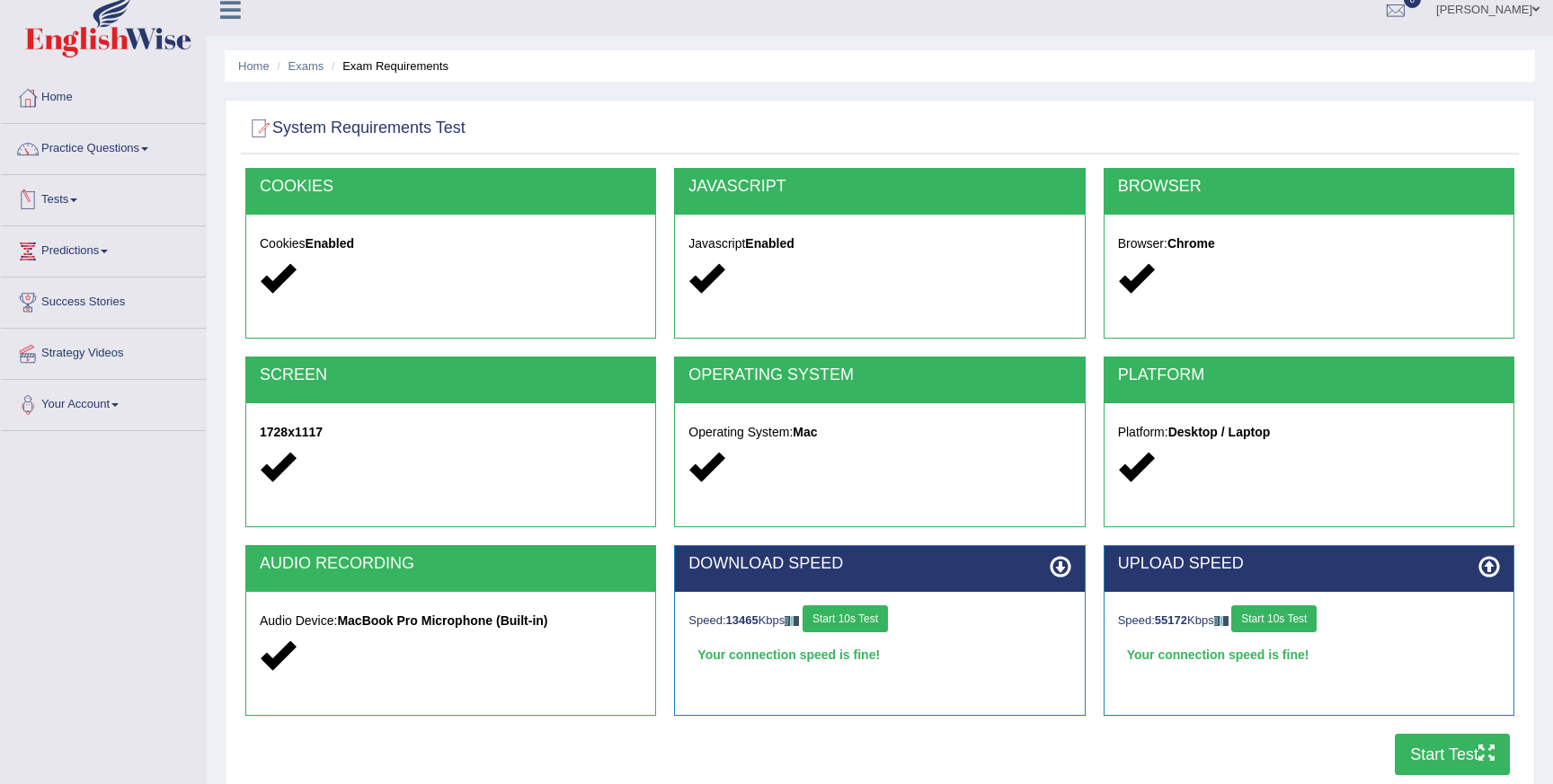
scroll to position [0, 0]
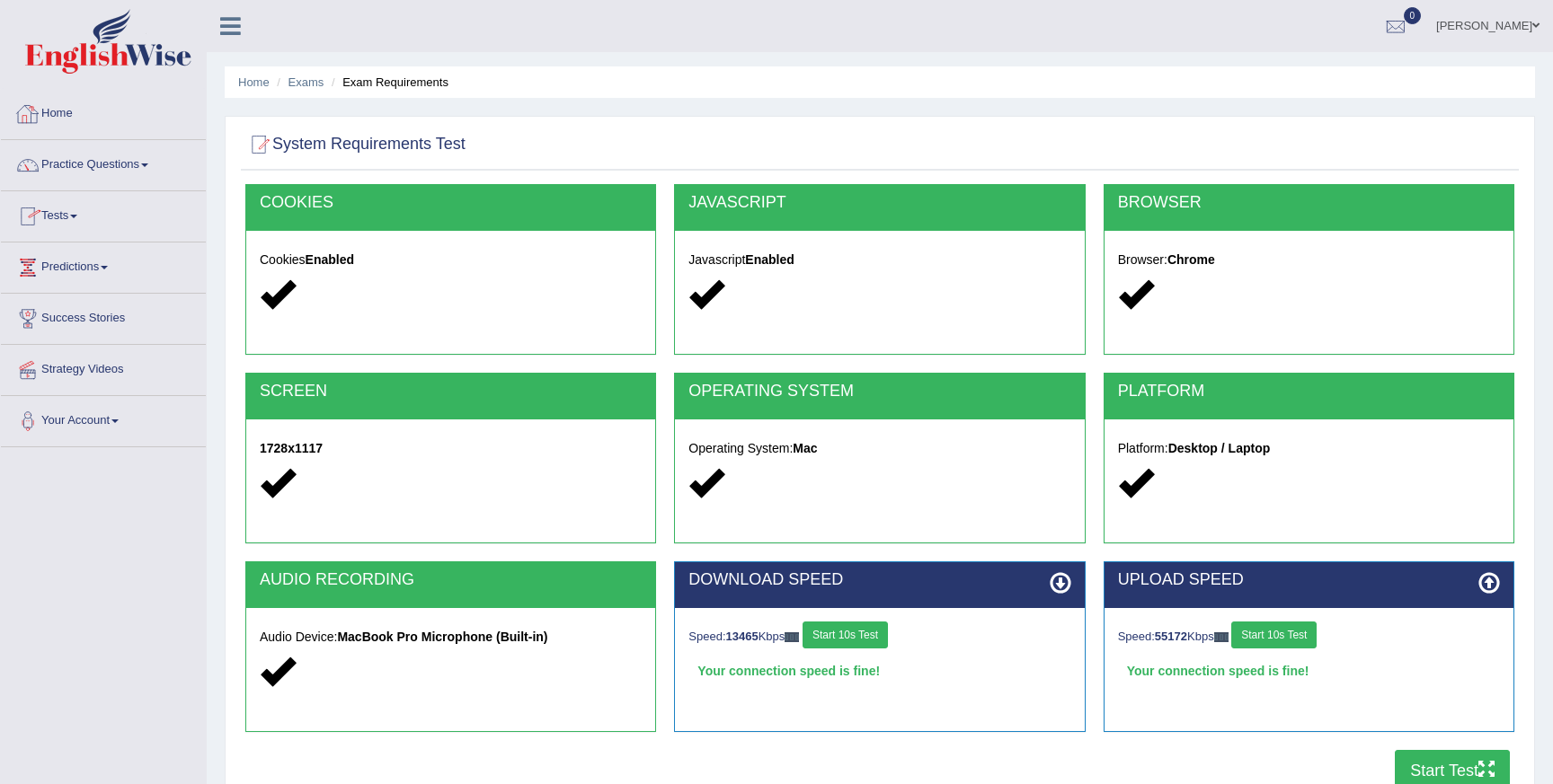
click at [64, 114] on link "Home" at bounding box center [103, 111] width 205 height 45
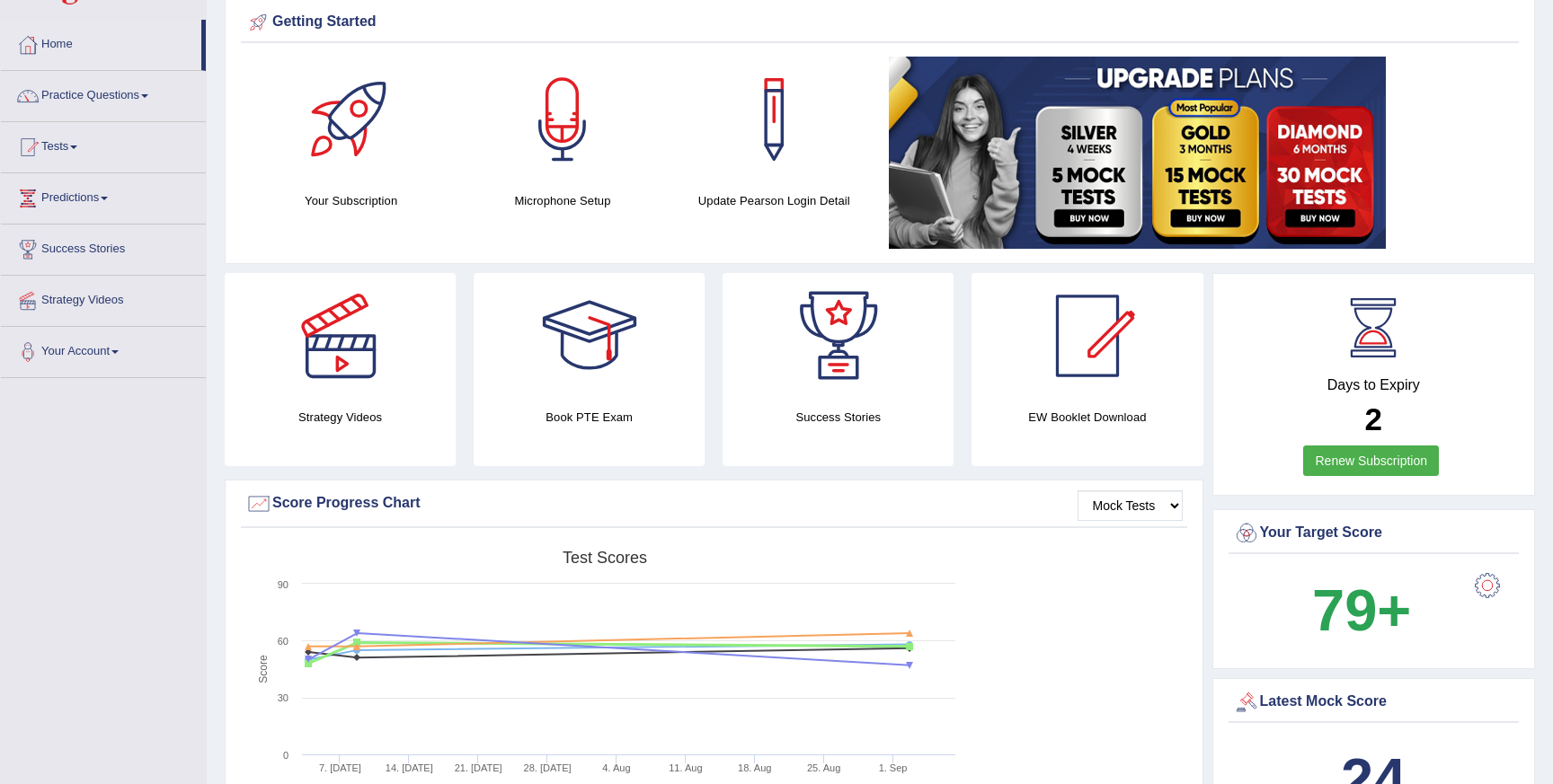
scroll to position [50, 0]
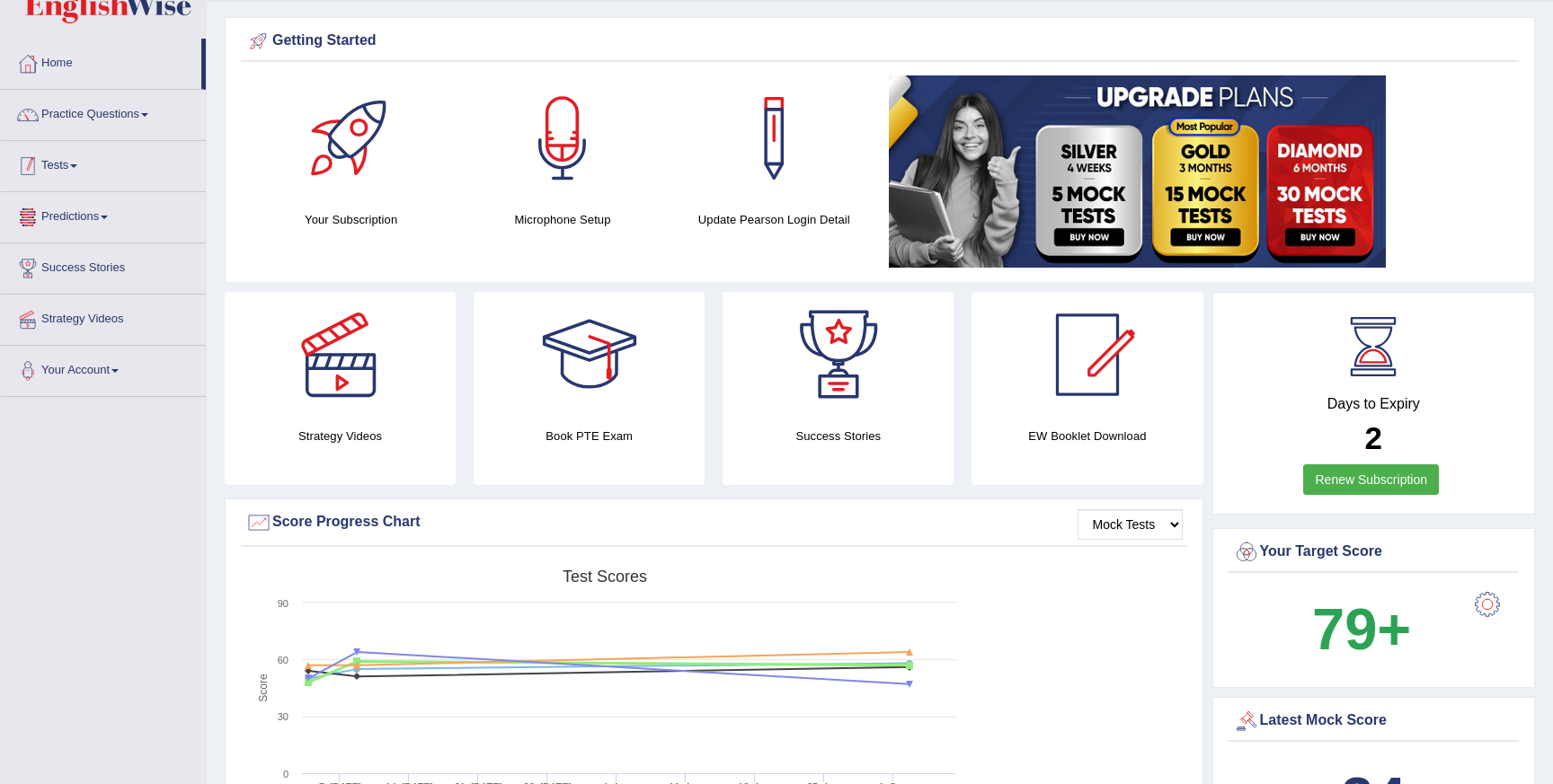
click at [58, 154] on link "Tests" at bounding box center [103, 163] width 205 height 45
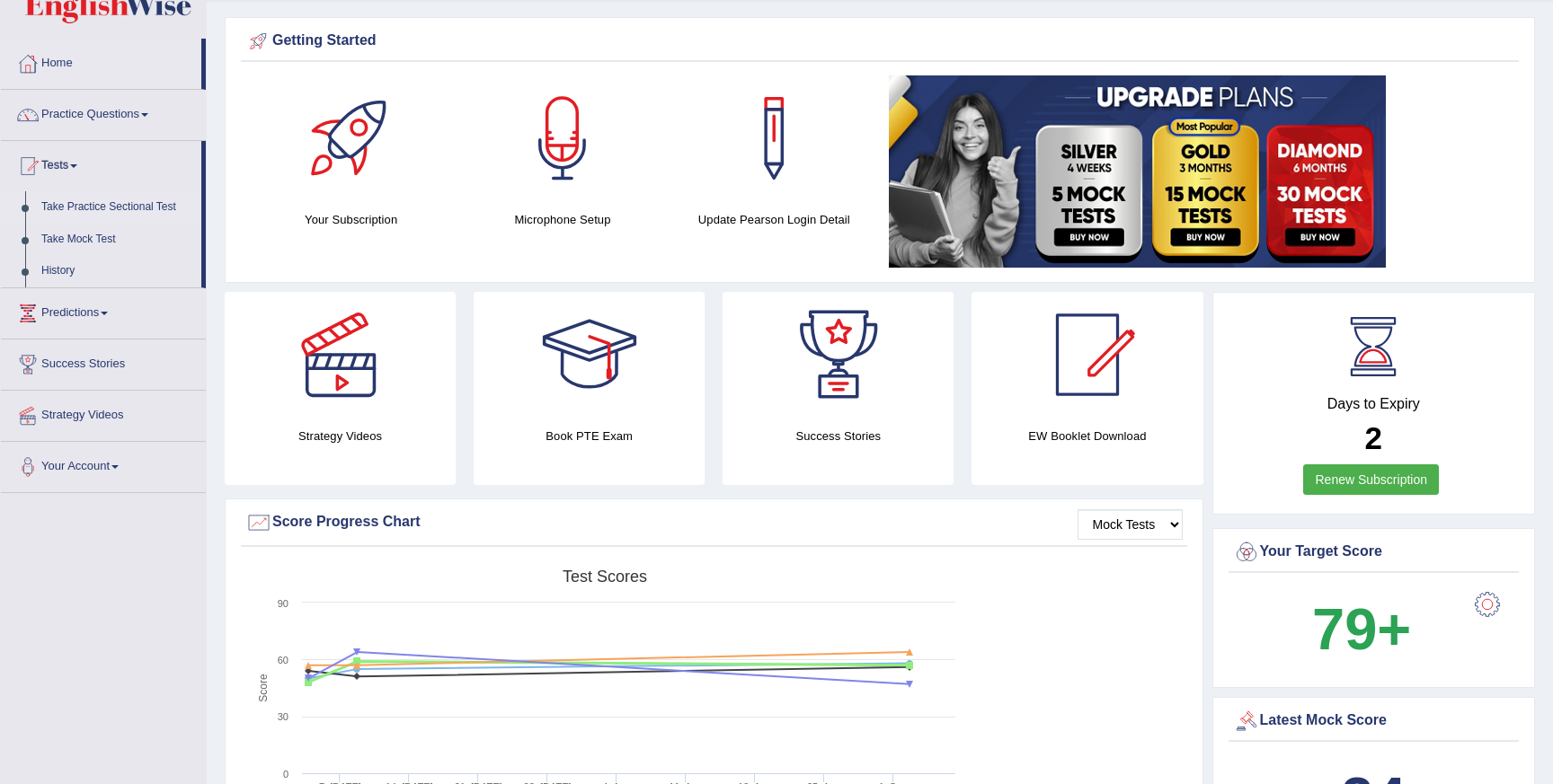
click at [102, 209] on link "Take Practice Sectional Test" at bounding box center [118, 208] width 168 height 33
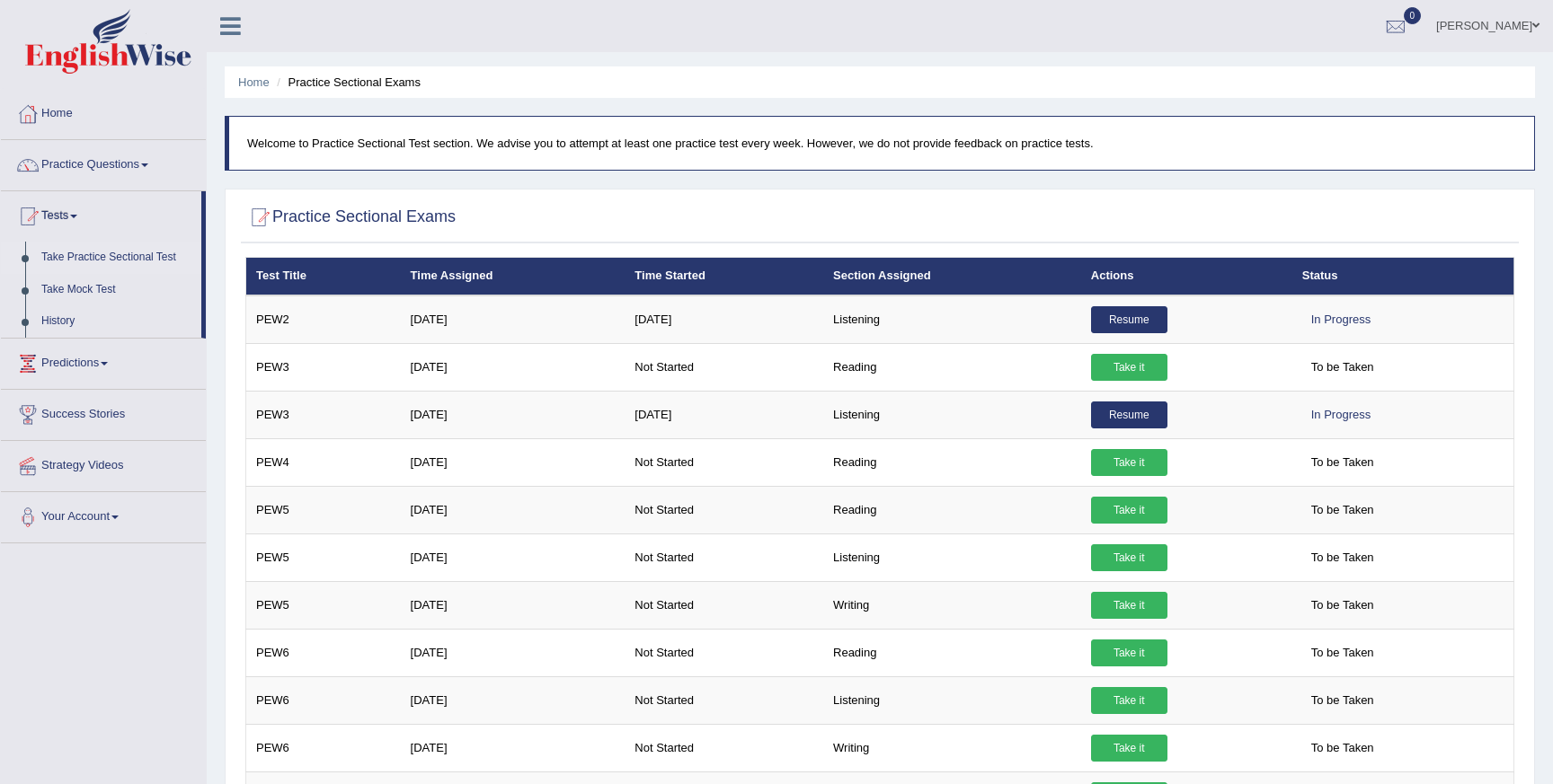
click at [154, 252] on link "Take Practice Sectional Test" at bounding box center [118, 258] width 168 height 33
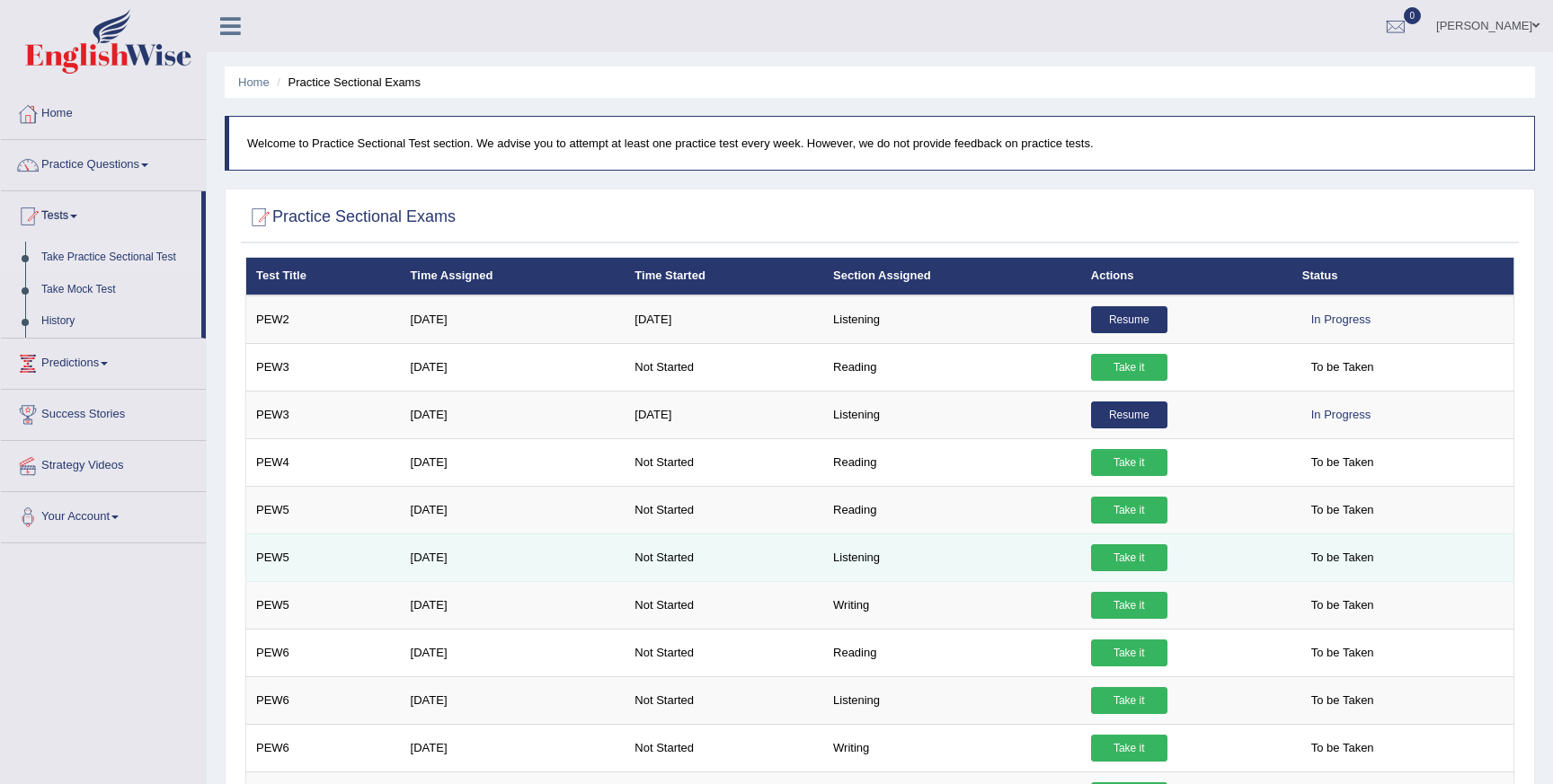
click at [1142, 559] on link "Take it" at bounding box center [1128, 558] width 76 height 27
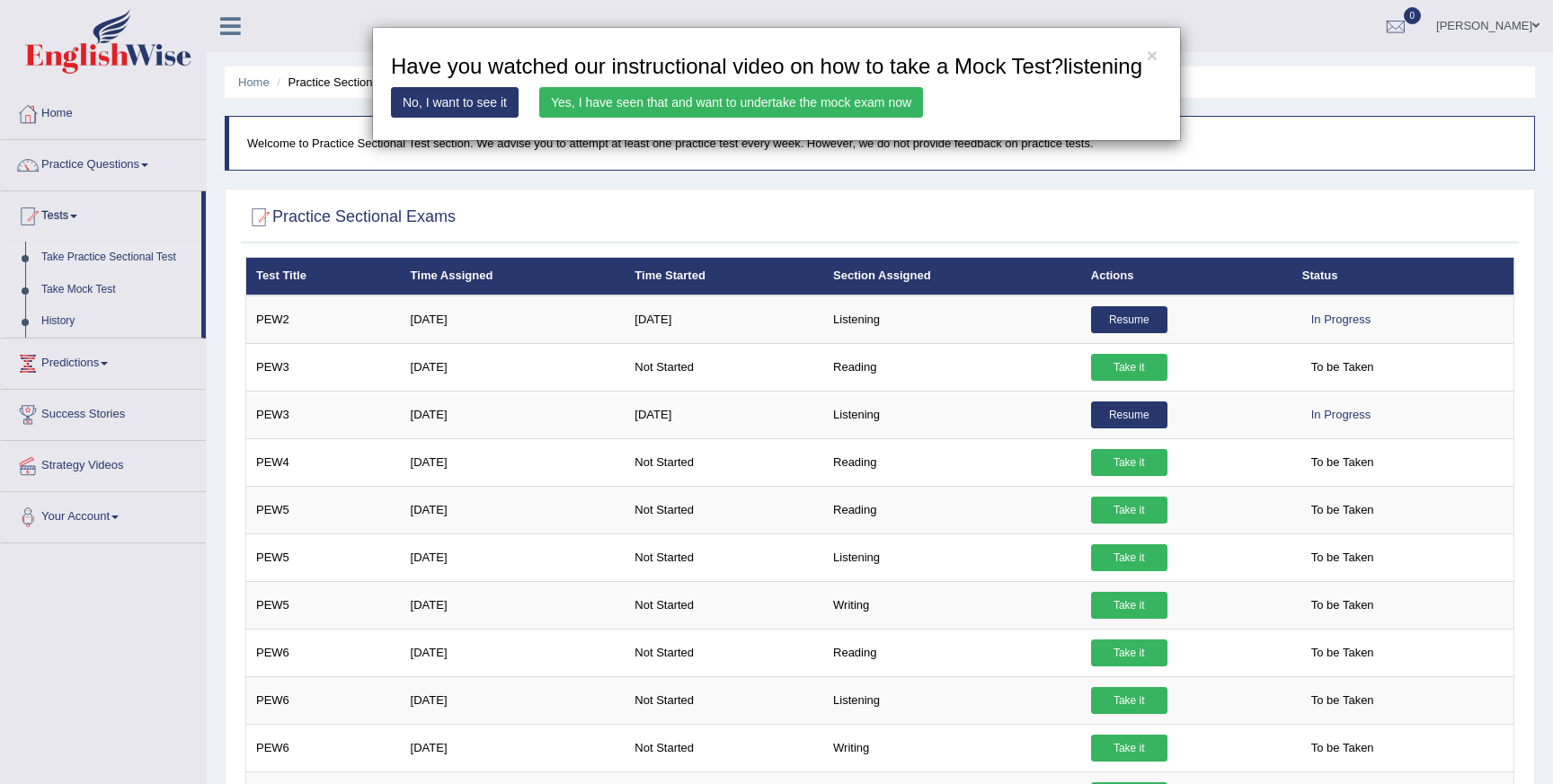
click at [596, 118] on link "Yes, I have seen that and want to undertake the mock exam now" at bounding box center [731, 102] width 383 height 31
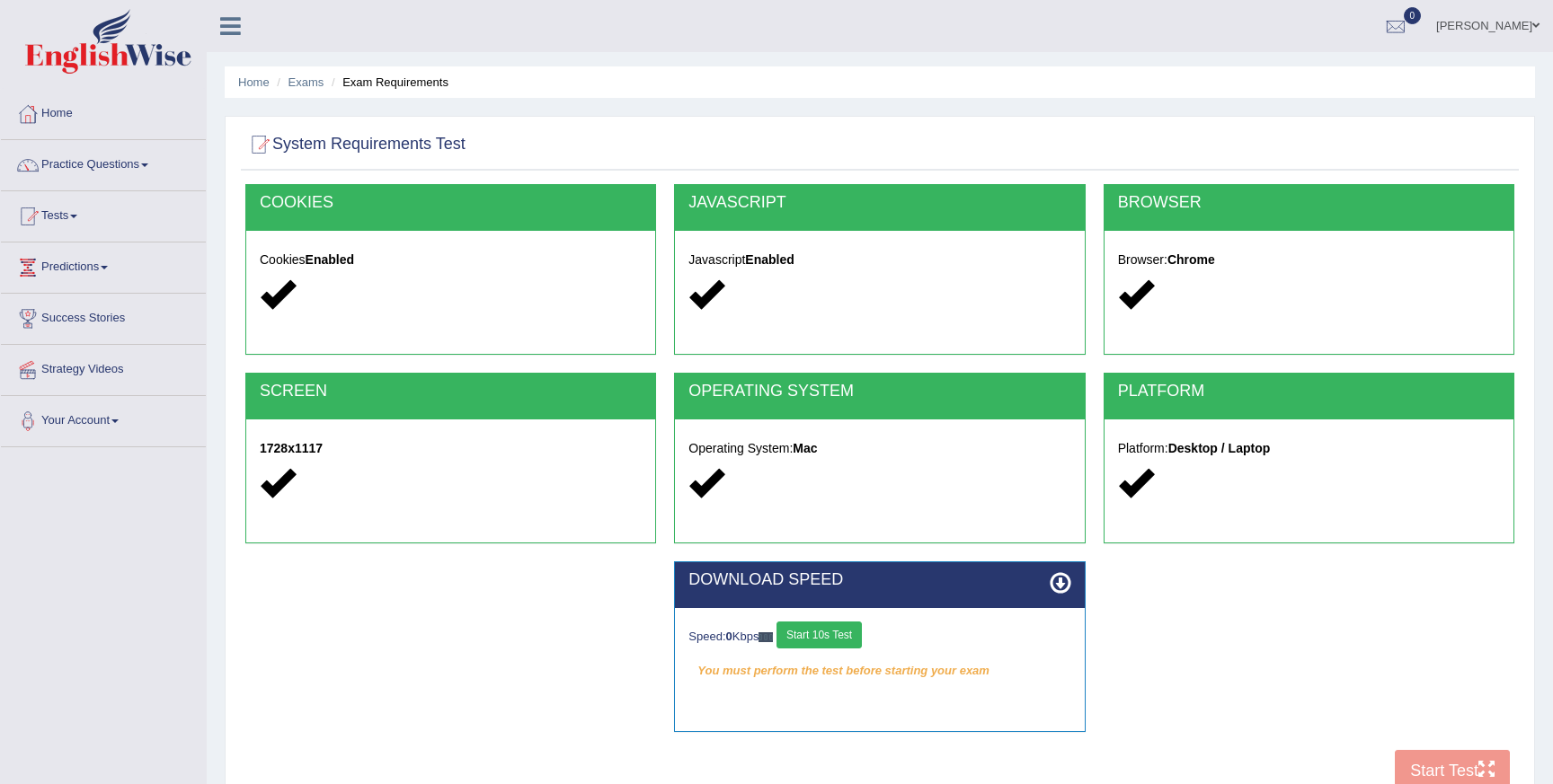
click at [851, 636] on button "Start 10s Test" at bounding box center [819, 636] width 86 height 27
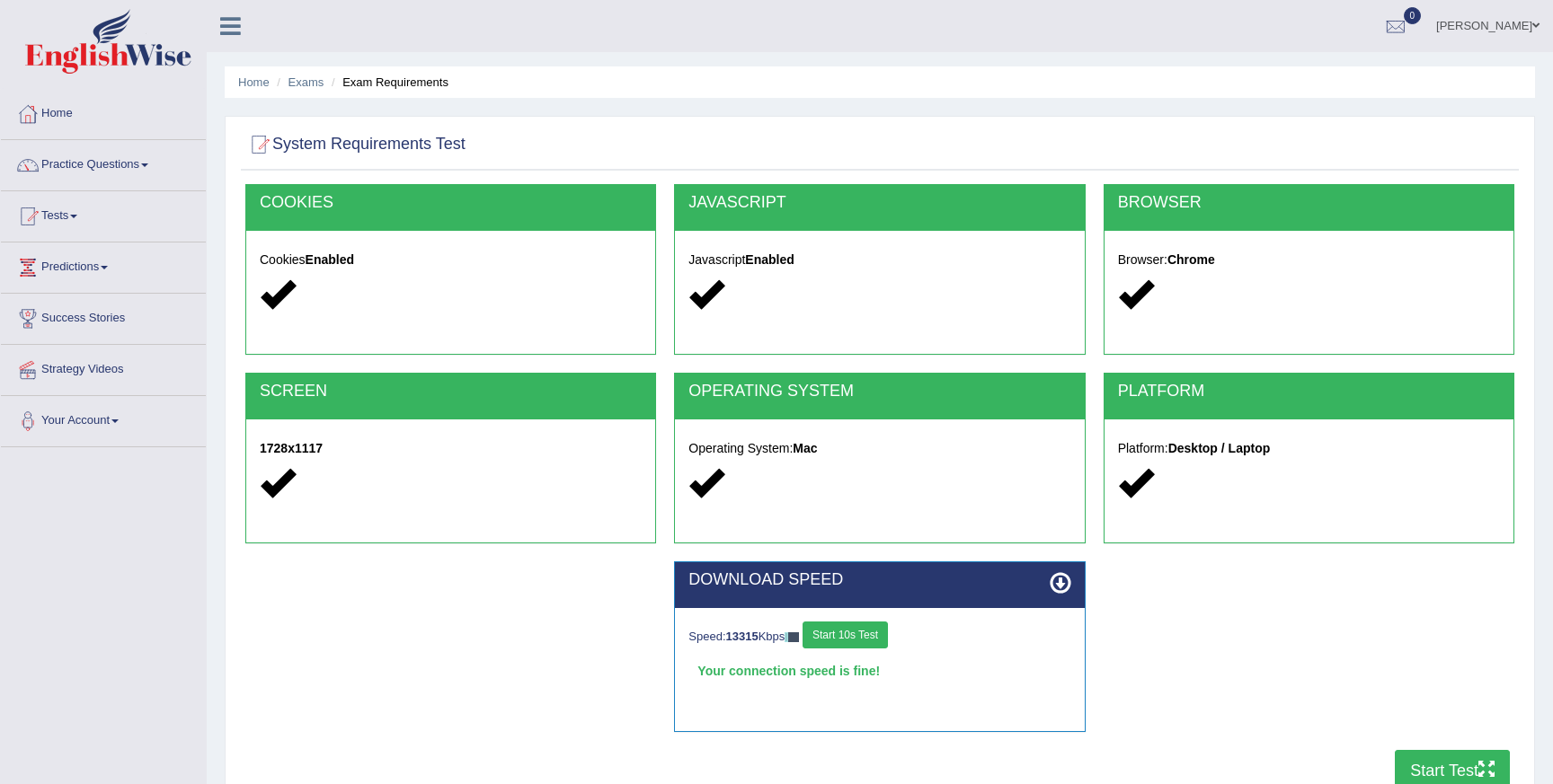
click at [1414, 769] on button "Start Test" at bounding box center [1452, 771] width 115 height 41
click at [86, 183] on link "Practice Questions" at bounding box center [103, 163] width 205 height 45
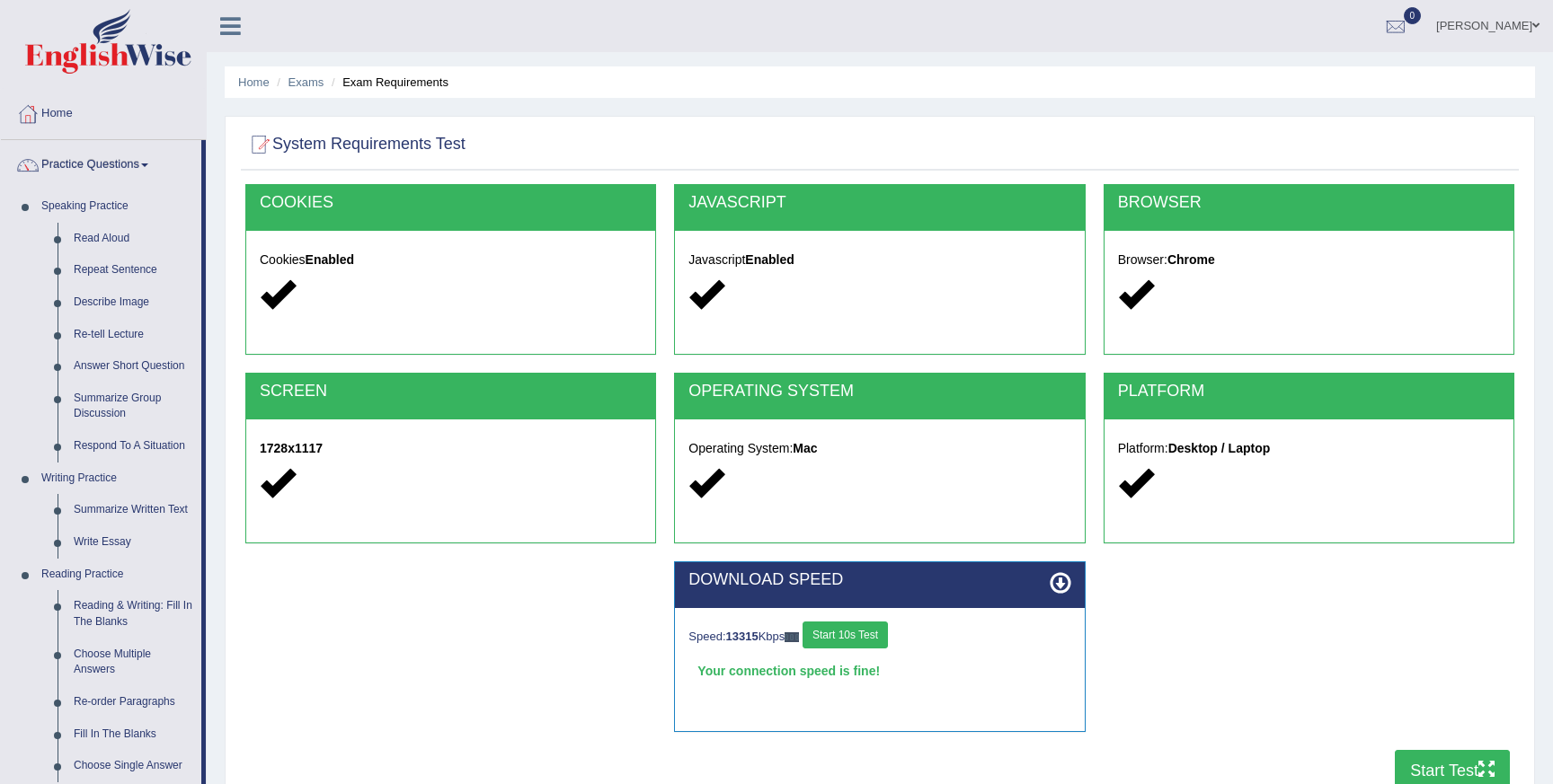
click at [77, 165] on link "Practice Questions" at bounding box center [101, 163] width 200 height 45
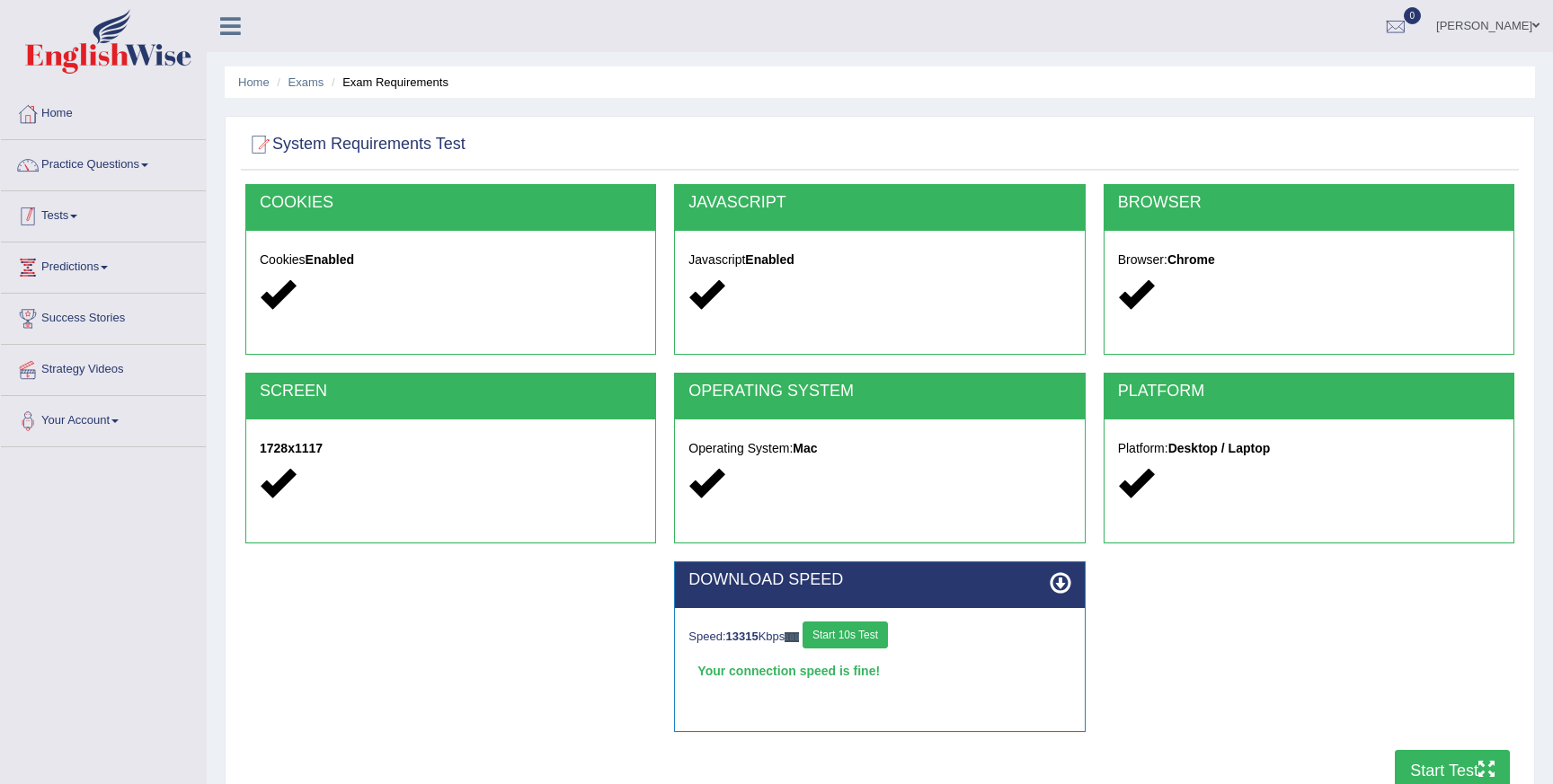
click at [65, 222] on link "Tests" at bounding box center [103, 214] width 205 height 45
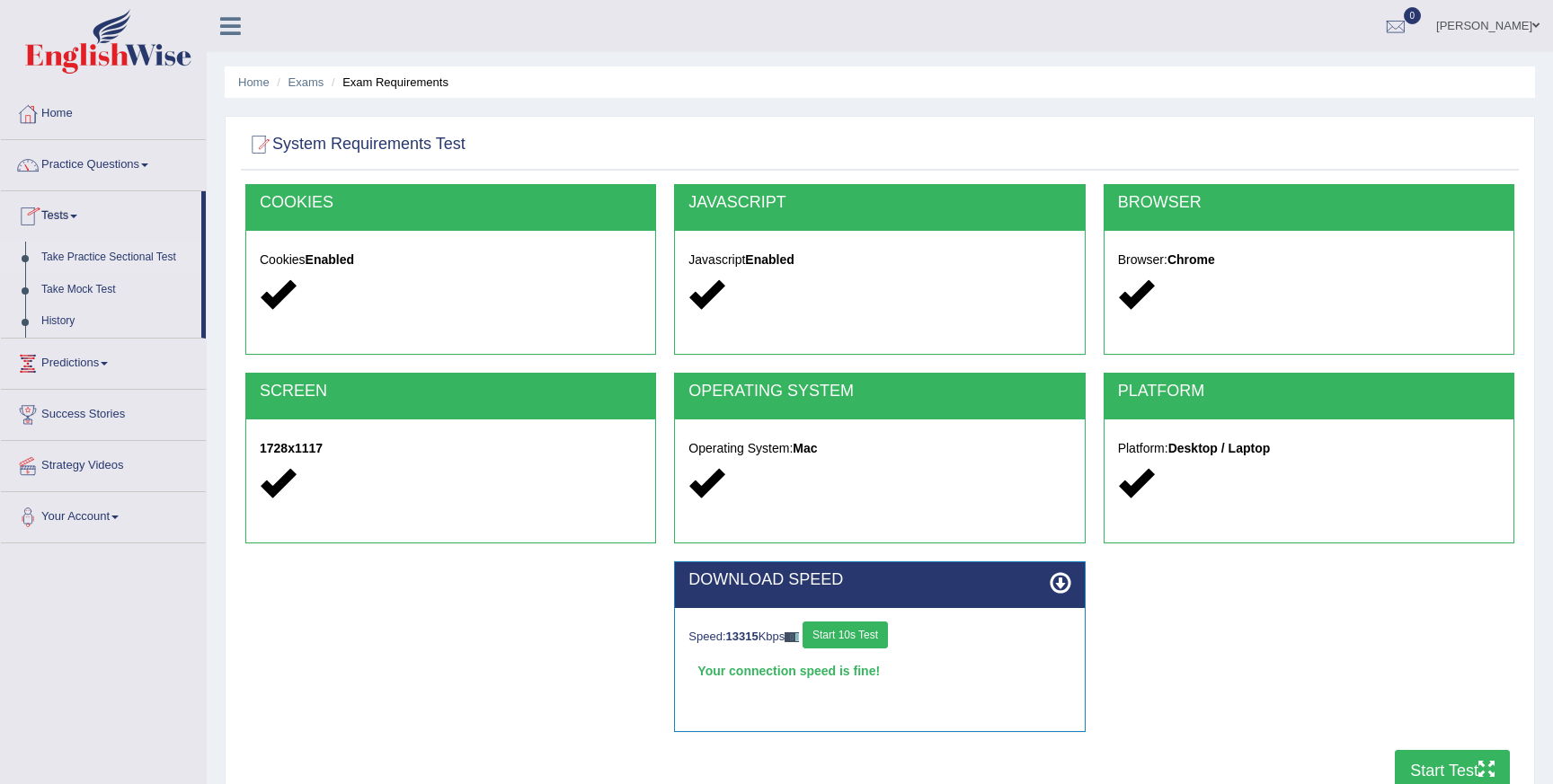
click at [84, 264] on link "Take Practice Sectional Test" at bounding box center [118, 258] width 168 height 33
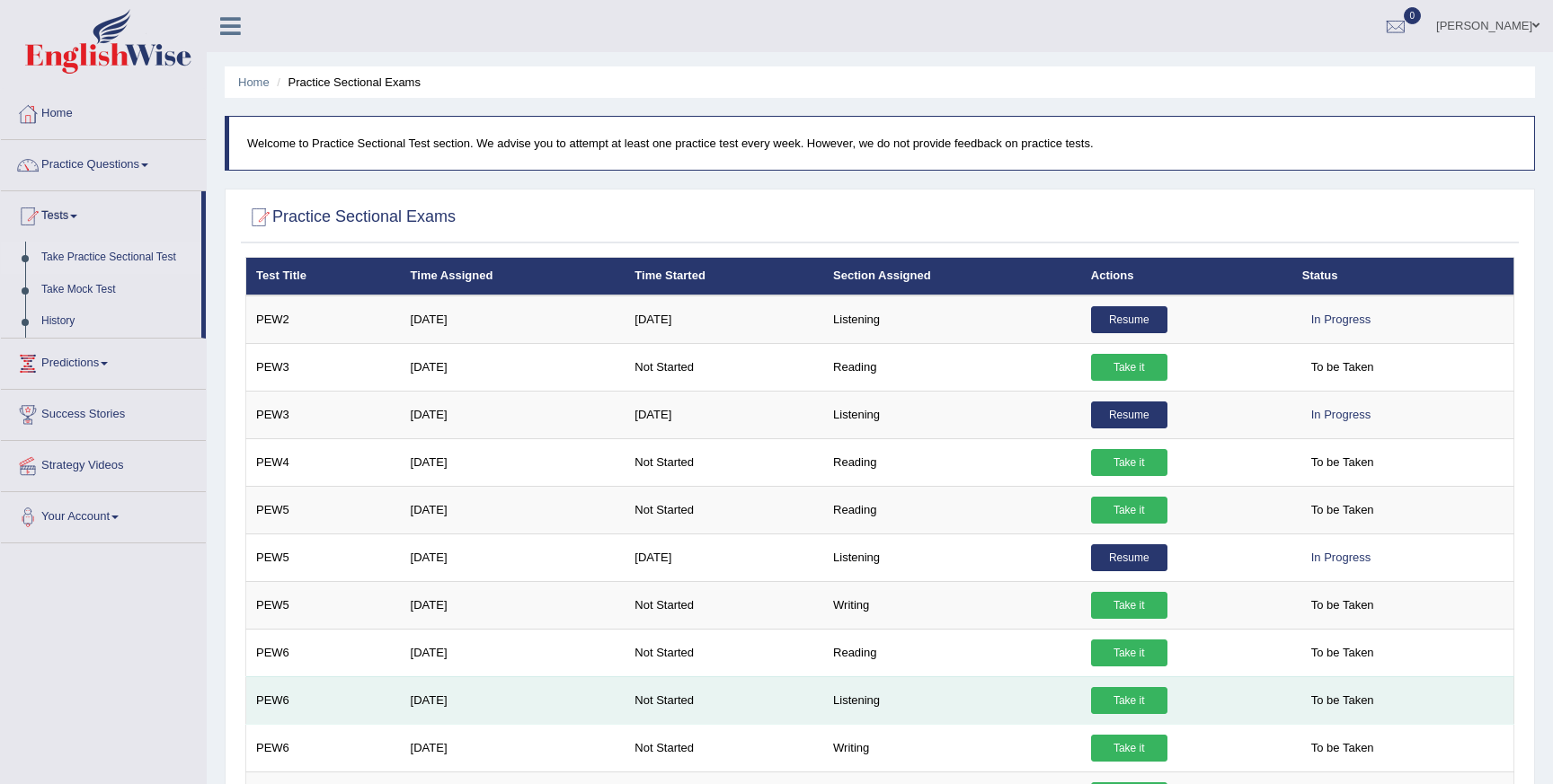
click at [1137, 705] on link "Take it" at bounding box center [1128, 701] width 76 height 27
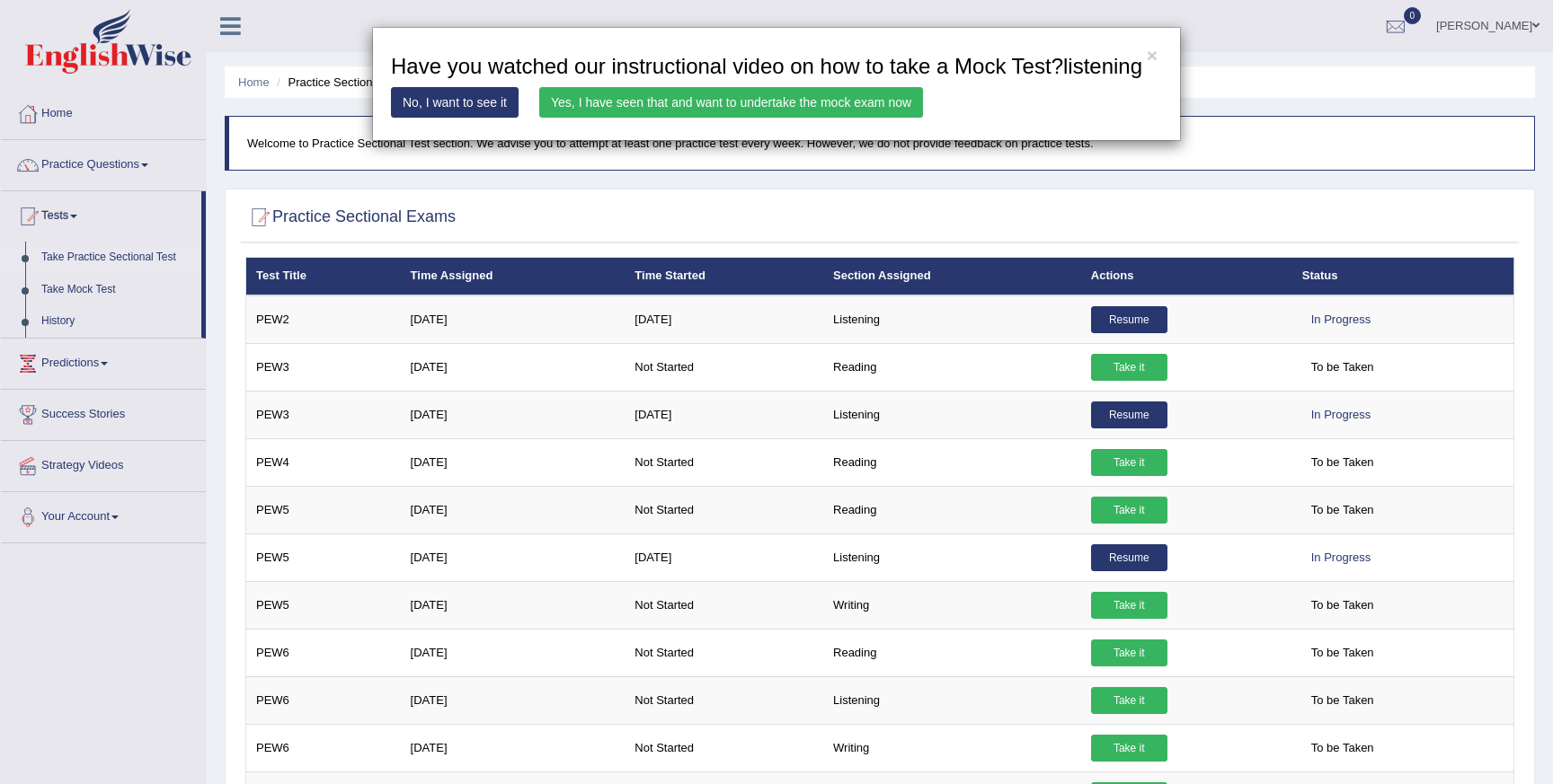
click at [799, 110] on div "× Have you watched our instructional video on how to take a Mock Test?listening…" at bounding box center [776, 84] width 809 height 114
click at [799, 118] on link "Yes, I have seen that and want to undertake the mock exam now" at bounding box center [731, 102] width 383 height 31
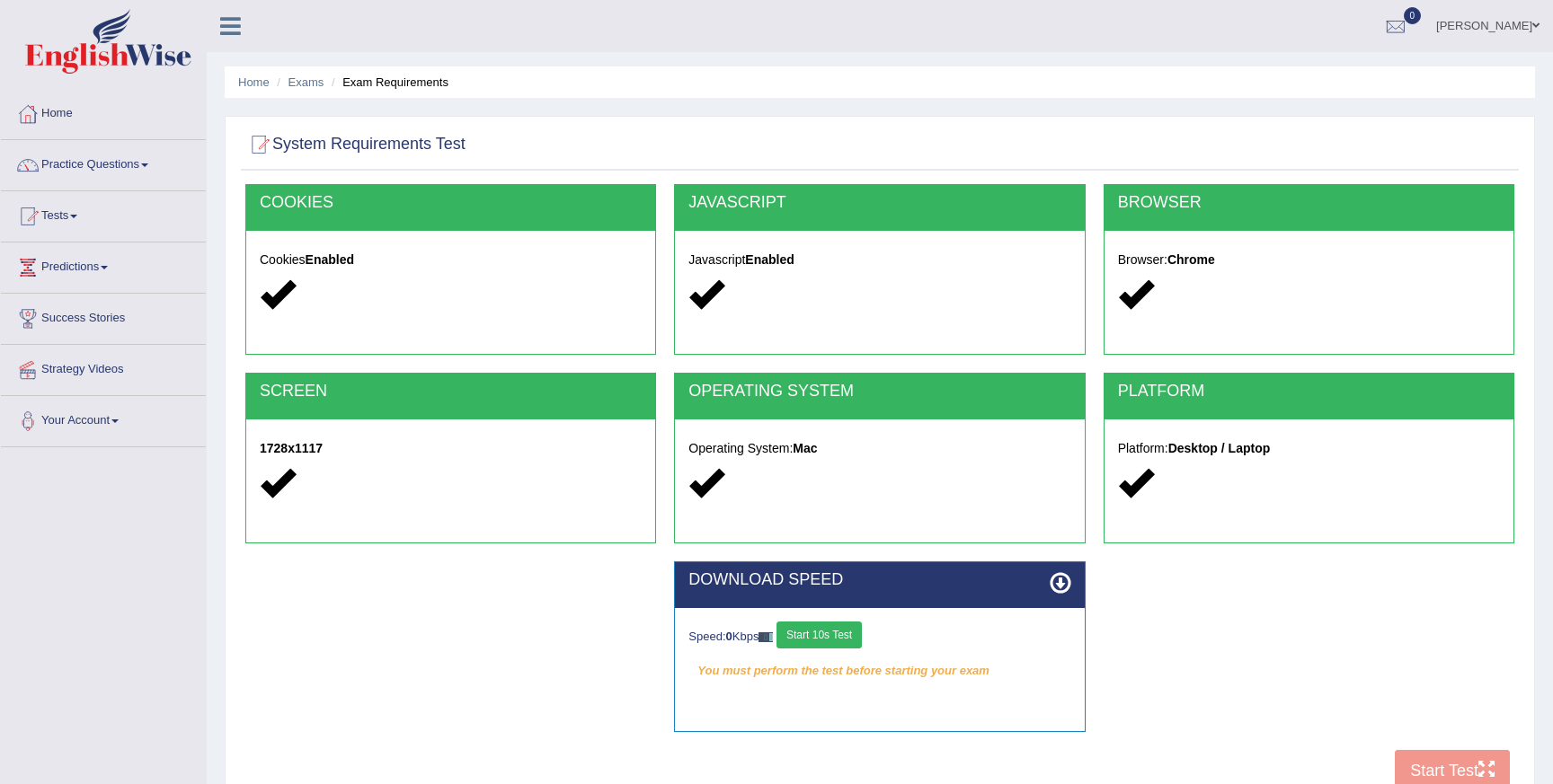
click at [835, 627] on button "Start 10s Test" at bounding box center [819, 636] width 86 height 27
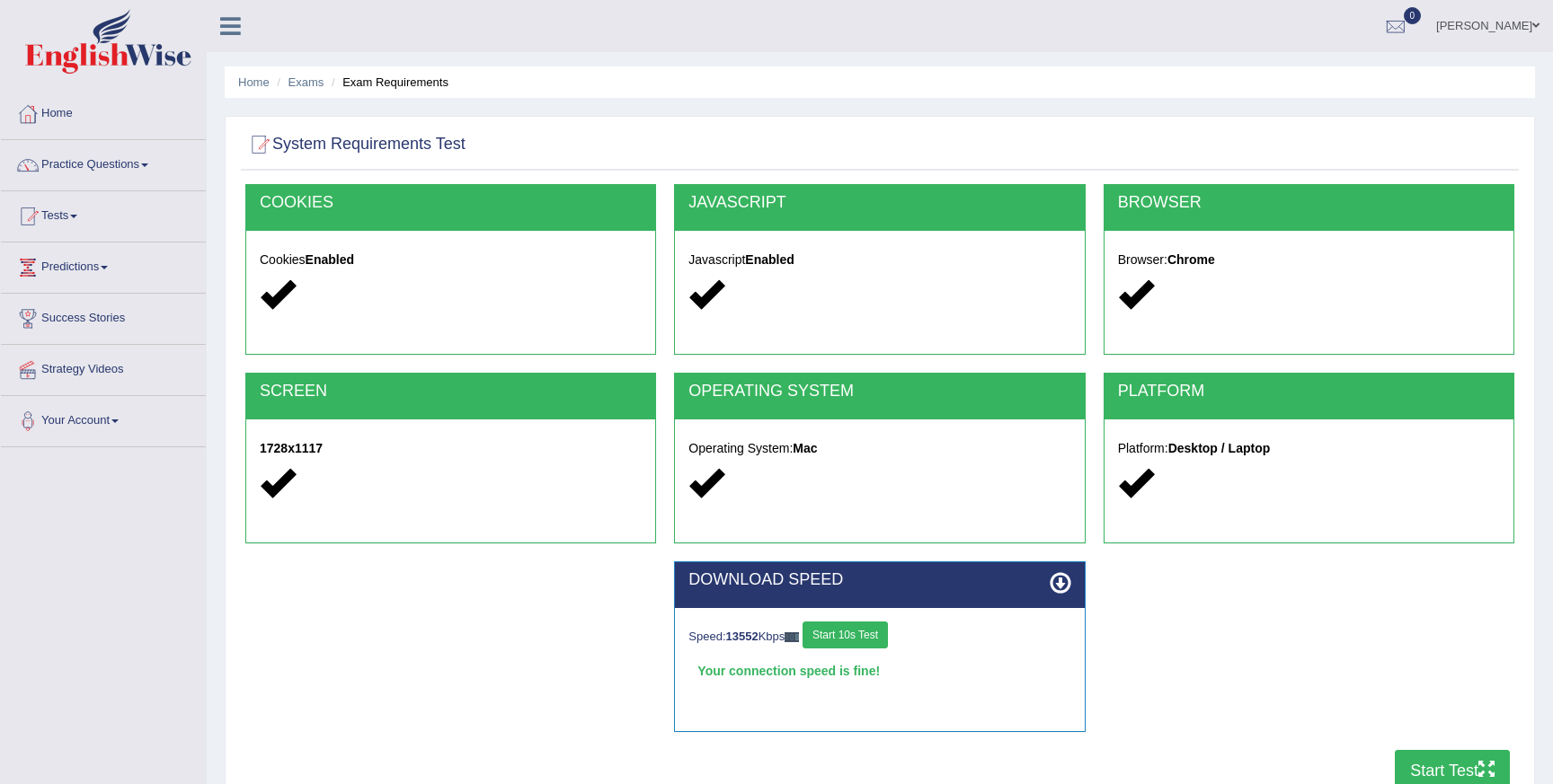
click at [1432, 762] on button "Start Test" at bounding box center [1452, 771] width 115 height 41
click at [94, 220] on link "Tests" at bounding box center [103, 214] width 205 height 45
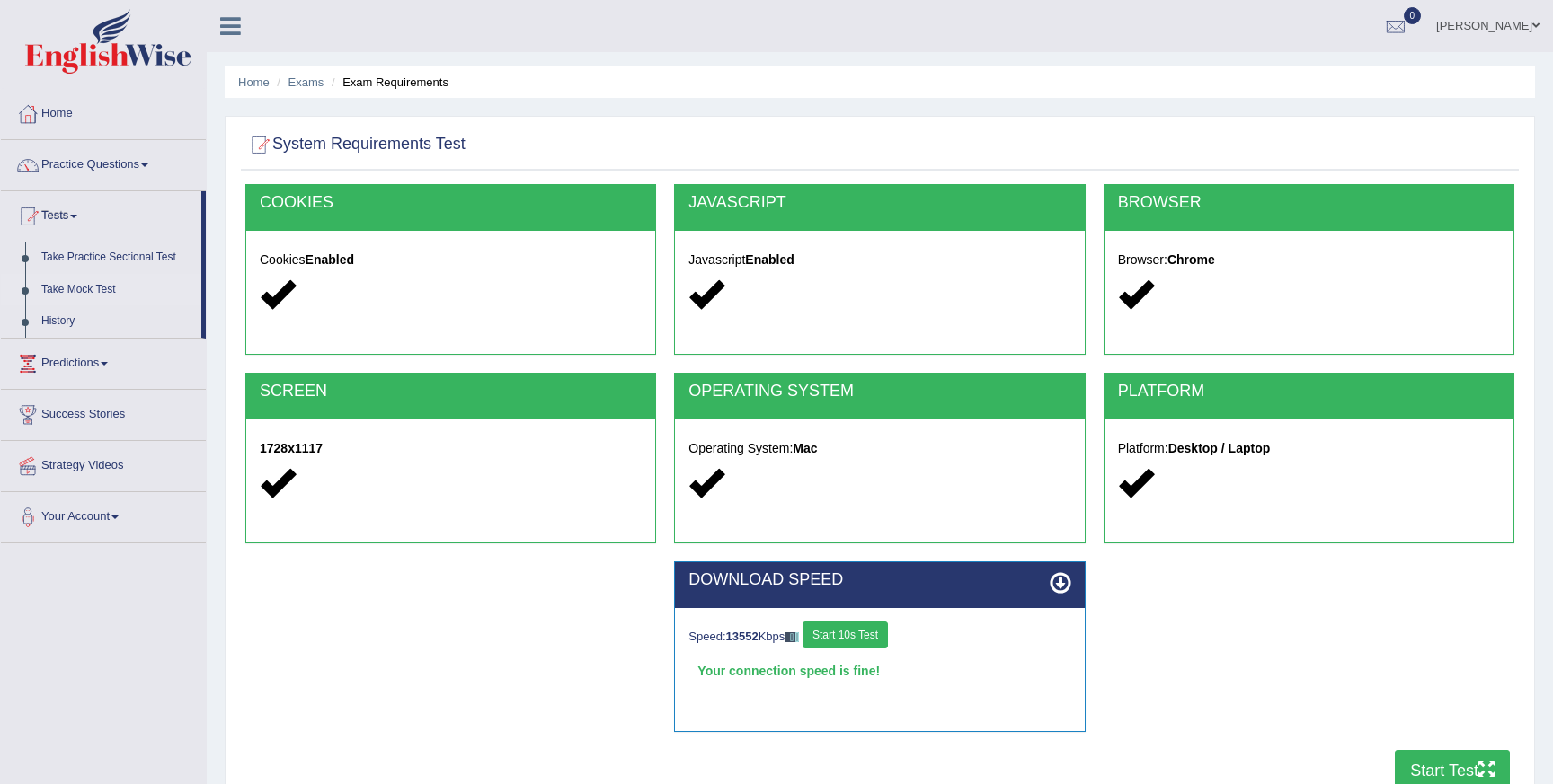
click at [100, 292] on link "Take Mock Test" at bounding box center [118, 291] width 168 height 33
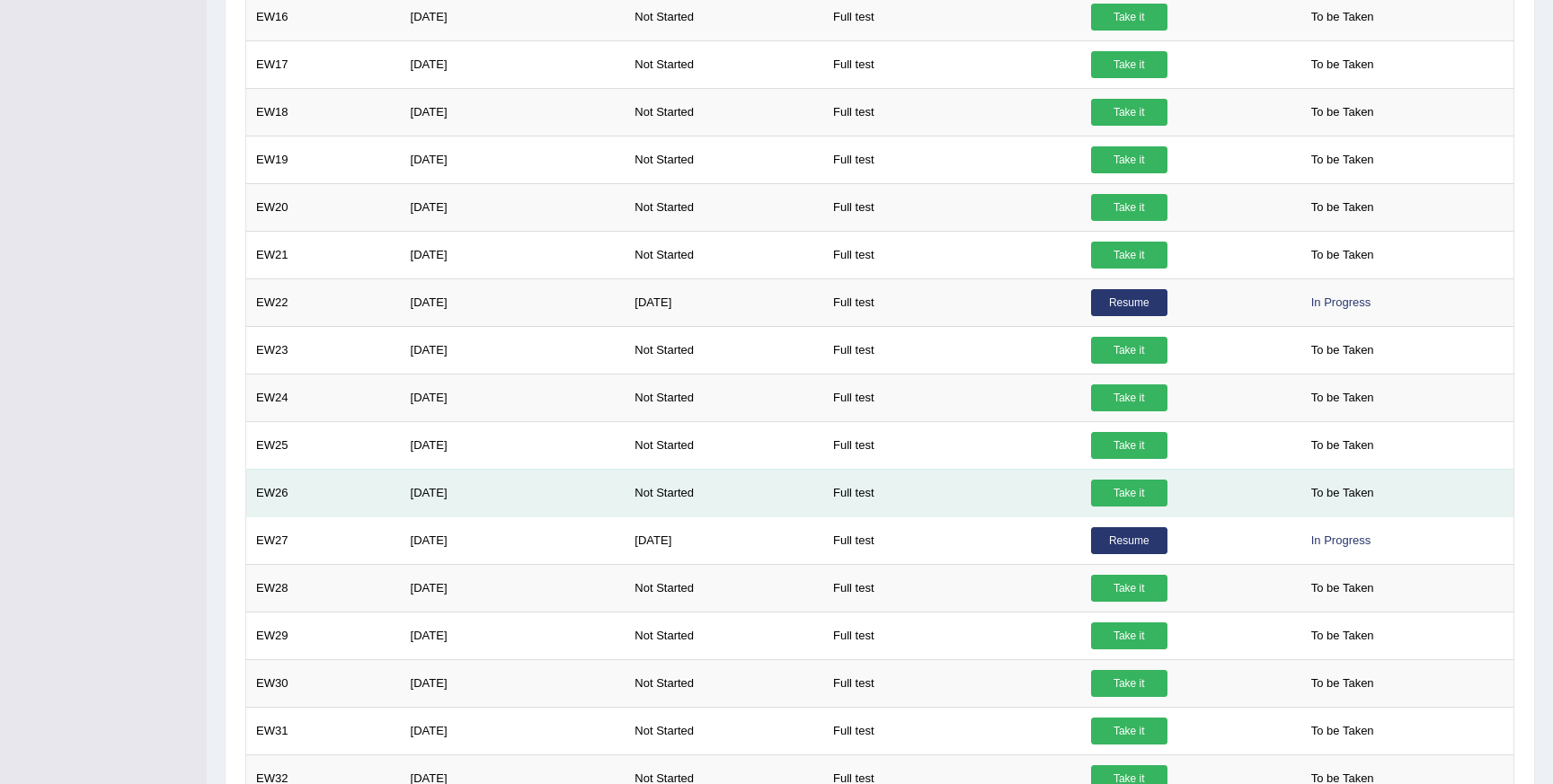
scroll to position [872, 0]
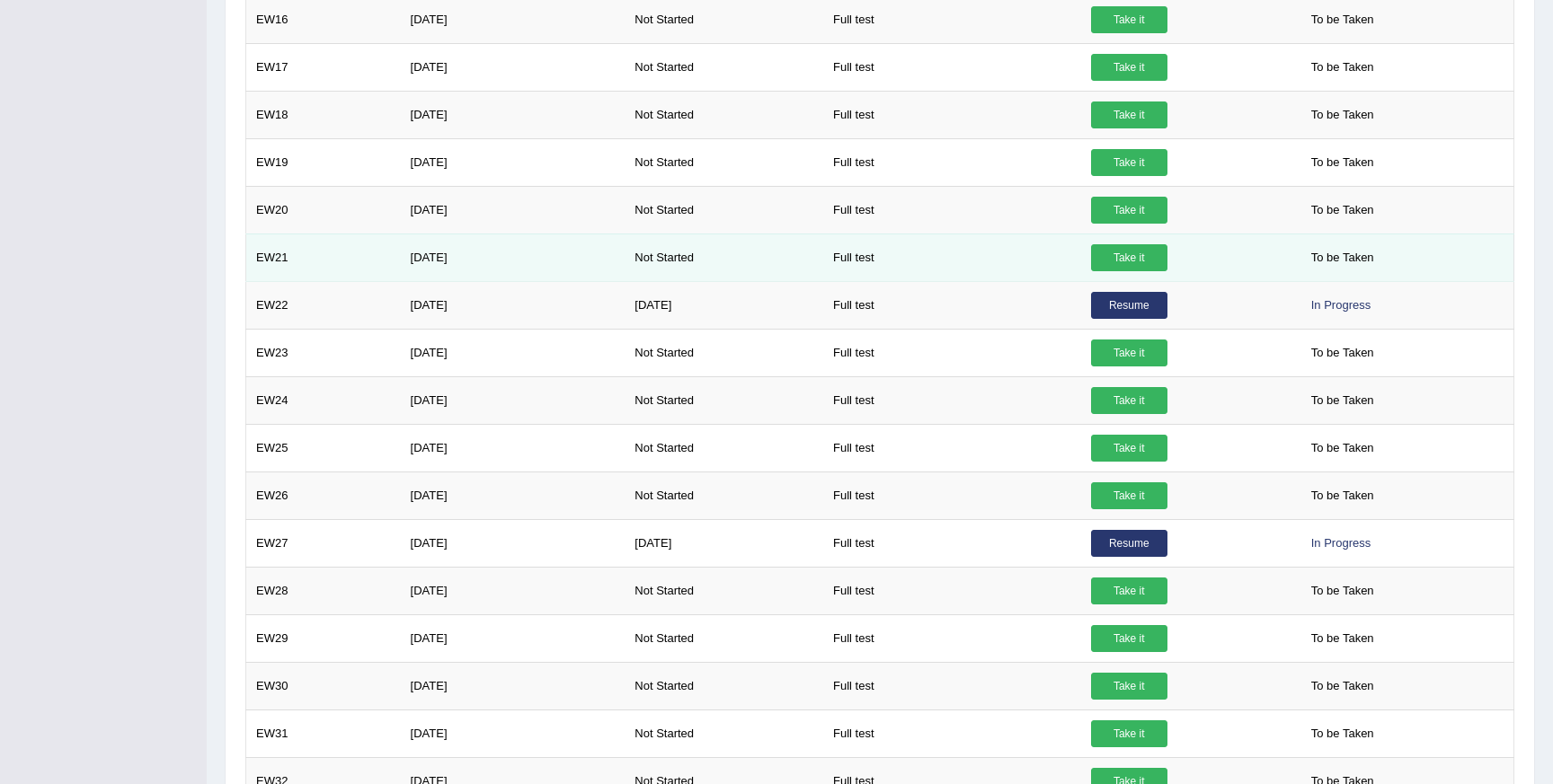
click at [1145, 260] on link "Take it" at bounding box center [1128, 258] width 76 height 27
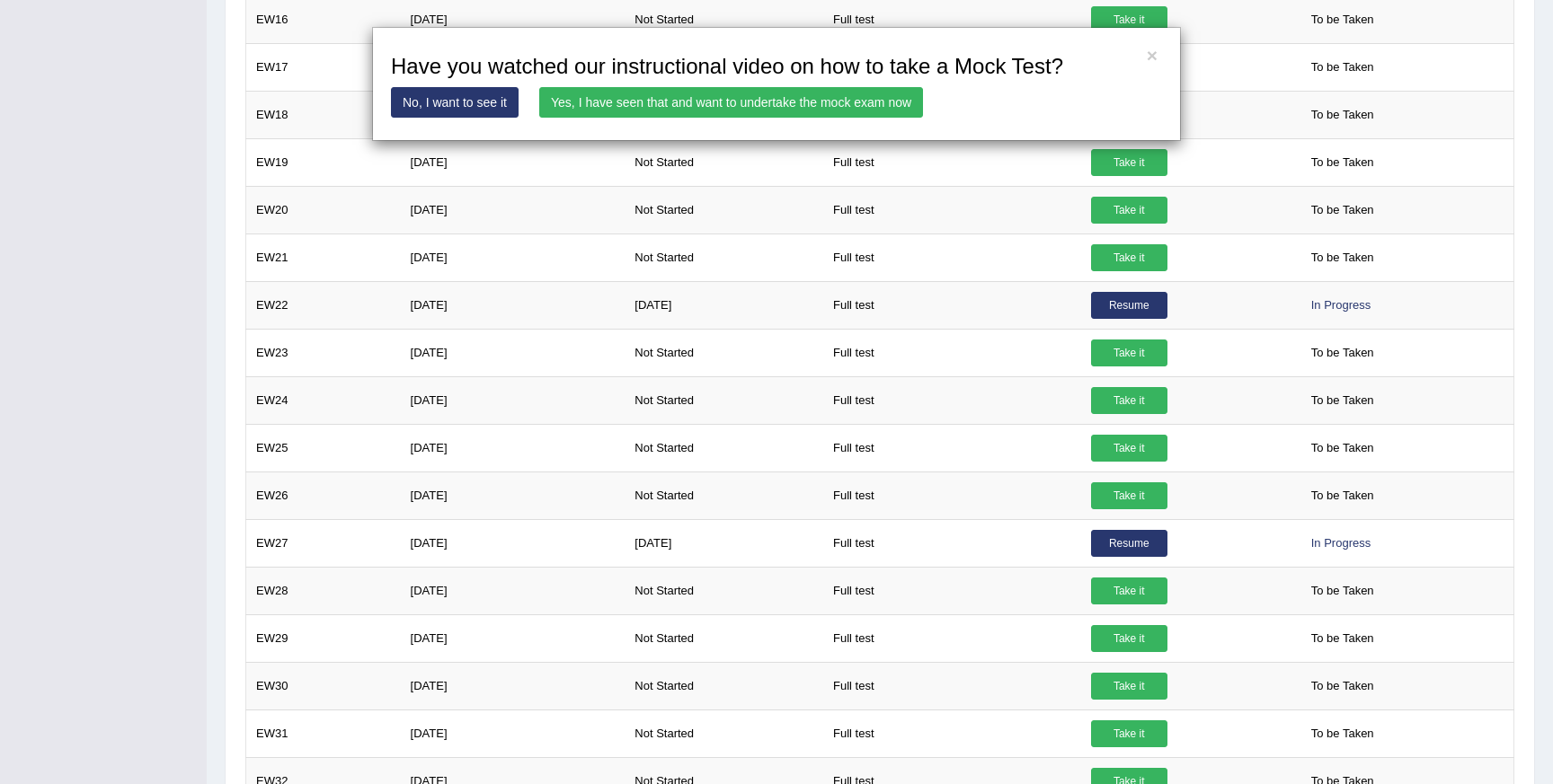
click at [874, 97] on link "Yes, I have seen that and want to undertake the mock exam now" at bounding box center [731, 102] width 383 height 31
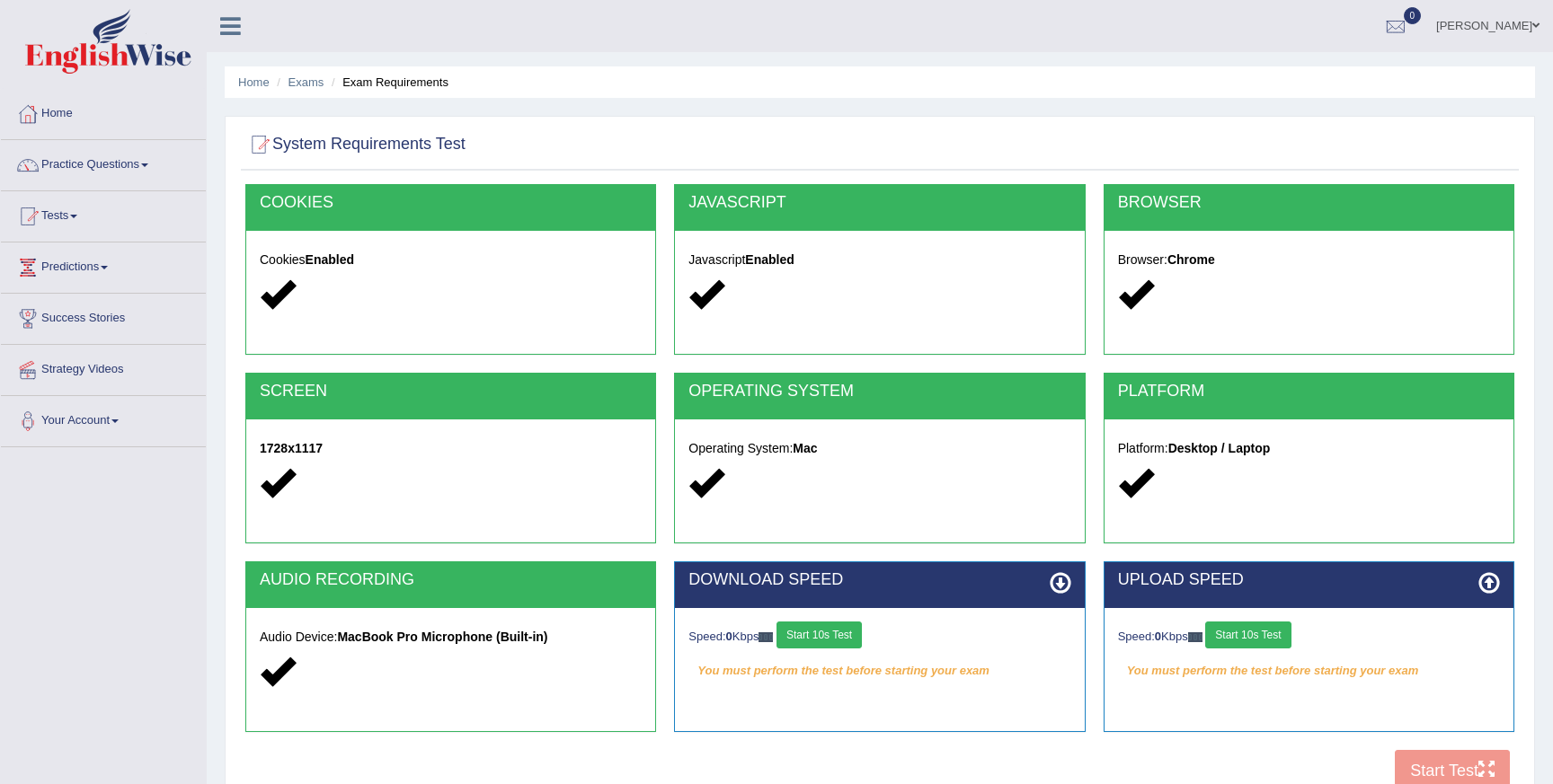
click at [1258, 640] on button "Start 10s Test" at bounding box center [1248, 636] width 86 height 27
click at [842, 631] on button "Start 10s Test" at bounding box center [819, 636] width 86 height 27
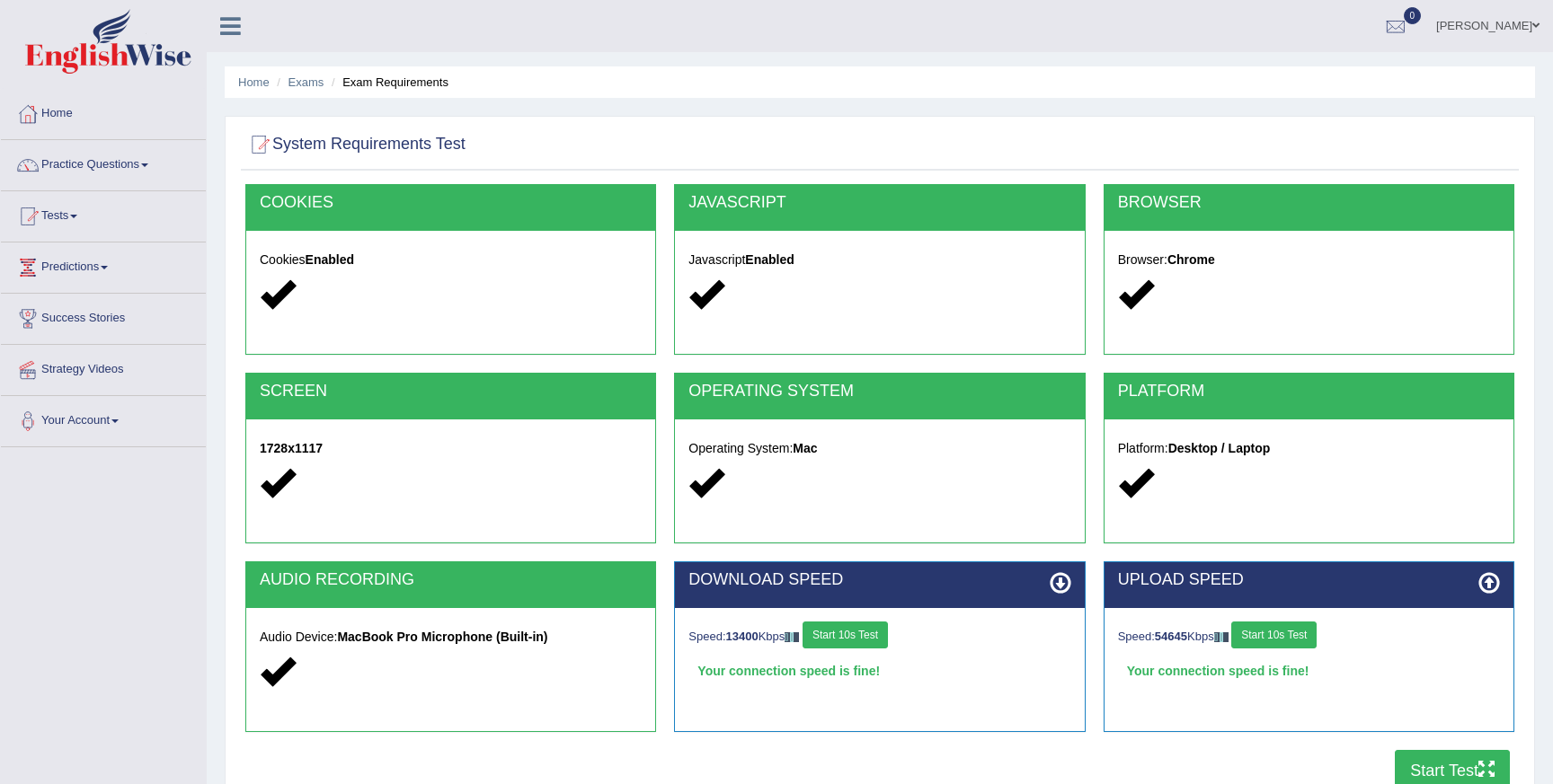
click at [1417, 766] on button "Start Test" at bounding box center [1452, 771] width 115 height 41
click at [97, 228] on link "Tests" at bounding box center [103, 214] width 205 height 45
